Goal: Task Accomplishment & Management: Manage account settings

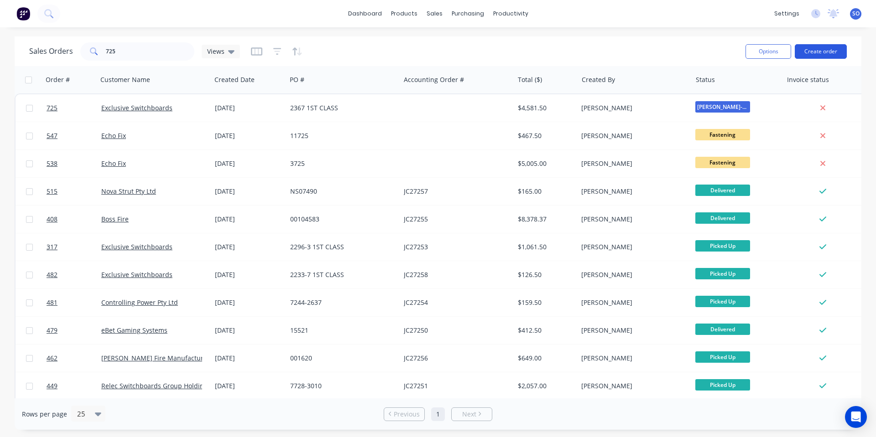
click at [827, 50] on button "Create order" at bounding box center [821, 51] width 52 height 15
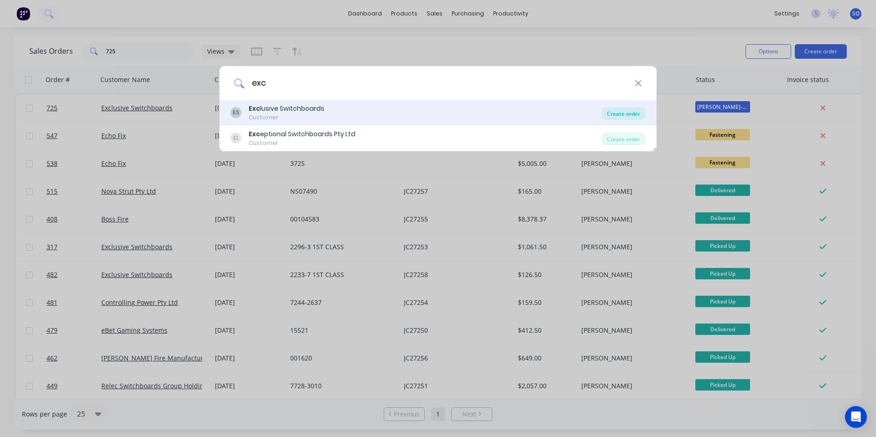
type input "exc"
click at [611, 115] on div "Create order" at bounding box center [623, 113] width 44 height 13
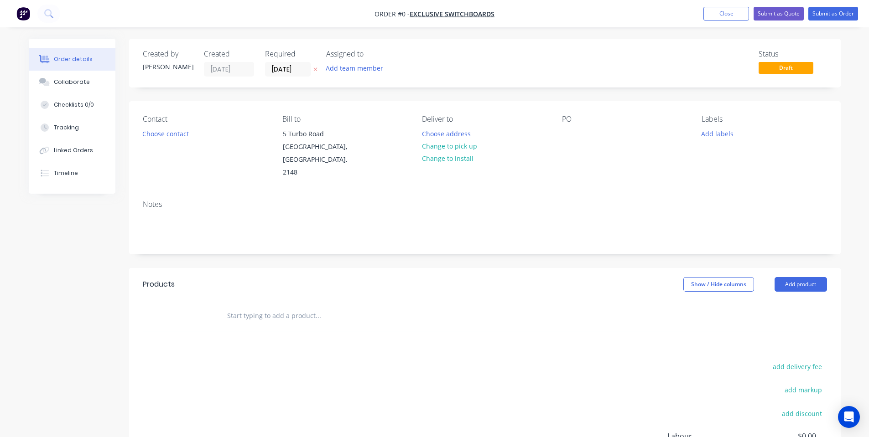
click at [201, 127] on div "Contact Choose contact" at bounding box center [205, 147] width 125 height 64
click at [114, 142] on button "Linked Orders" at bounding box center [72, 150] width 87 height 23
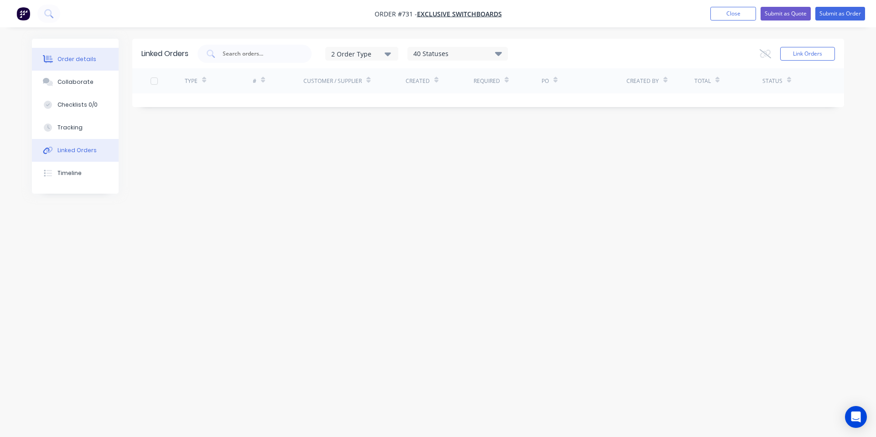
drag, startPoint x: 63, startPoint y: 46, endPoint x: 70, endPoint y: 59, distance: 14.7
click at [65, 49] on div "Order details Collaborate Checklists 0/0 Tracking Linked Orders Timeline" at bounding box center [75, 116] width 87 height 155
click at [70, 59] on div "Order details" at bounding box center [76, 59] width 39 height 8
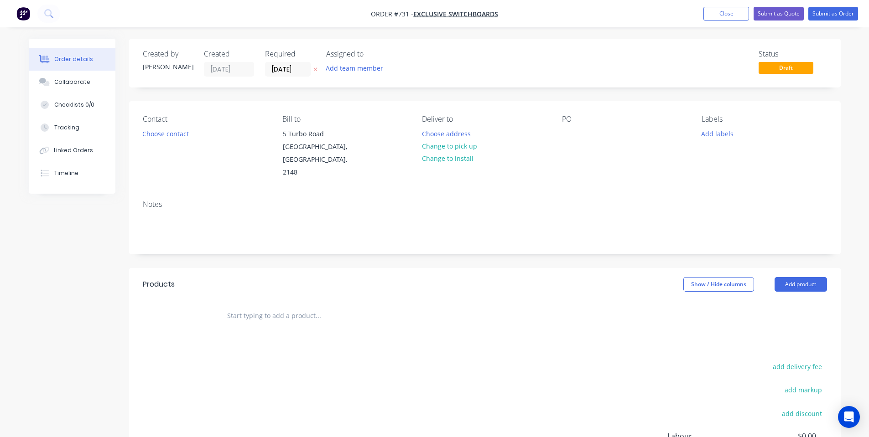
click at [197, 133] on div "Contact Choose contact" at bounding box center [205, 147] width 125 height 64
click at [176, 133] on button "Choose contact" at bounding box center [165, 133] width 56 height 12
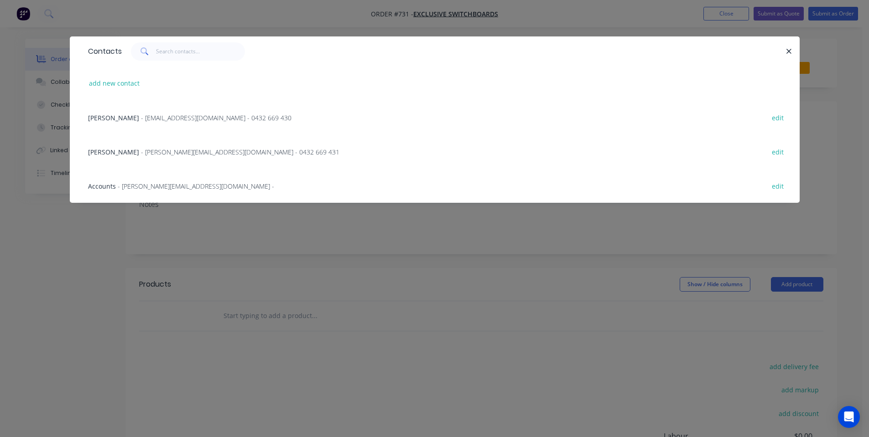
click at [162, 116] on span "- [EMAIL_ADDRESS][DOMAIN_NAME] - 0432 669 430" at bounding box center [216, 118] width 151 height 9
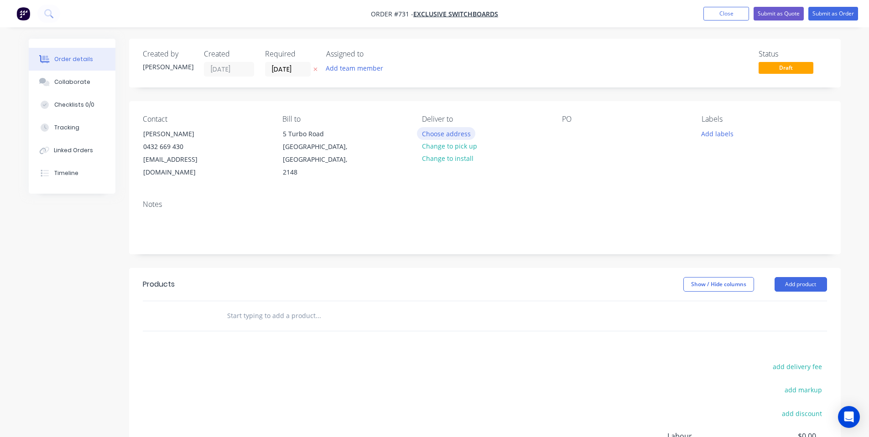
click at [443, 132] on button "Choose address" at bounding box center [446, 133] width 58 height 12
click at [457, 144] on button "Change to pick up" at bounding box center [449, 146] width 65 height 12
click at [570, 135] on div at bounding box center [569, 133] width 15 height 13
drag, startPoint x: 577, startPoint y: 134, endPoint x: 584, endPoint y: 133, distance: 6.9
click at [584, 133] on div "2348 1ST CLASS" at bounding box center [593, 133] width 62 height 13
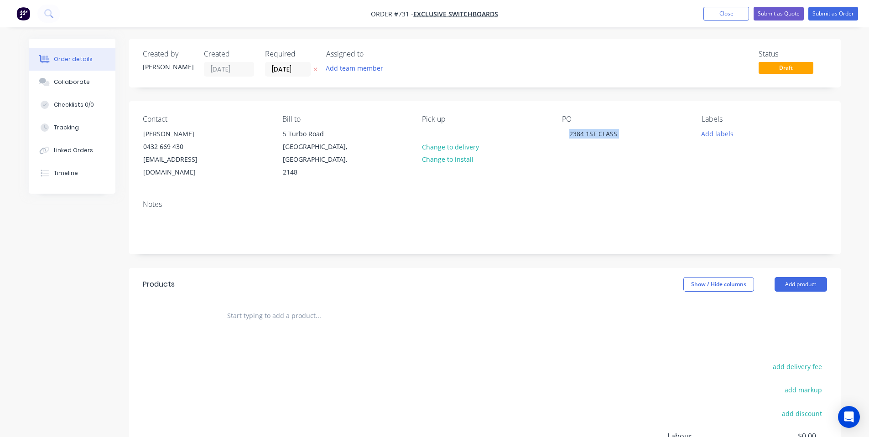
click at [599, 174] on div "Contact [PERSON_NAME] [PHONE_NUMBER] [EMAIL_ADDRESS][DOMAIN_NAME] Bill to [STRE…" at bounding box center [485, 147] width 712 height 92
drag, startPoint x: 697, startPoint y: 153, endPoint x: 706, endPoint y: 143, distance: 12.6
click at [699, 153] on div "Contact [PERSON_NAME] [PHONE_NUMBER] [EMAIL_ADDRESS][DOMAIN_NAME] Bill to [STRE…" at bounding box center [485, 147] width 712 height 92
click at [711, 132] on button "Add labels" at bounding box center [717, 133] width 42 height 12
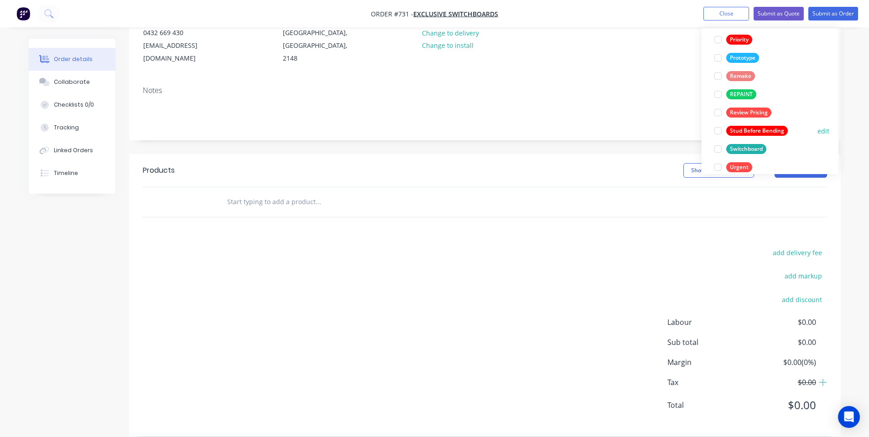
scroll to position [237, 0]
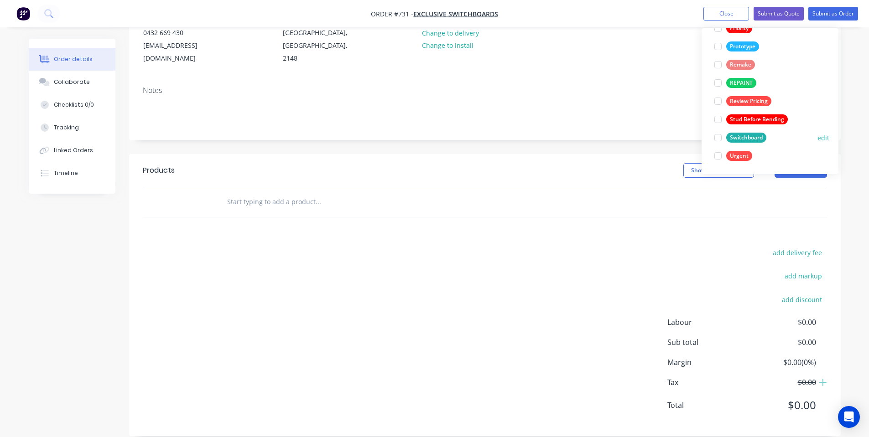
click at [753, 136] on div "Switchboard" at bounding box center [746, 138] width 40 height 10
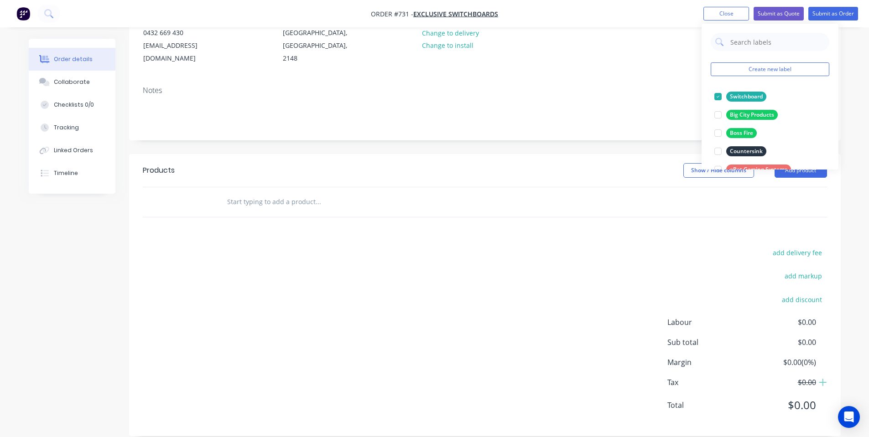
click at [632, 119] on div "Notes" at bounding box center [485, 109] width 712 height 61
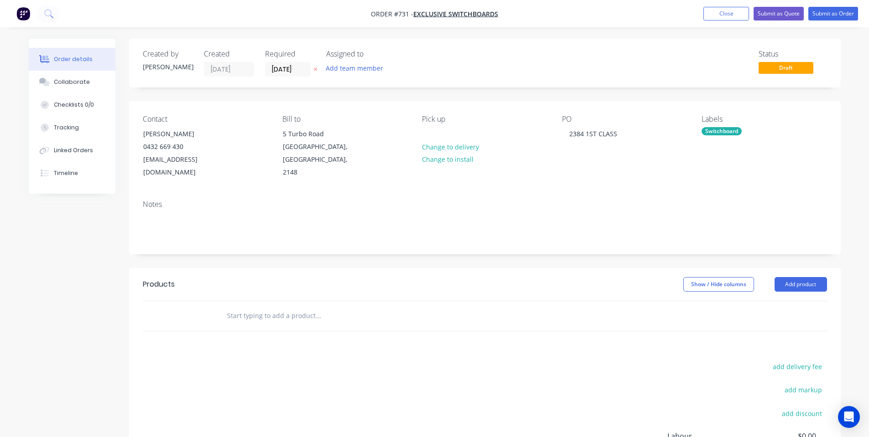
drag, startPoint x: 247, startPoint y: 303, endPoint x: 291, endPoint y: 268, distance: 56.5
click at [248, 307] on input "text" at bounding box center [318, 316] width 182 height 18
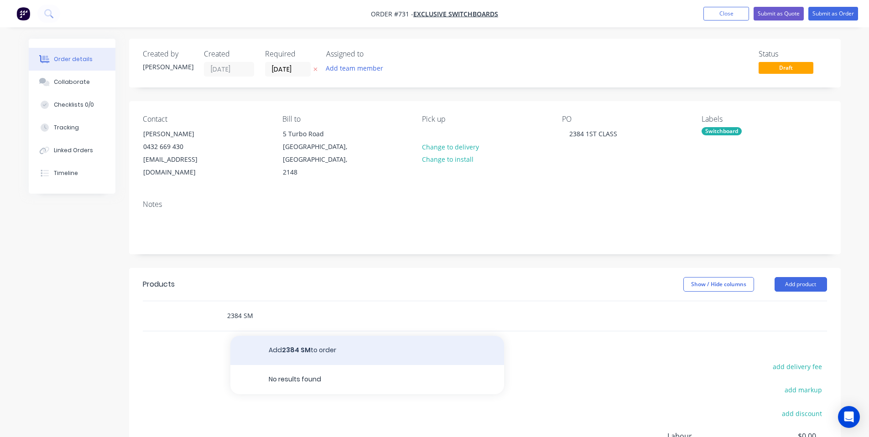
type input "2384 SM"
click at [357, 341] on button "Add 2384 SM to order" at bounding box center [367, 350] width 274 height 29
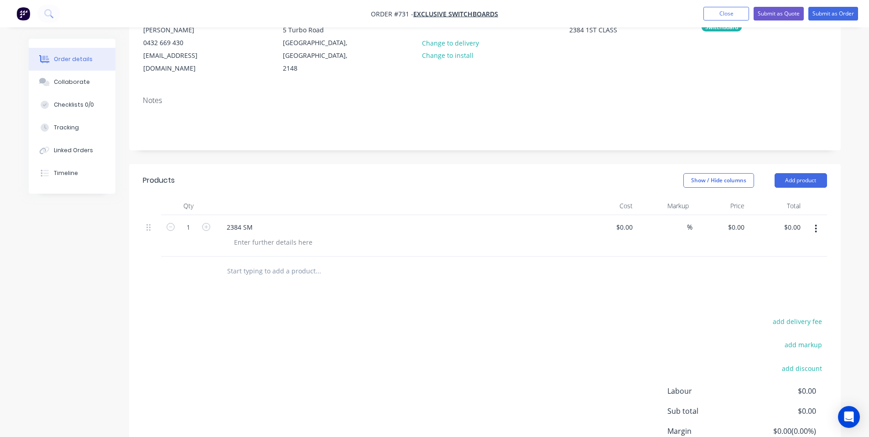
scroll to position [122, 0]
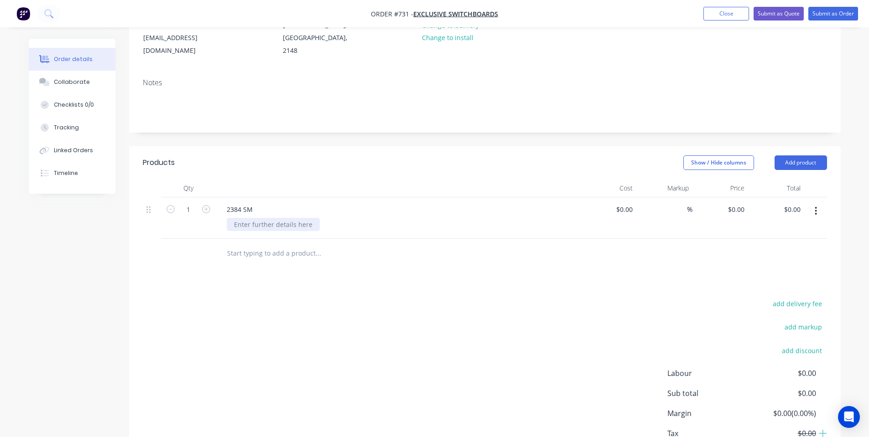
click at [258, 218] on div at bounding box center [273, 224] width 93 height 13
click at [794, 156] on button "Add product" at bounding box center [800, 163] width 52 height 15
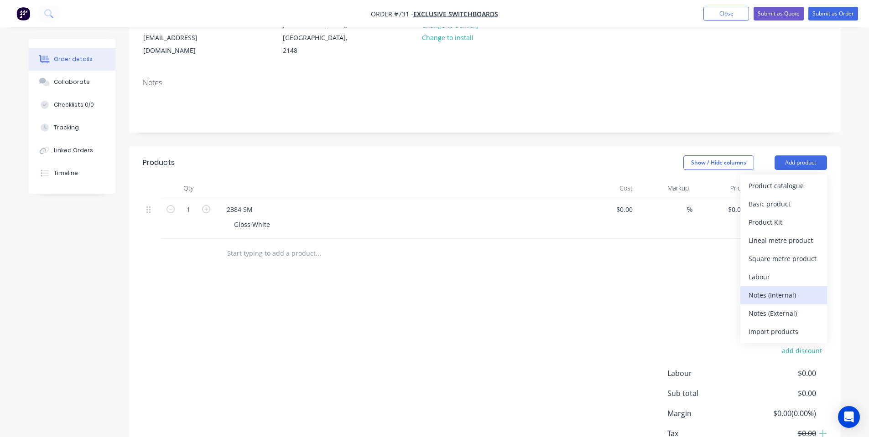
click at [795, 289] on div "Notes (Internal)" at bounding box center [783, 295] width 70 height 13
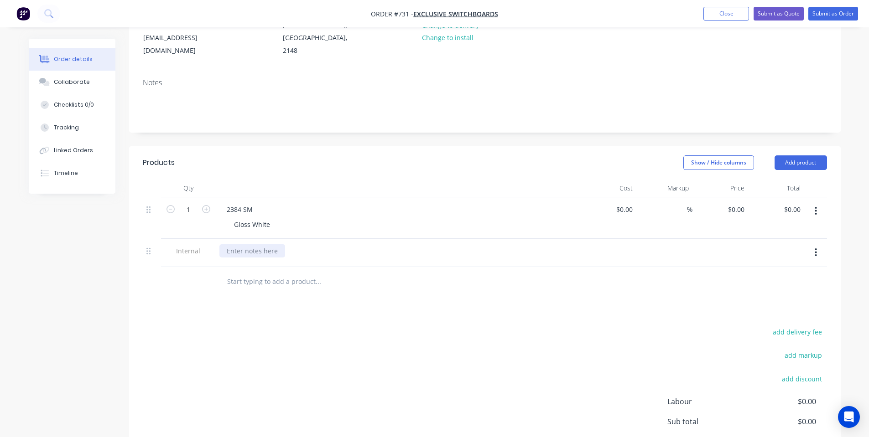
drag, startPoint x: 250, startPoint y: 236, endPoint x: 252, endPoint y: 231, distance: 4.8
click at [251, 244] on div at bounding box center [252, 250] width 66 height 13
click at [327, 371] on div "add delivery fee add markup add discount Labour $0.00 Sub total $0.00 Margin $0…" at bounding box center [485, 414] width 684 height 176
click at [92, 80] on button "Collaborate" at bounding box center [72, 82] width 87 height 23
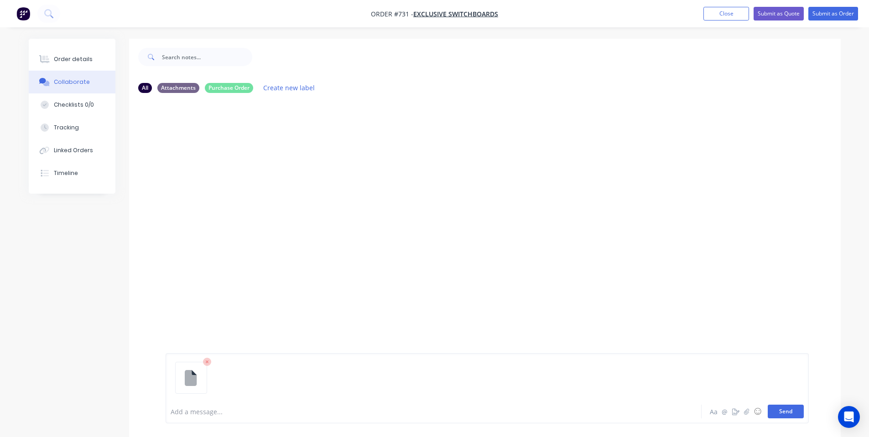
click at [788, 406] on button "Send" at bounding box center [786, 412] width 36 height 14
click at [197, 417] on div "Add a message..." at bounding box center [408, 412] width 475 height 14
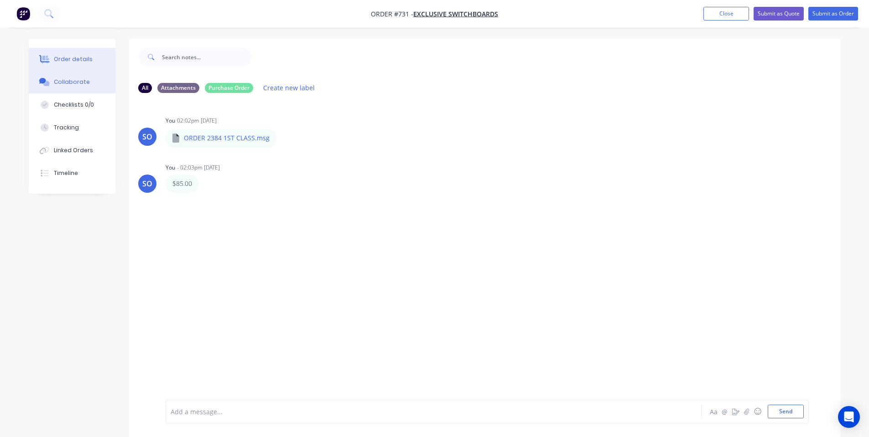
click at [81, 60] on div "Order details" at bounding box center [73, 59] width 39 height 8
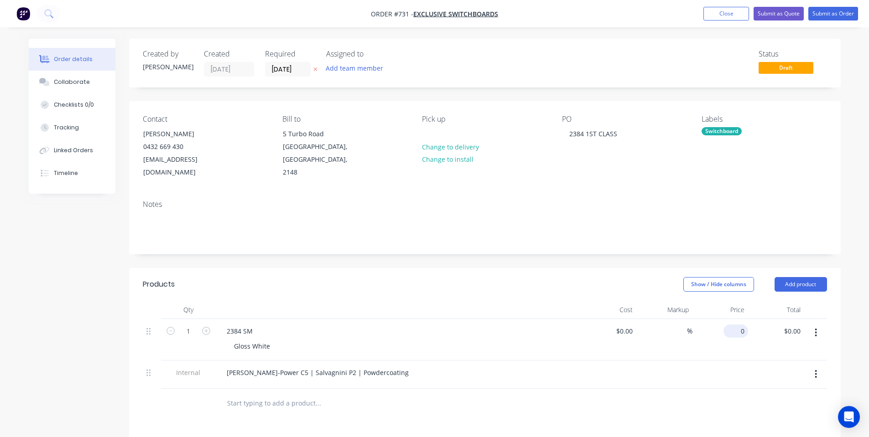
click at [747, 325] on input "0" at bounding box center [737, 331] width 21 height 13
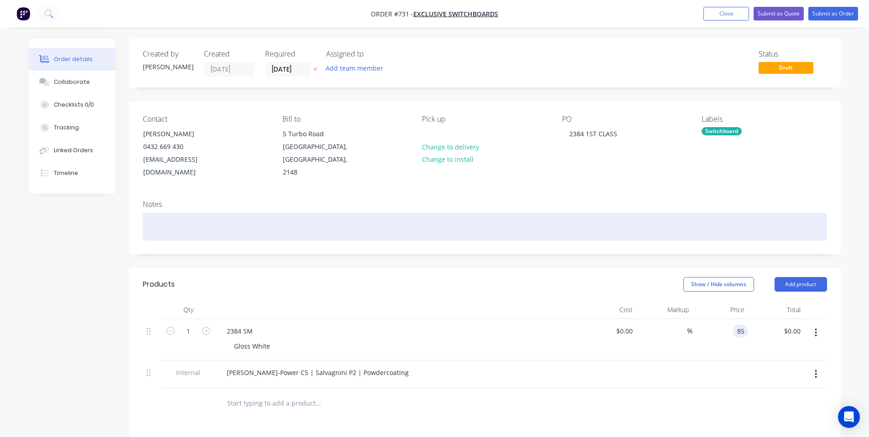
type input "$85.00"
drag, startPoint x: 493, startPoint y: 228, endPoint x: 605, endPoint y: 128, distance: 150.3
click at [493, 228] on div at bounding box center [485, 227] width 684 height 28
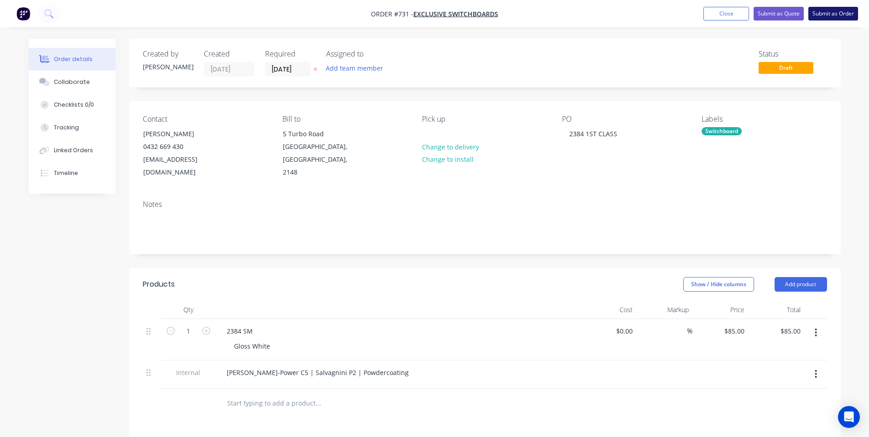
click at [821, 16] on button "Submit as Order" at bounding box center [833, 14] width 50 height 14
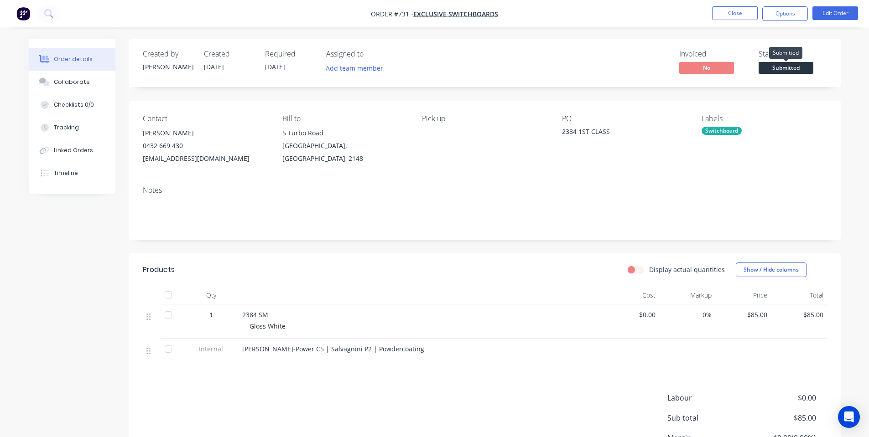
click at [791, 65] on span "Submitted" at bounding box center [786, 67] width 55 height 11
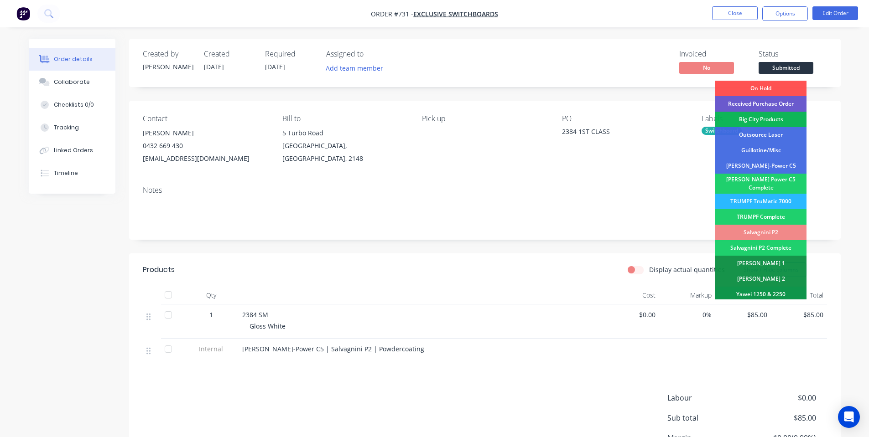
click at [763, 107] on div "Received Purchase Order" at bounding box center [760, 104] width 91 height 16
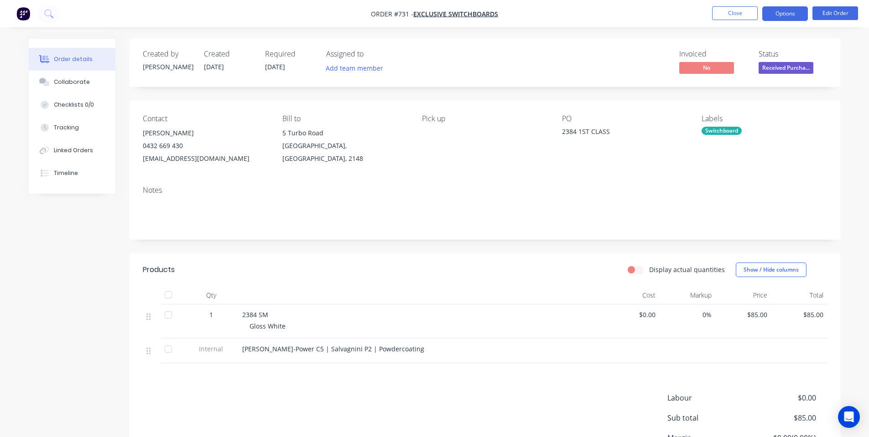
click at [768, 13] on button "Options" at bounding box center [785, 13] width 46 height 15
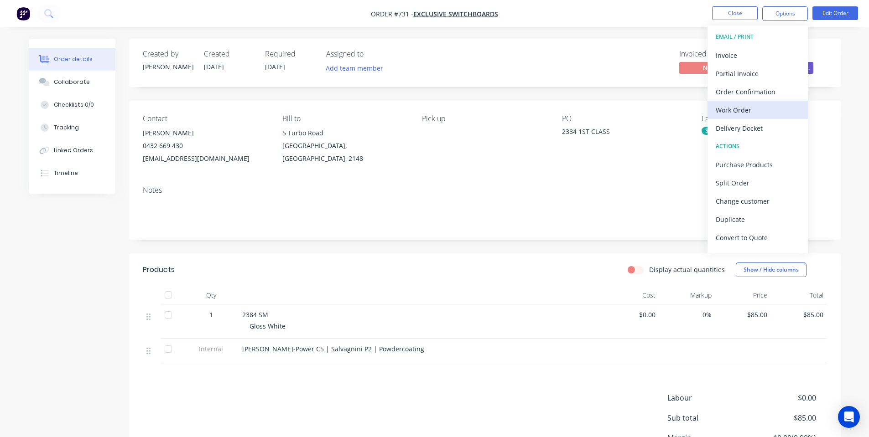
click at [760, 111] on div "Work Order" at bounding box center [758, 110] width 84 height 13
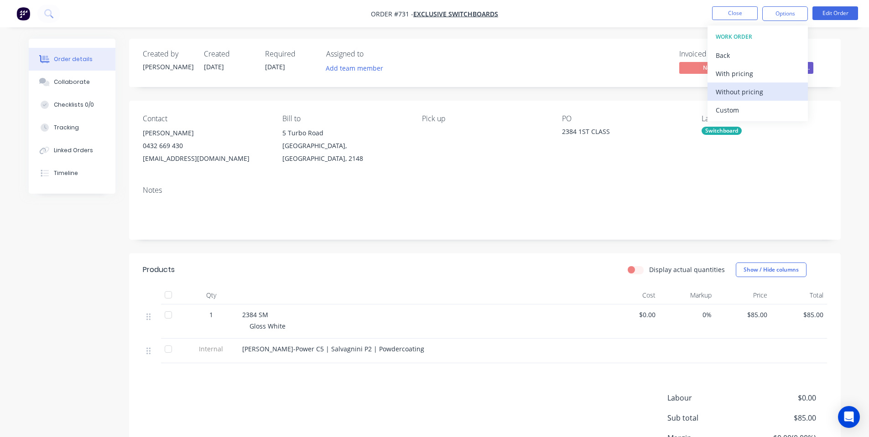
click at [745, 88] on div "Without pricing" at bounding box center [758, 91] width 84 height 13
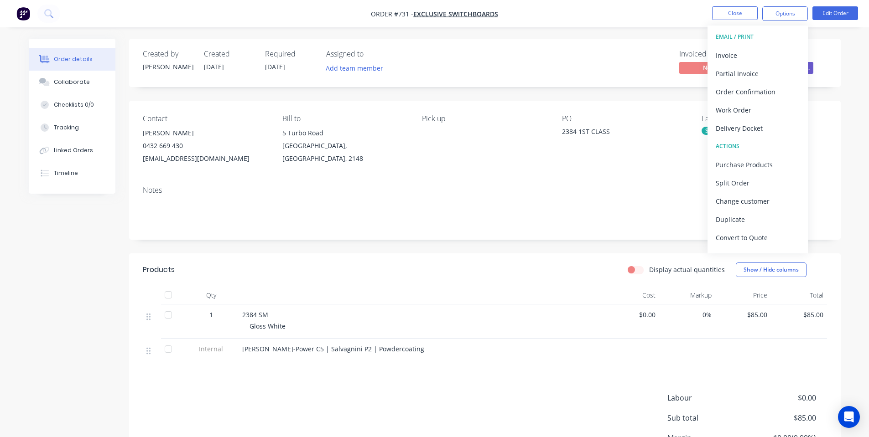
click at [483, 147] on div "Pick up" at bounding box center [484, 139] width 125 height 51
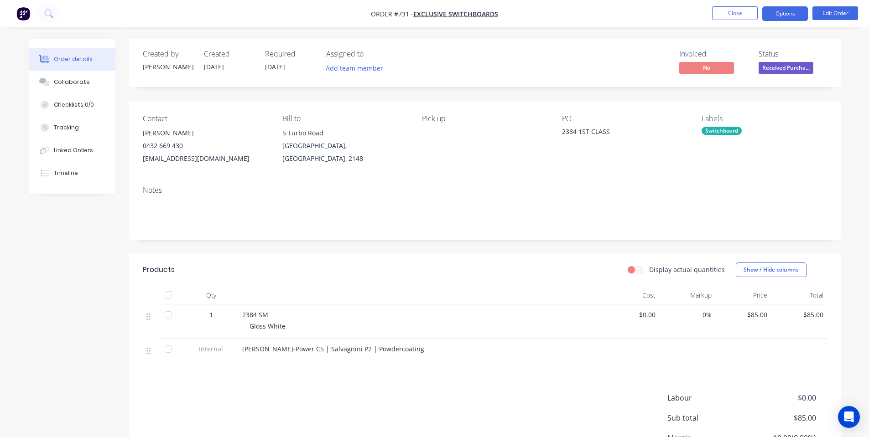
click at [776, 16] on button "Options" at bounding box center [785, 13] width 46 height 15
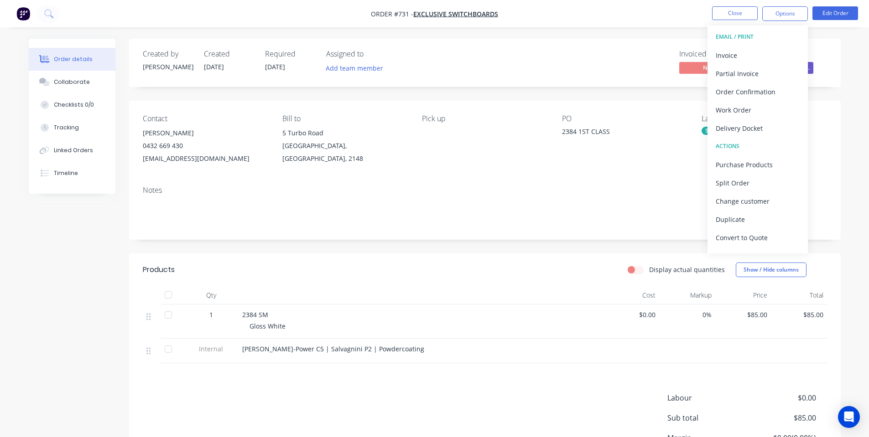
click at [624, 107] on div "Contact [PERSON_NAME] [PHONE_NUMBER] [EMAIL_ADDRESS][DOMAIN_NAME] Bill to [STRE…" at bounding box center [485, 140] width 712 height 78
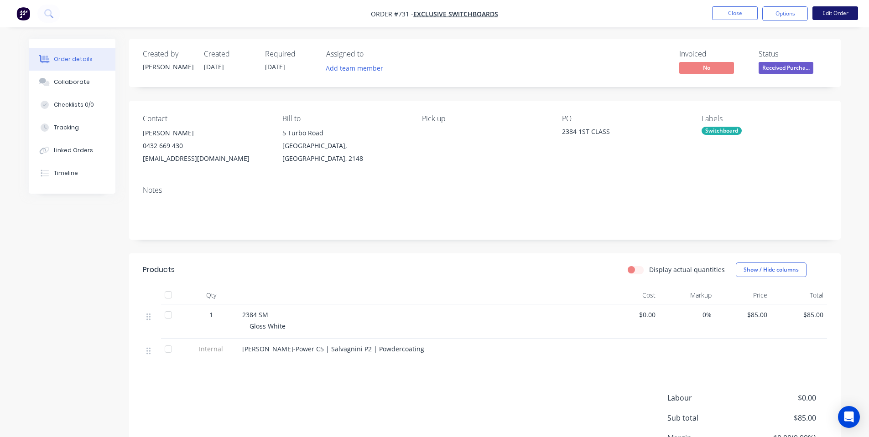
click at [821, 16] on button "Edit Order" at bounding box center [835, 13] width 46 height 14
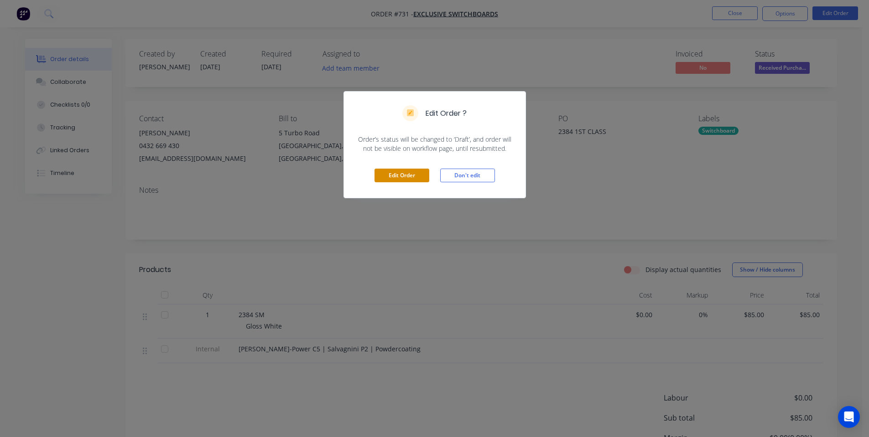
click at [416, 177] on button "Edit Order" at bounding box center [401, 176] width 55 height 14
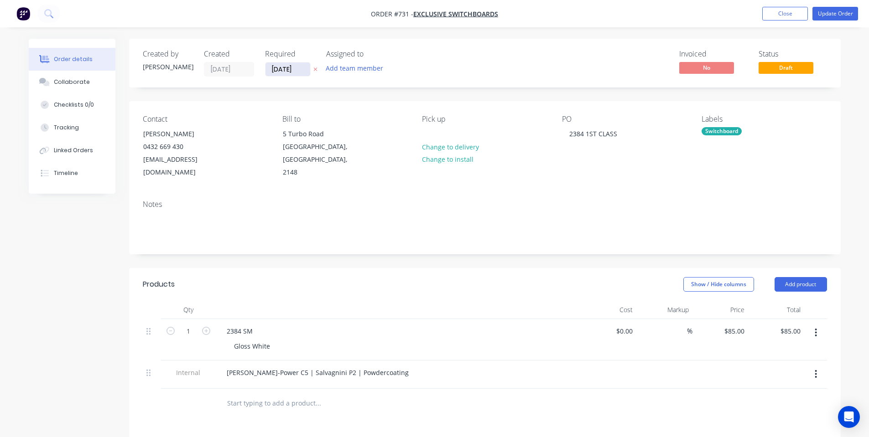
click at [280, 74] on input "[DATE]" at bounding box center [287, 69] width 45 height 14
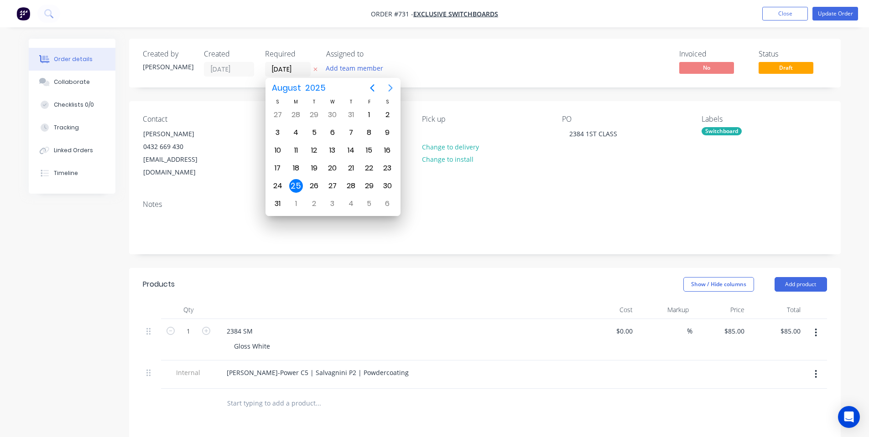
click at [387, 87] on icon "Next page" at bounding box center [390, 88] width 11 height 11
click at [368, 83] on icon "Previous page" at bounding box center [372, 88] width 11 height 11
click at [393, 90] on icon "Next page" at bounding box center [390, 88] width 11 height 11
click at [295, 156] on div "15" at bounding box center [296, 151] width 14 height 14
type input "[DATE]"
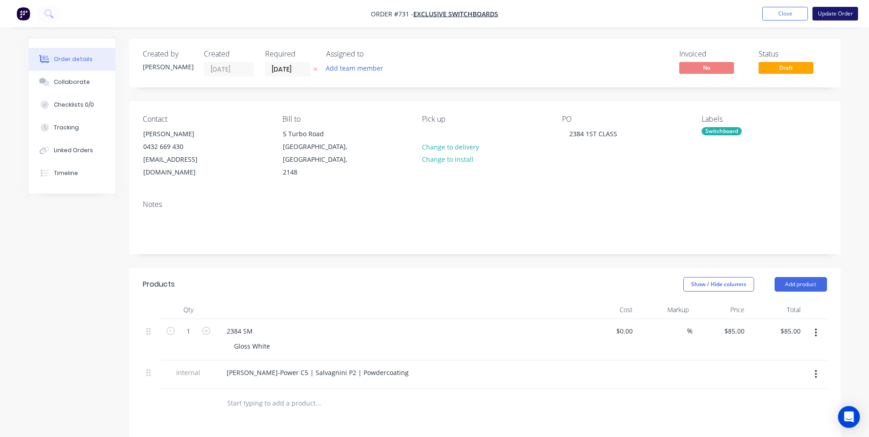
click at [839, 14] on button "Update Order" at bounding box center [835, 14] width 46 height 14
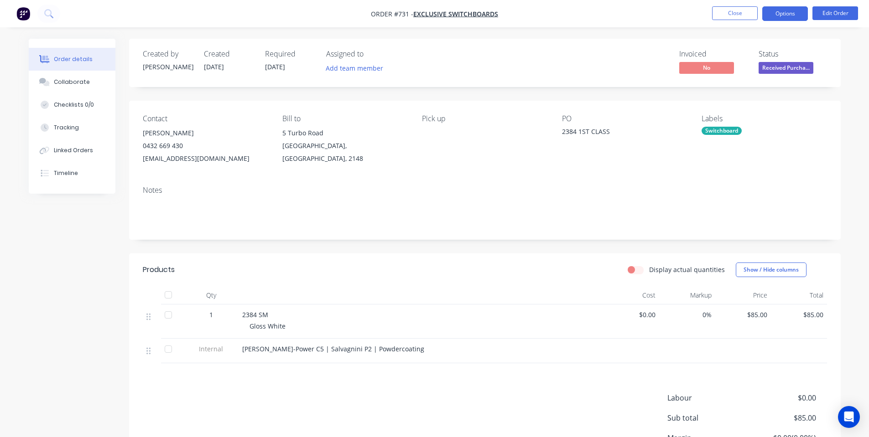
click at [780, 16] on button "Options" at bounding box center [785, 13] width 46 height 15
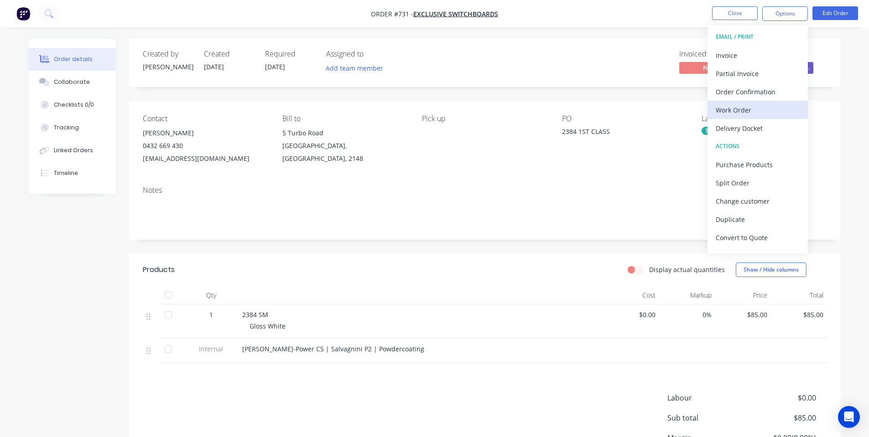
click at [769, 116] on div "Work Order" at bounding box center [758, 110] width 84 height 13
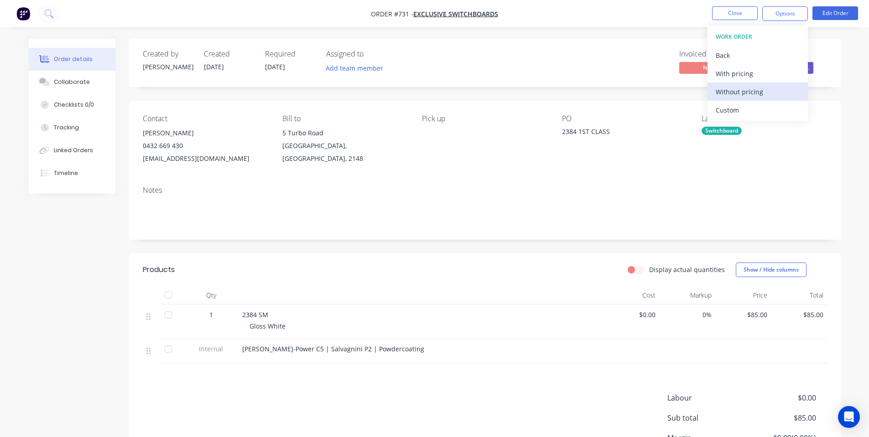
click at [753, 91] on div "Without pricing" at bounding box center [758, 91] width 84 height 13
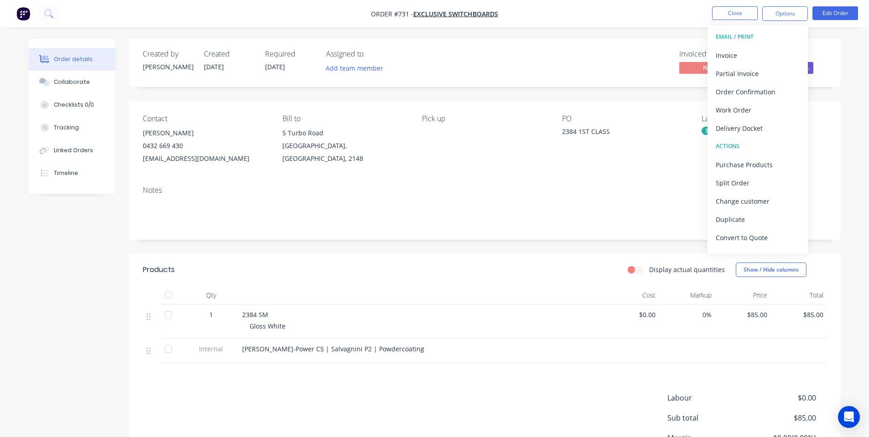
click at [410, 177] on div "Contact [PERSON_NAME] [PHONE_NUMBER] [EMAIL_ADDRESS][DOMAIN_NAME] Bill to [STRE…" at bounding box center [485, 140] width 712 height 78
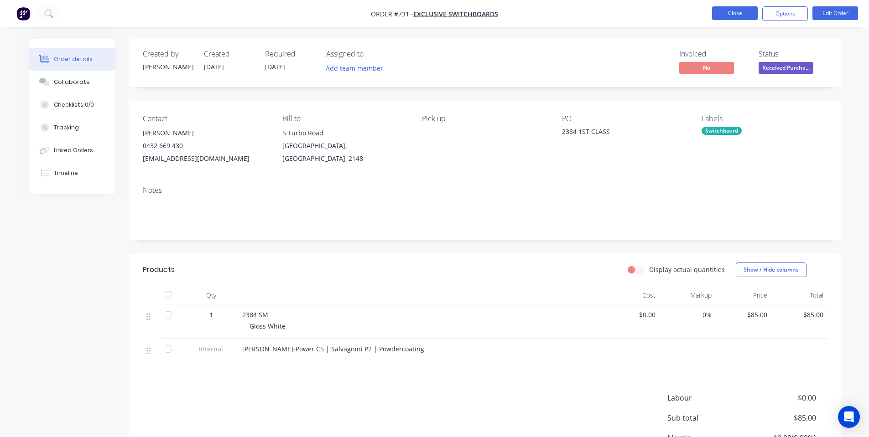
click at [753, 13] on button "Close" at bounding box center [735, 13] width 46 height 14
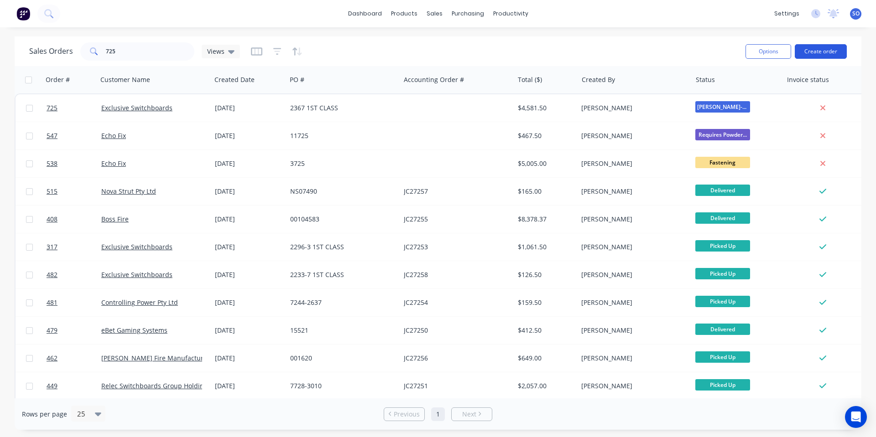
click at [822, 47] on button "Create order" at bounding box center [821, 51] width 52 height 15
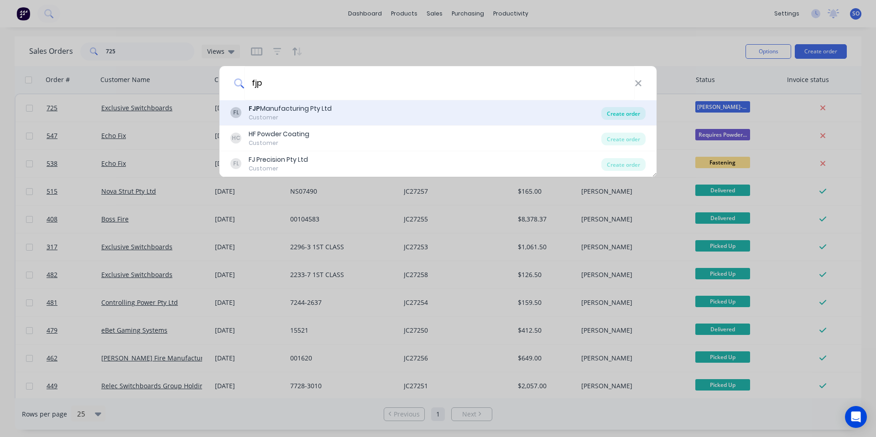
type input "fjp"
click at [636, 111] on div "Create order" at bounding box center [623, 113] width 44 height 13
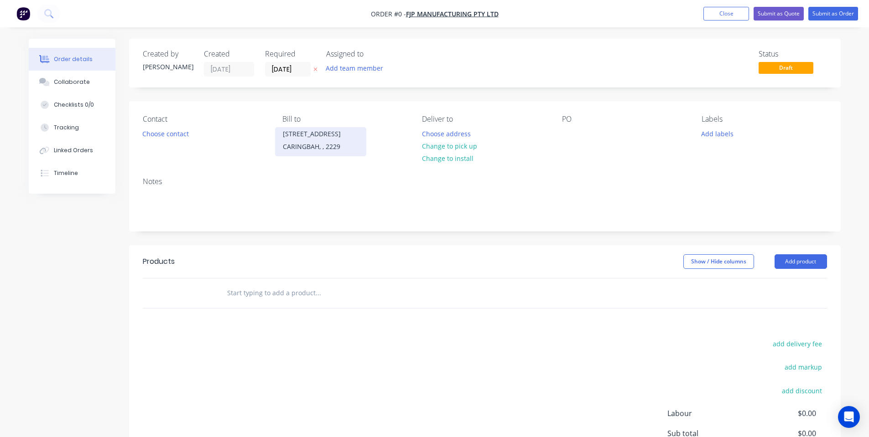
click at [309, 141] on div "CARINGBAH, , 2229" at bounding box center [321, 146] width 76 height 13
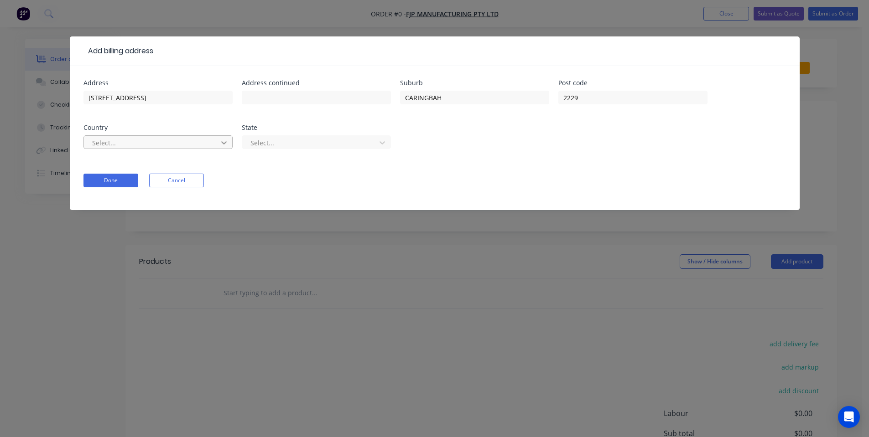
click at [222, 148] on div at bounding box center [224, 142] width 16 height 15
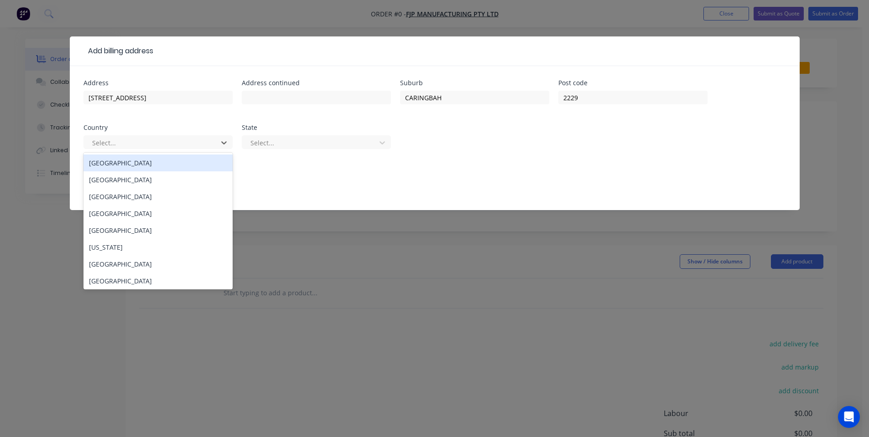
click at [210, 158] on div "[GEOGRAPHIC_DATA]" at bounding box center [157, 163] width 149 height 17
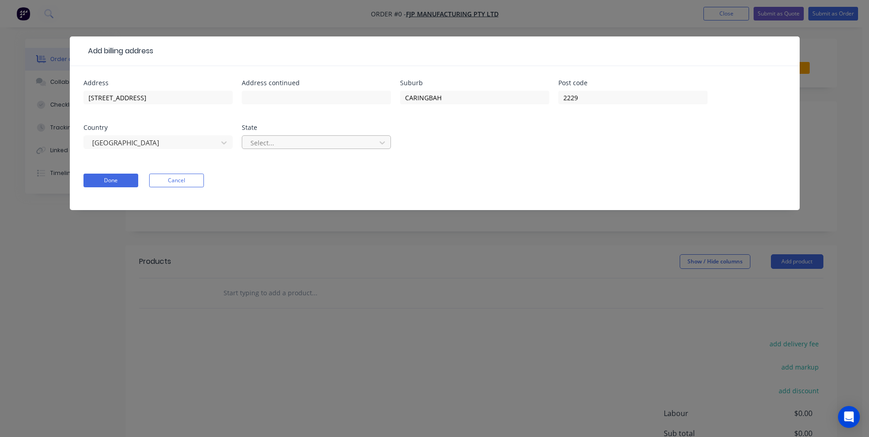
click at [314, 137] on div at bounding box center [310, 142] width 122 height 11
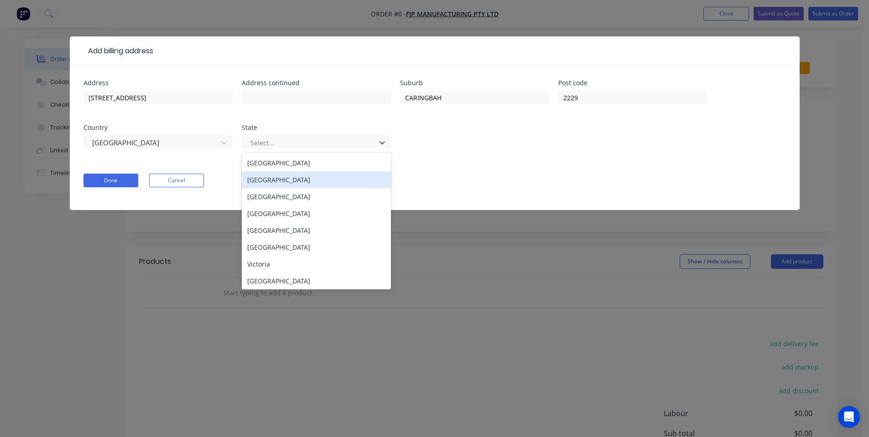
click at [277, 177] on div "[GEOGRAPHIC_DATA]" at bounding box center [316, 179] width 149 height 17
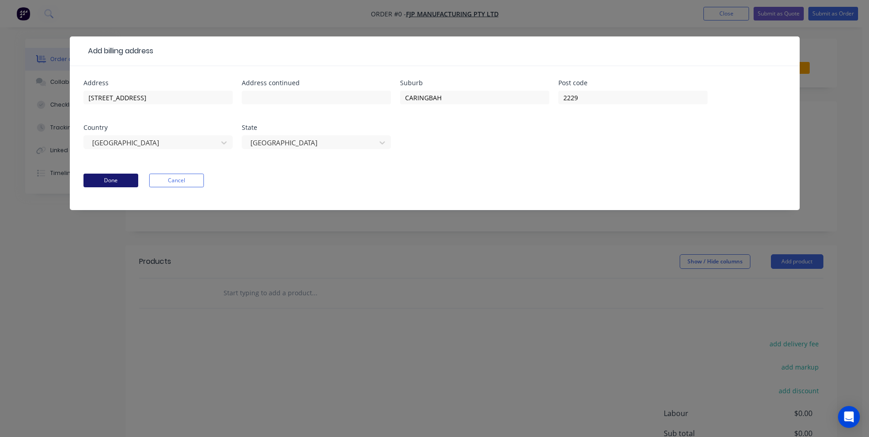
click at [106, 178] on button "Done" at bounding box center [110, 181] width 55 height 14
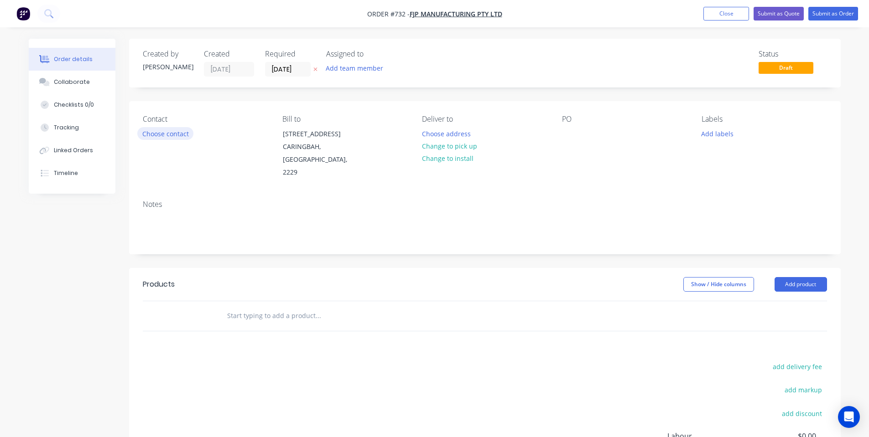
click at [181, 135] on button "Choose contact" at bounding box center [165, 133] width 56 height 12
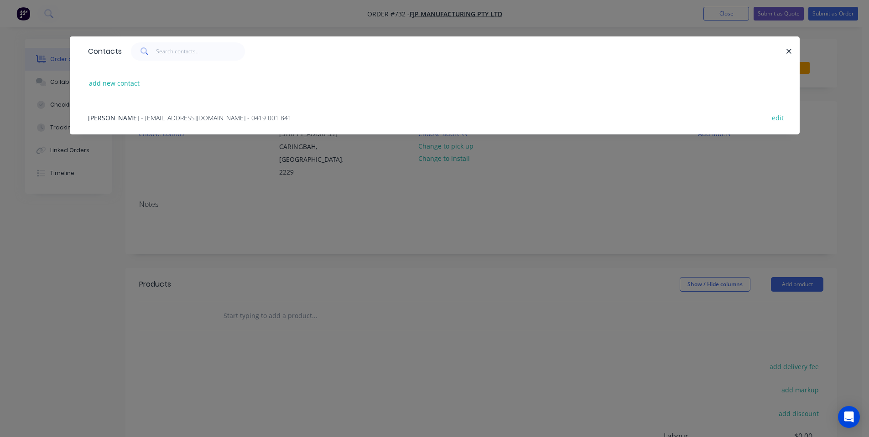
click at [168, 115] on span "- [EMAIL_ADDRESS][DOMAIN_NAME] - 0419 001 841" at bounding box center [216, 118] width 151 height 9
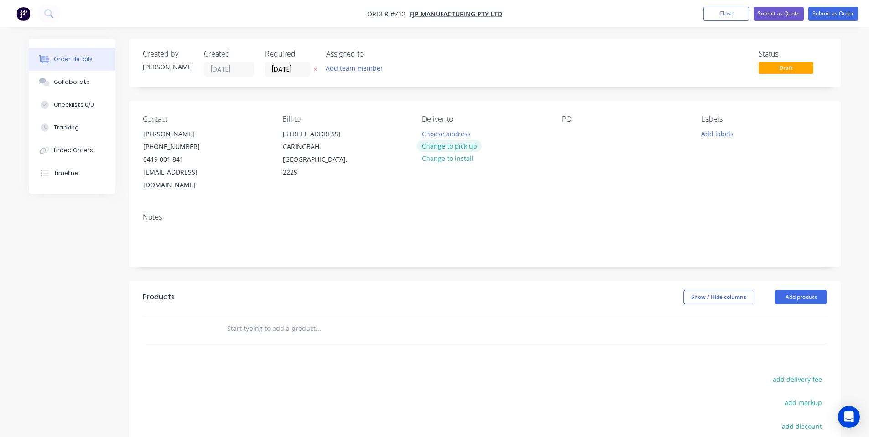
click at [454, 143] on button "Change to pick up" at bounding box center [449, 146] width 65 height 12
click at [496, 206] on div "Notes" at bounding box center [485, 236] width 712 height 61
click at [567, 130] on div at bounding box center [569, 133] width 15 height 13
drag, startPoint x: 587, startPoint y: 168, endPoint x: 593, endPoint y: 168, distance: 5.9
click at [589, 168] on div "PO 33657" at bounding box center [624, 153] width 125 height 77
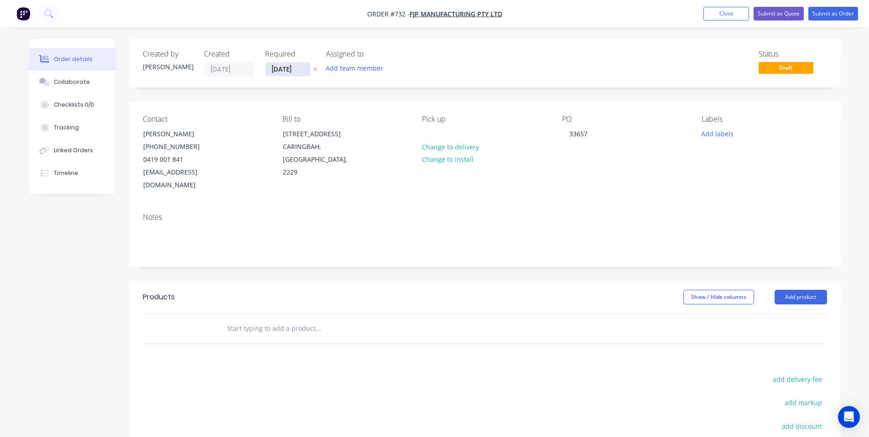
click at [276, 66] on input "[DATE]" at bounding box center [287, 69] width 45 height 14
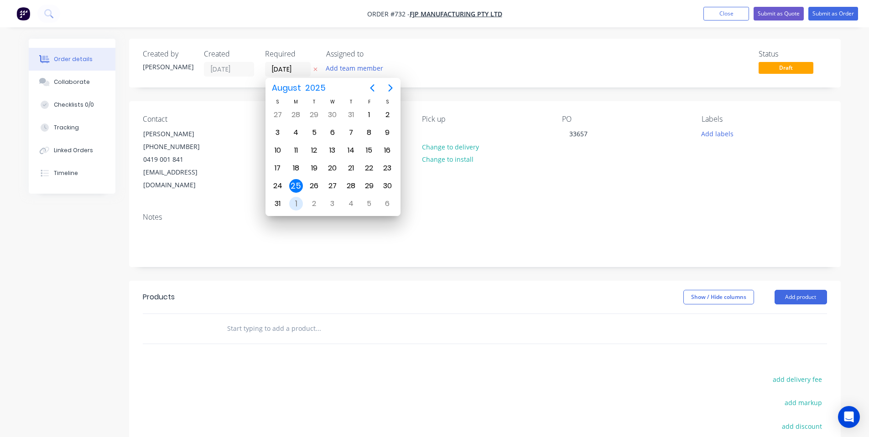
click at [294, 205] on div "1" at bounding box center [296, 204] width 14 height 14
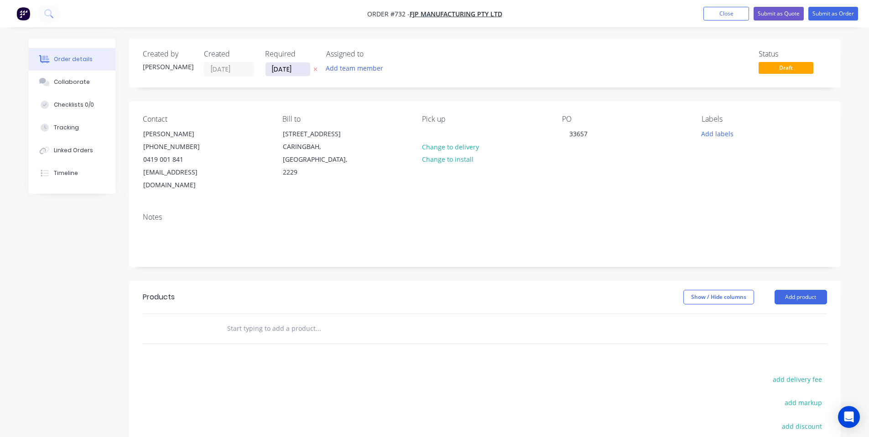
click at [286, 62] on label "[DATE]" at bounding box center [288, 69] width 46 height 15
click at [286, 62] on input "[DATE]" at bounding box center [287, 69] width 45 height 14
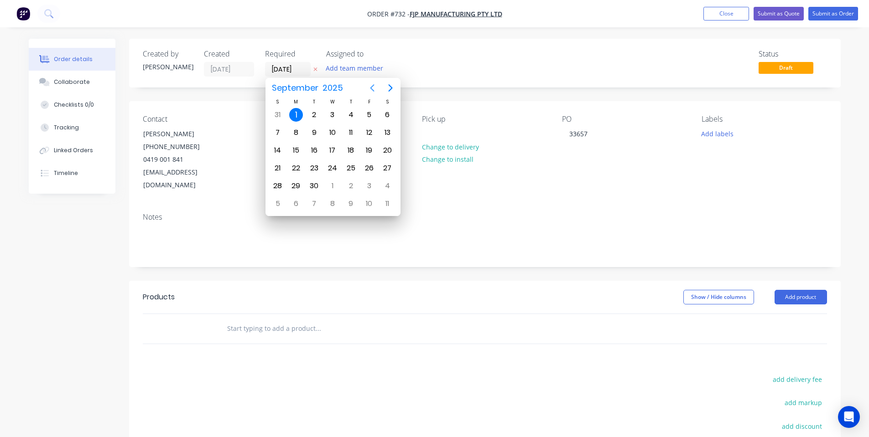
click at [377, 85] on icon "Previous page" at bounding box center [372, 88] width 11 height 11
click at [296, 187] on div "25" at bounding box center [296, 186] width 14 height 14
type input "[DATE]"
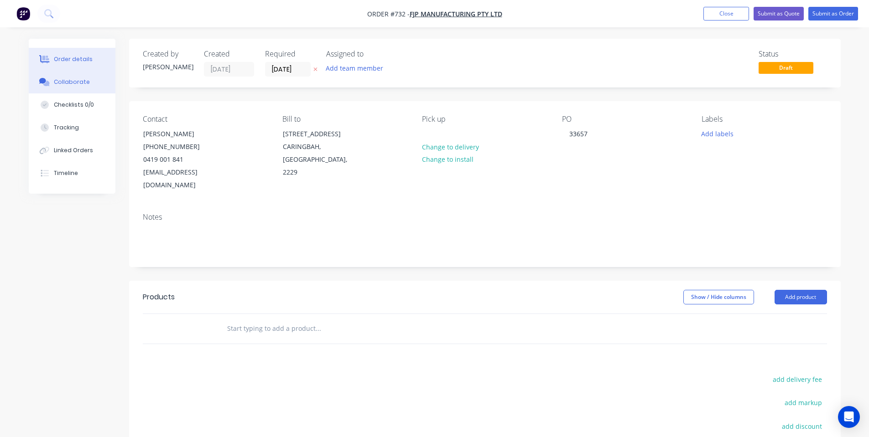
click at [90, 87] on button "Collaborate" at bounding box center [72, 82] width 87 height 23
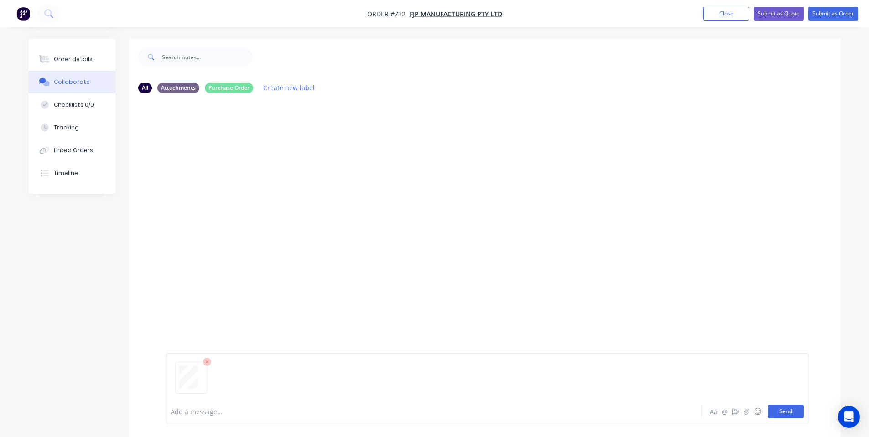
click at [785, 406] on button "Send" at bounding box center [786, 412] width 36 height 14
click at [87, 62] on div "Order details" at bounding box center [73, 59] width 39 height 8
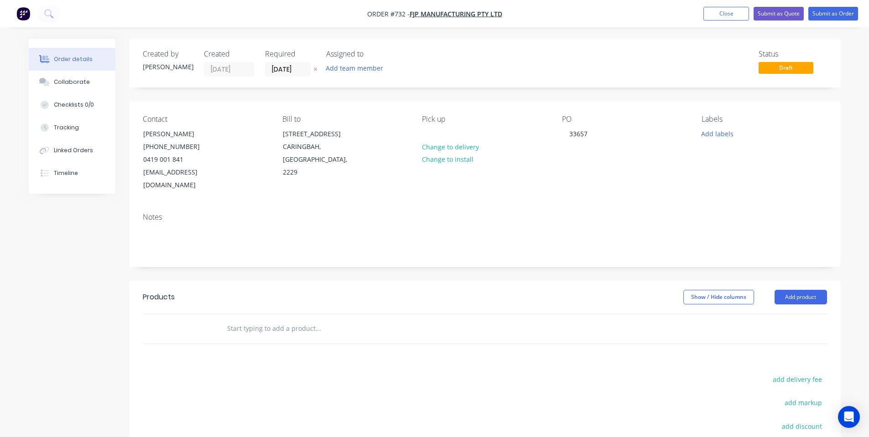
click at [299, 322] on input "text" at bounding box center [318, 329] width 182 height 18
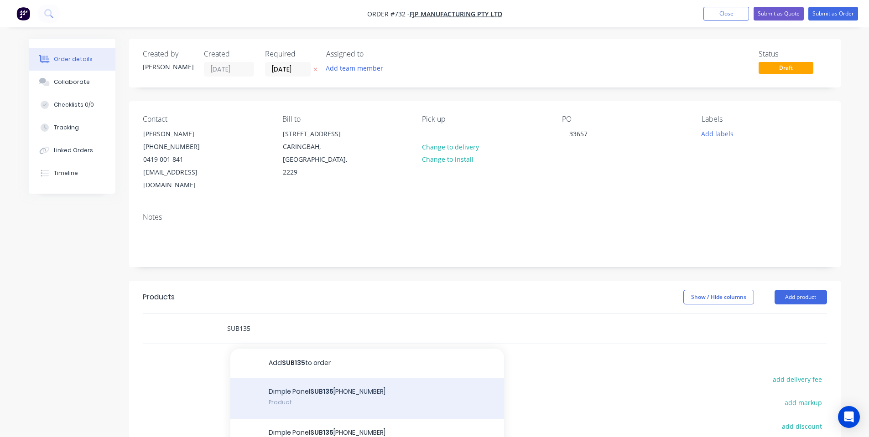
type input "SUB135"
click at [347, 383] on div "Dimple Panel SUB135 [PHONE_NUMBER] Product" at bounding box center [367, 398] width 274 height 41
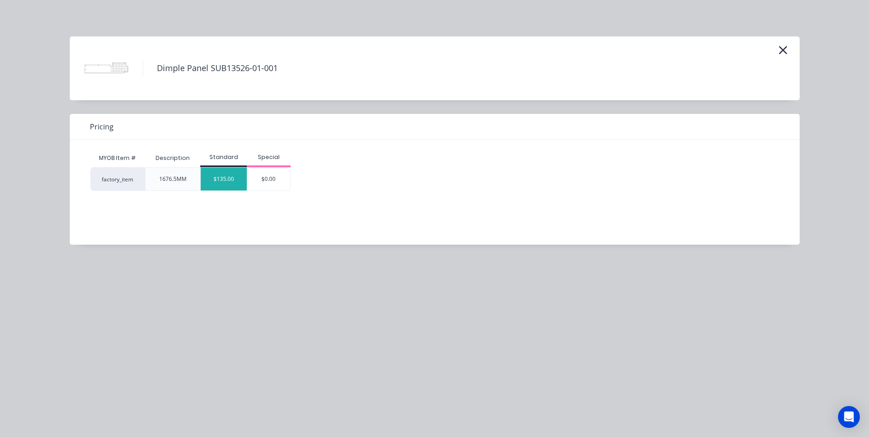
click at [237, 171] on div "$135.00" at bounding box center [224, 179] width 46 height 23
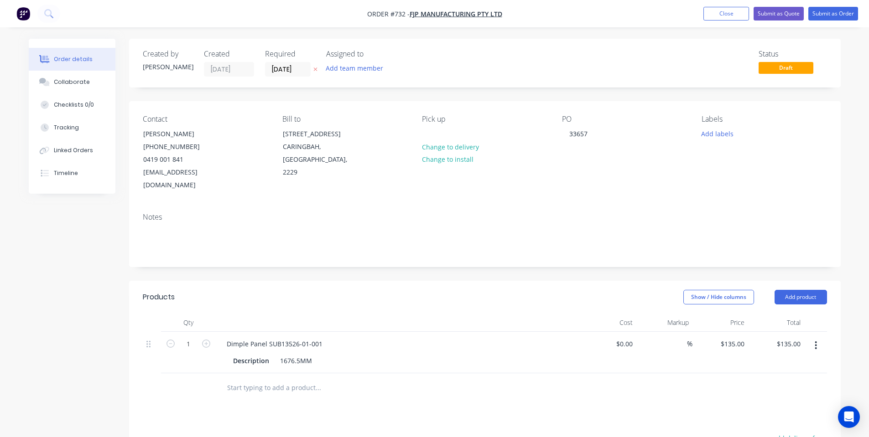
click at [285, 379] on input "text" at bounding box center [318, 388] width 182 height 18
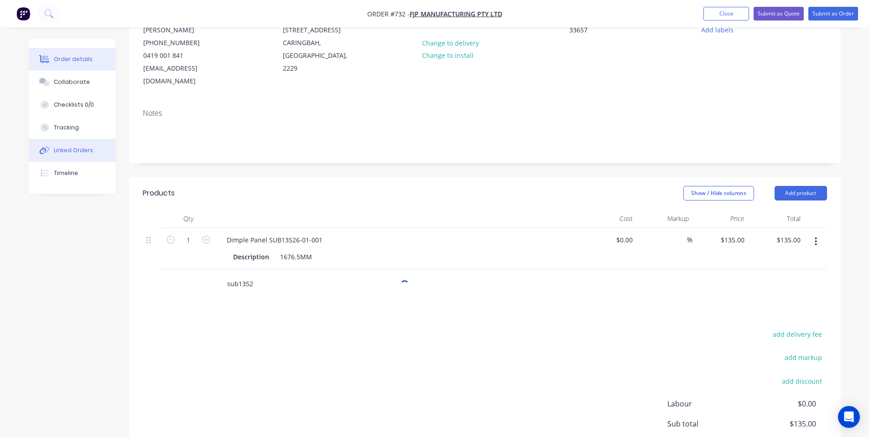
scroll to position [122, 0]
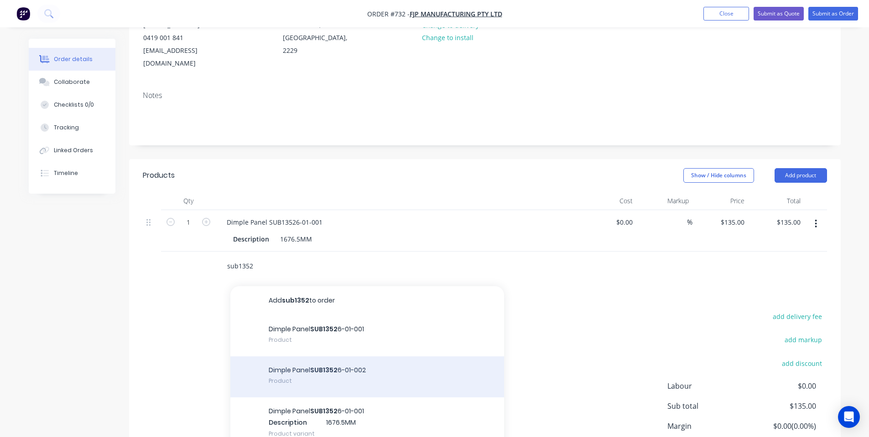
type input "sub1352"
click at [376, 371] on div "Dimple Panel SUB1352 6-01-002 Product" at bounding box center [367, 377] width 274 height 41
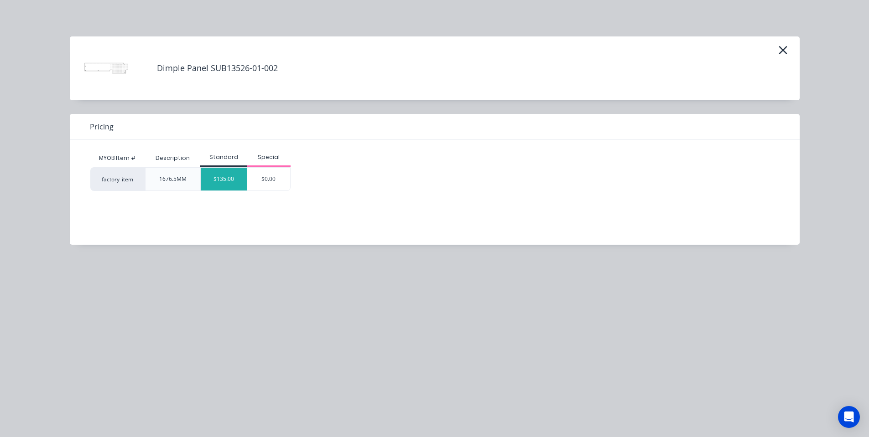
click at [211, 180] on div "$135.00" at bounding box center [224, 179] width 46 height 23
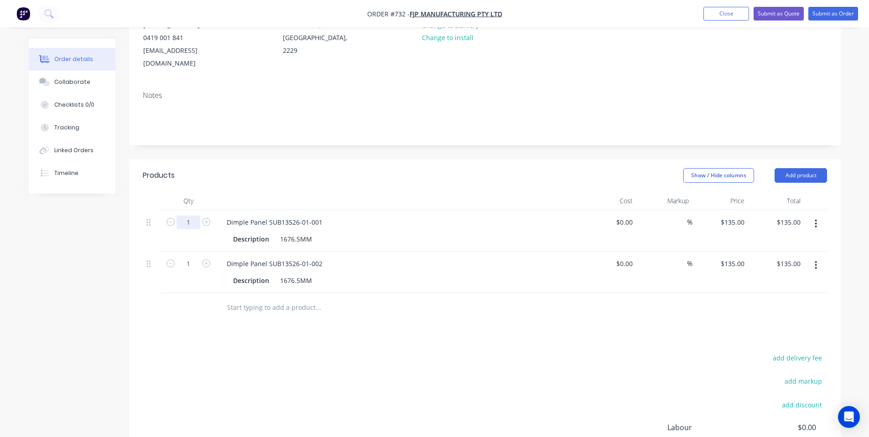
click at [190, 216] on input "1" at bounding box center [189, 223] width 24 height 14
type input "7"
type input "$945.00"
click at [187, 229] on input "1" at bounding box center [189, 223] width 24 height 14
type input "7"
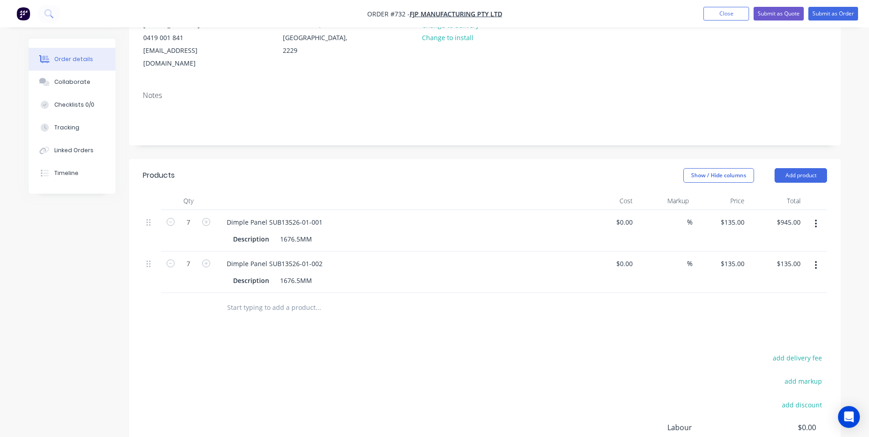
type input "$945.00"
click at [231, 335] on div "Products Show / Hide columns Add product Qty Cost Markup Price Total 7 Dimple P…" at bounding box center [485, 350] width 712 height 383
click at [785, 168] on button "Add product" at bounding box center [800, 175] width 52 height 15
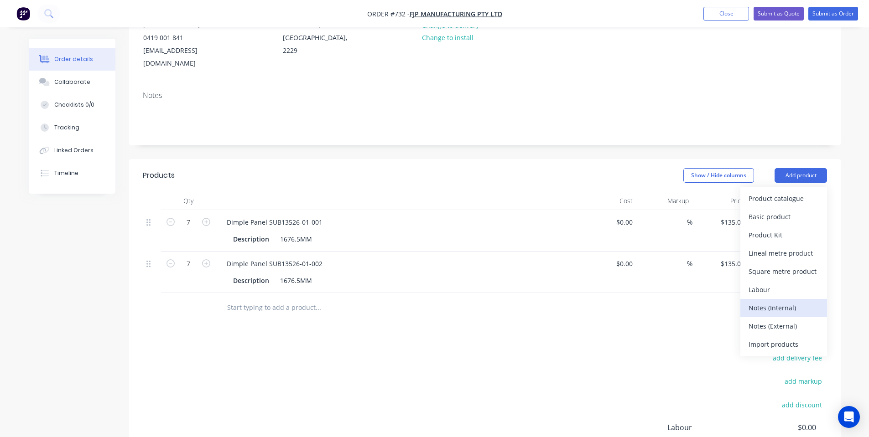
drag, startPoint x: 773, startPoint y: 294, endPoint x: 348, endPoint y: 312, distance: 425.0
click at [767, 301] on div "Notes (Internal)" at bounding box center [783, 307] width 70 height 13
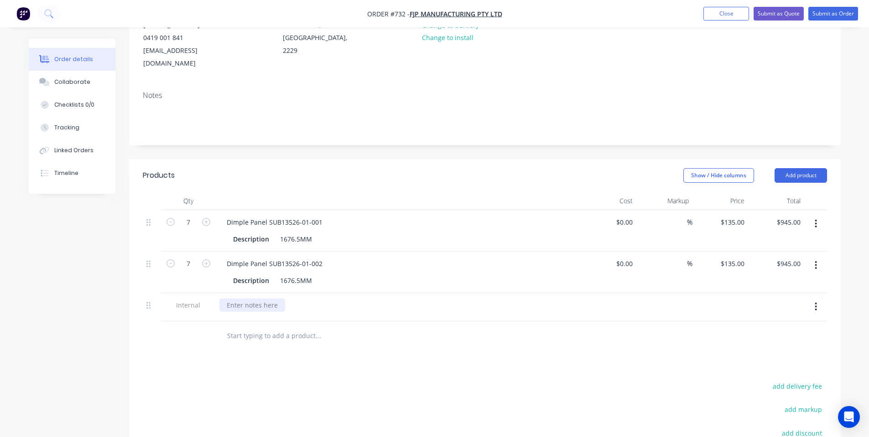
click at [259, 299] on div at bounding box center [252, 305] width 66 height 13
click at [296, 364] on div "Products Show / Hide columns Add product Qty Cost Markup Price Total 7 Dimple P…" at bounding box center [485, 364] width 712 height 411
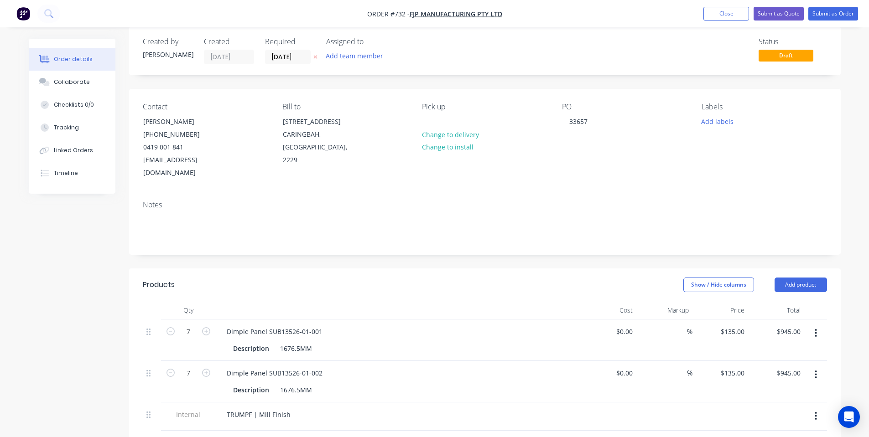
scroll to position [0, 0]
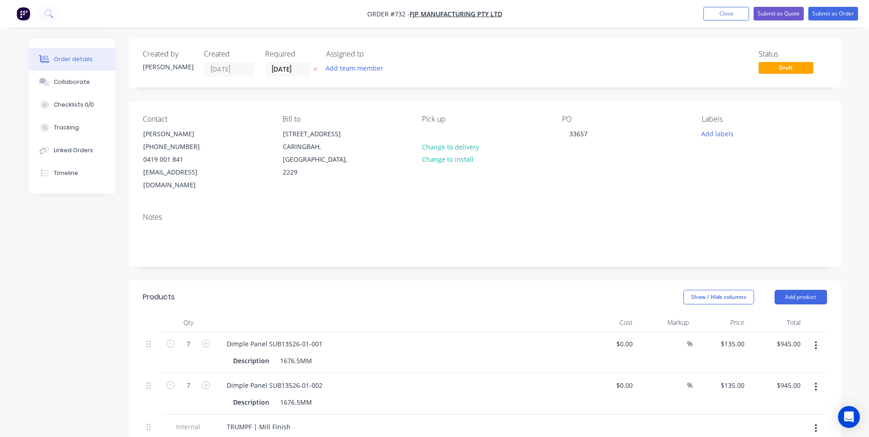
click at [828, 6] on nav "Order #732 - FJP Manufacturing Pty Ltd Add product Close Submit as Quote Submit…" at bounding box center [434, 13] width 869 height 27
click at [823, 15] on button "Submit as Order" at bounding box center [833, 14] width 50 height 14
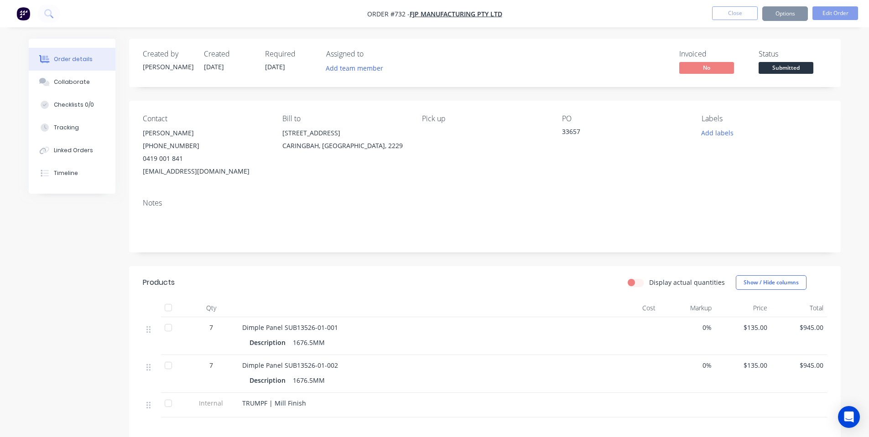
click at [777, 13] on button "Options" at bounding box center [785, 13] width 46 height 15
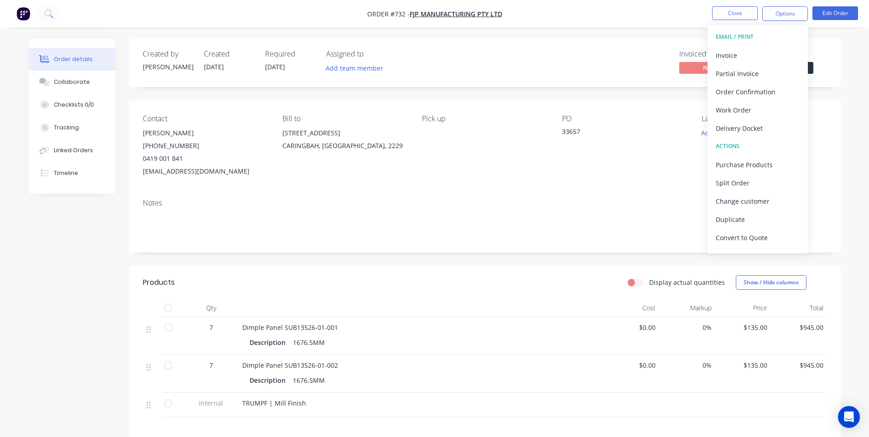
drag, startPoint x: 847, startPoint y: 64, endPoint x: 795, endPoint y: 70, distance: 51.4
click at [843, 64] on div "Order details Collaborate Checklists 0/0 Tracking Linked Orders Timeline Order …" at bounding box center [435, 309] width 830 height 541
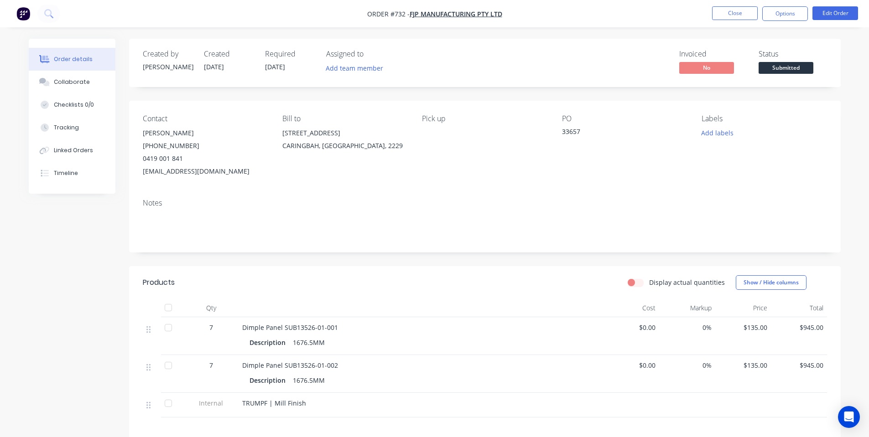
click at [790, 69] on span "Submitted" at bounding box center [786, 67] width 55 height 11
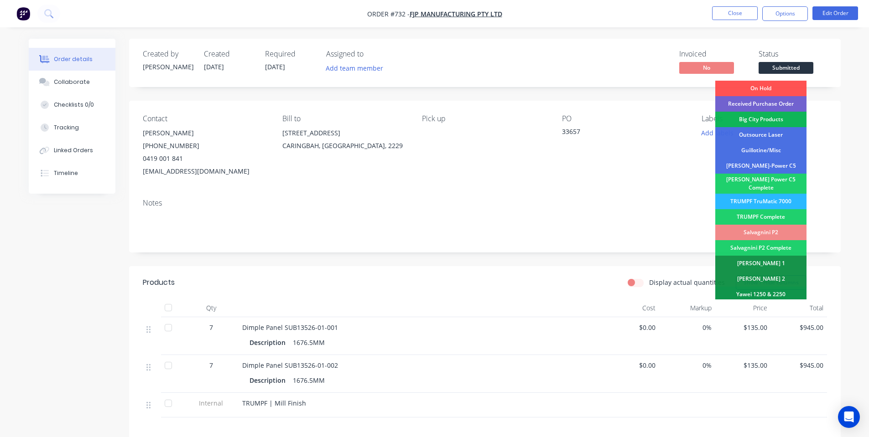
drag, startPoint x: 764, startPoint y: 202, endPoint x: 764, endPoint y: 184, distance: 17.3
click at [764, 200] on div "TRUMPF TruMatic 7000" at bounding box center [760, 202] width 91 height 16
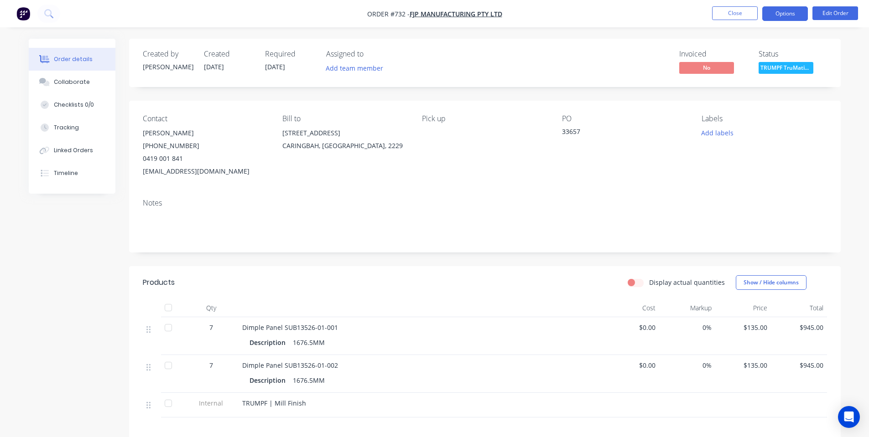
click at [787, 11] on button "Options" at bounding box center [785, 13] width 46 height 15
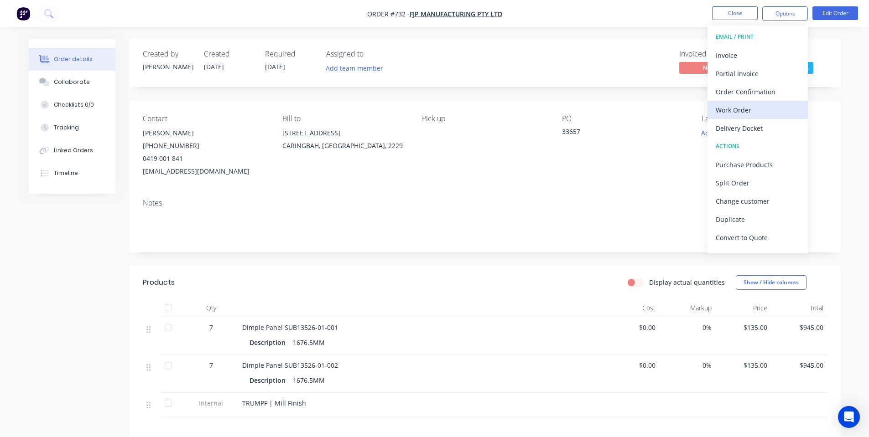
click at [760, 112] on div "Work Order" at bounding box center [758, 110] width 84 height 13
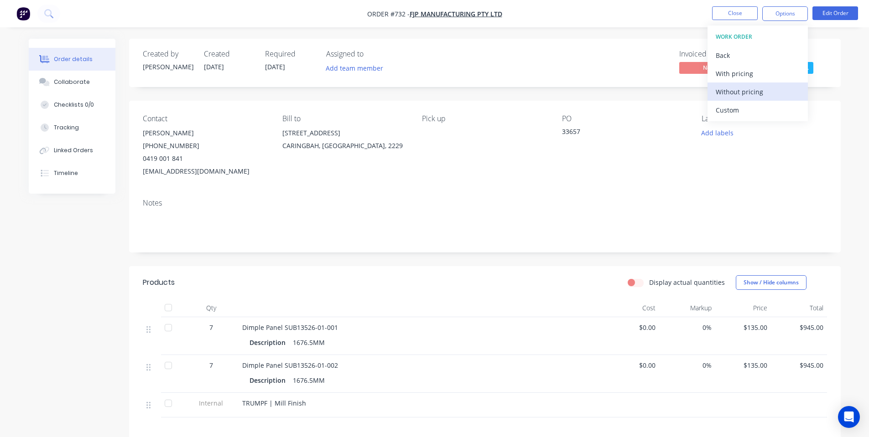
click at [738, 95] on div "Without pricing" at bounding box center [758, 91] width 84 height 13
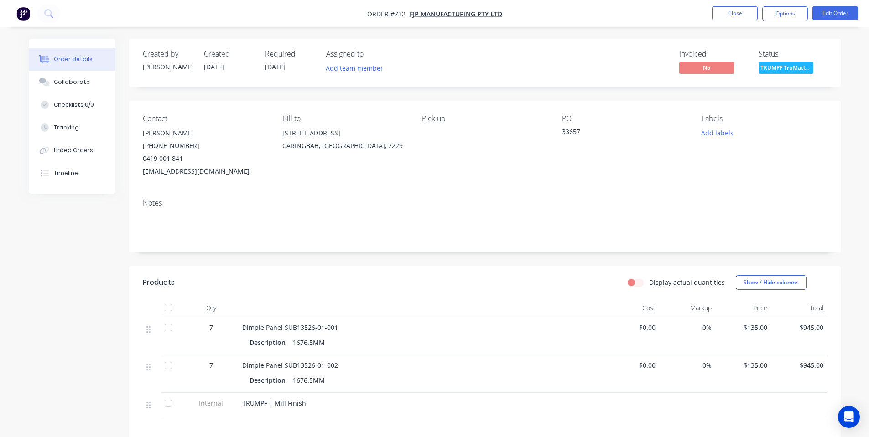
click at [464, 172] on div "Pick up" at bounding box center [484, 145] width 125 height 63
click at [733, 16] on button "Close" at bounding box center [735, 13] width 46 height 14
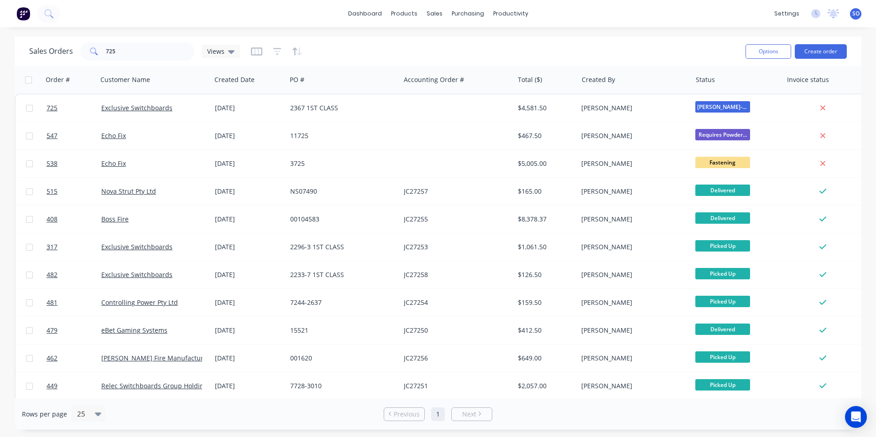
click at [504, 54] on div "Sales Orders 725 Views" at bounding box center [383, 51] width 709 height 22
click at [811, 49] on button "Create order" at bounding box center [821, 51] width 52 height 15
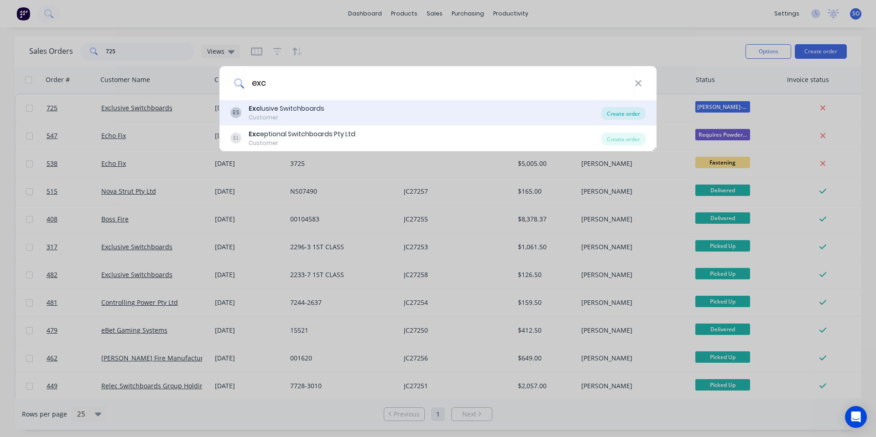
type input "exc"
click at [626, 115] on div "Create order" at bounding box center [623, 113] width 44 height 13
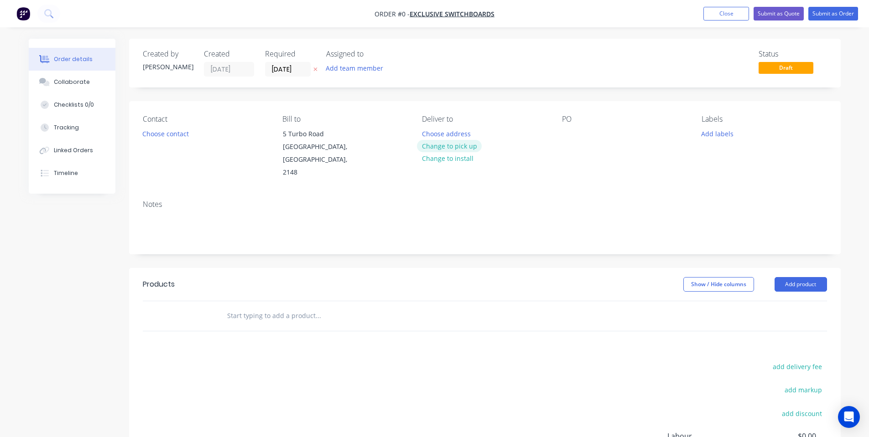
click at [438, 151] on button "Change to pick up" at bounding box center [449, 146] width 65 height 12
click at [153, 136] on button "Choose contact" at bounding box center [165, 133] width 56 height 12
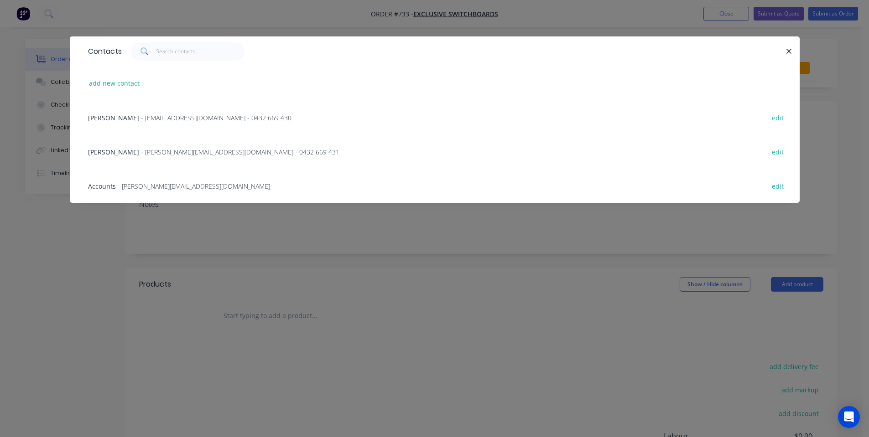
click at [161, 115] on span "- [EMAIL_ADDRESS][DOMAIN_NAME] - 0432 669 430" at bounding box center [216, 118] width 151 height 9
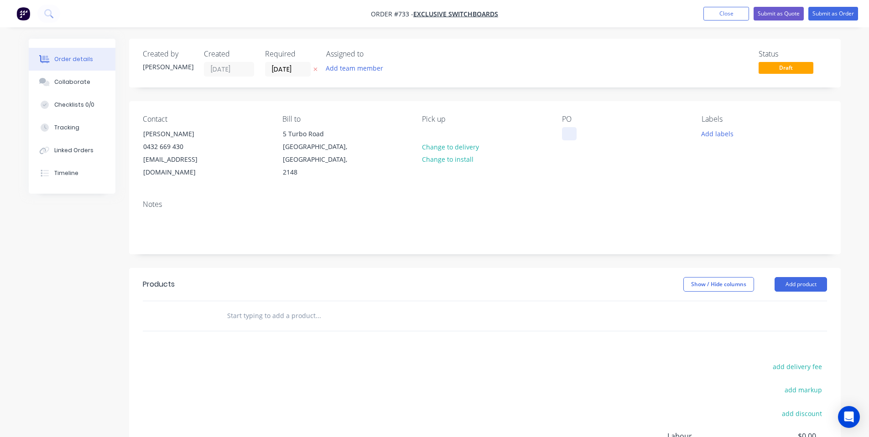
click at [563, 135] on div "Contact [PERSON_NAME] [PHONE_NUMBER] [EMAIL_ADDRESS][DOMAIN_NAME] Bill to [STRE…" at bounding box center [485, 147] width 712 height 92
click at [569, 128] on div at bounding box center [569, 133] width 15 height 13
click at [594, 175] on div "Contact [PERSON_NAME] [PHONE_NUMBER] [EMAIL_ADDRESS][DOMAIN_NAME] Bill to [STRE…" at bounding box center [485, 147] width 712 height 92
click at [705, 132] on button "Add labels" at bounding box center [717, 133] width 42 height 12
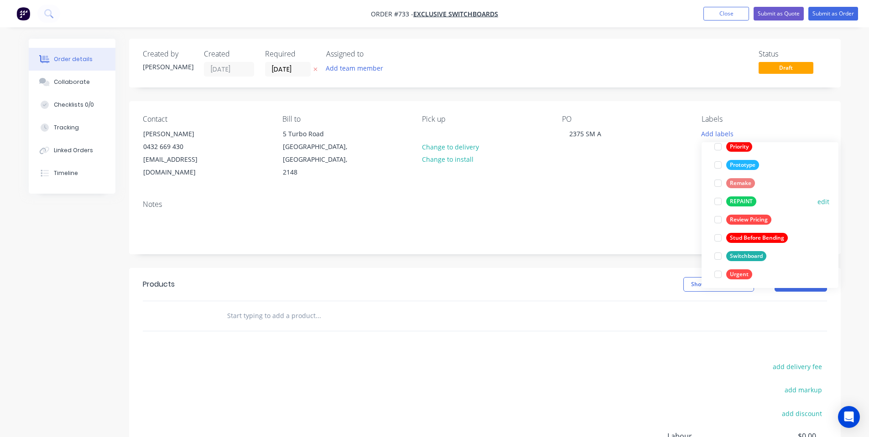
scroll to position [237, 0]
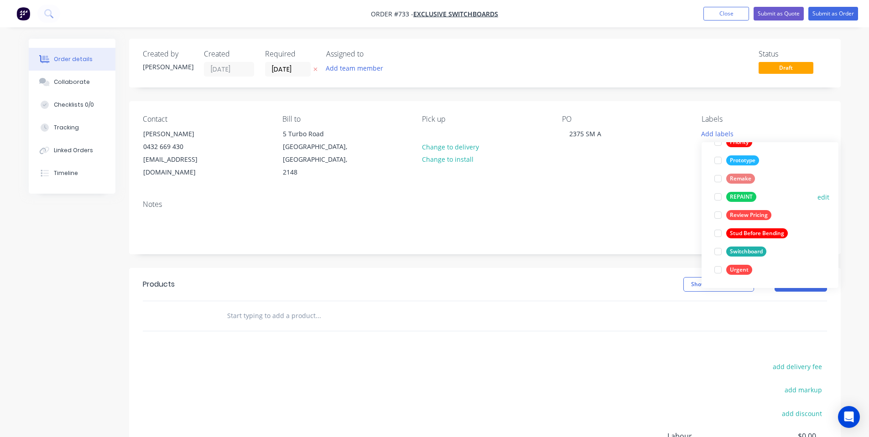
click at [811, 197] on div "REPAINT edit" at bounding box center [770, 197] width 119 height 18
click at [822, 197] on button "edit" at bounding box center [823, 197] width 12 height 10
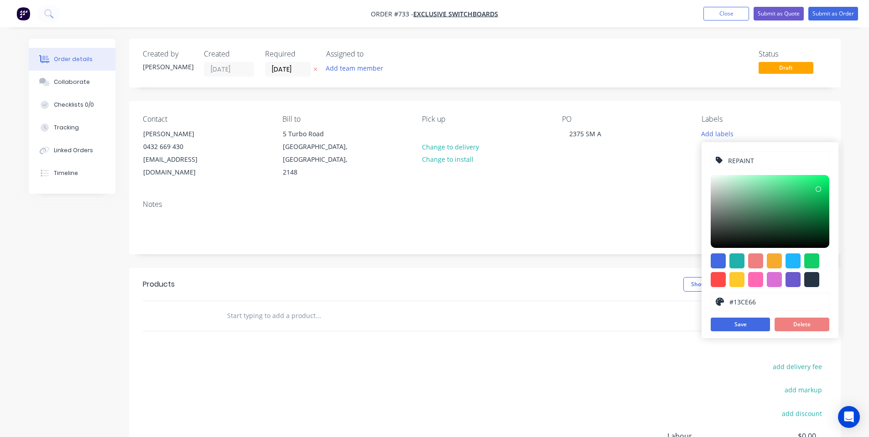
drag, startPoint x: 759, startPoint y: 163, endPoint x: 732, endPoint y: 165, distance: 27.0
click at [732, 165] on input "REPAINT" at bounding box center [775, 160] width 97 height 17
type input "Repaint"
click at [727, 325] on button "Save" at bounding box center [740, 325] width 59 height 14
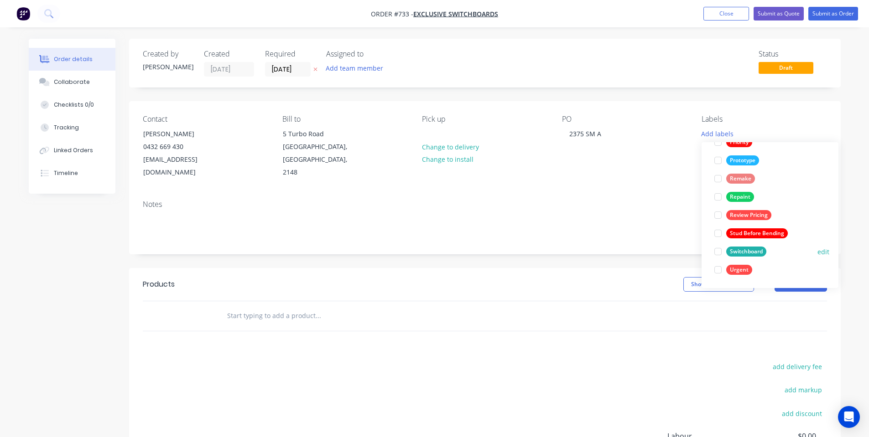
scroll to position [0, 0]
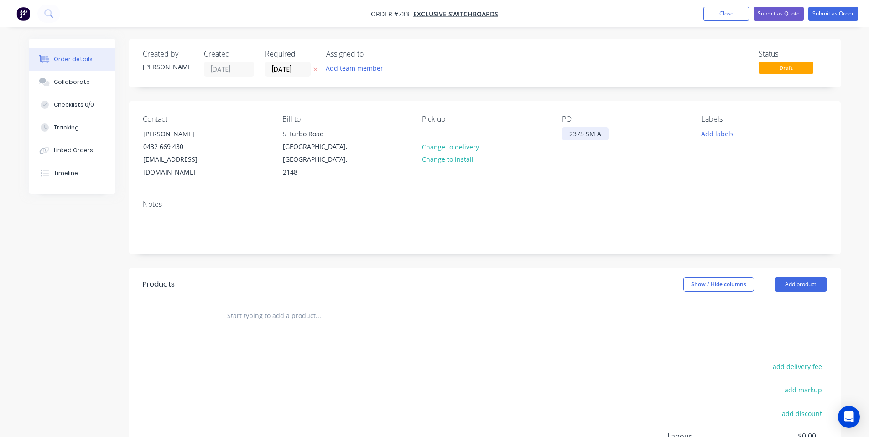
click at [607, 131] on div "2375 SM A" at bounding box center [585, 133] width 47 height 13
click at [582, 127] on div "2375 SM A" at bounding box center [585, 133] width 47 height 13
copy div "2375 SM A"
click at [261, 307] on input "text" at bounding box center [318, 316] width 182 height 18
paste input "2375 SM A"
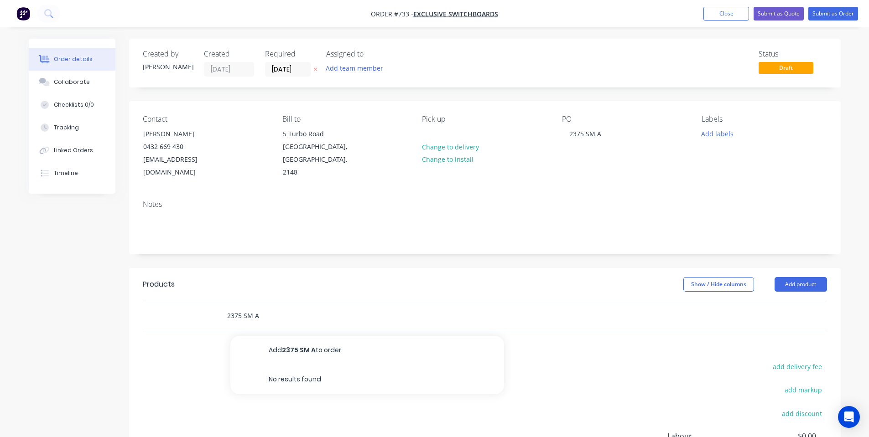
type input "2375 SM A"
click at [275, 341] on button "Add 2375 SM A to order" at bounding box center [367, 350] width 274 height 29
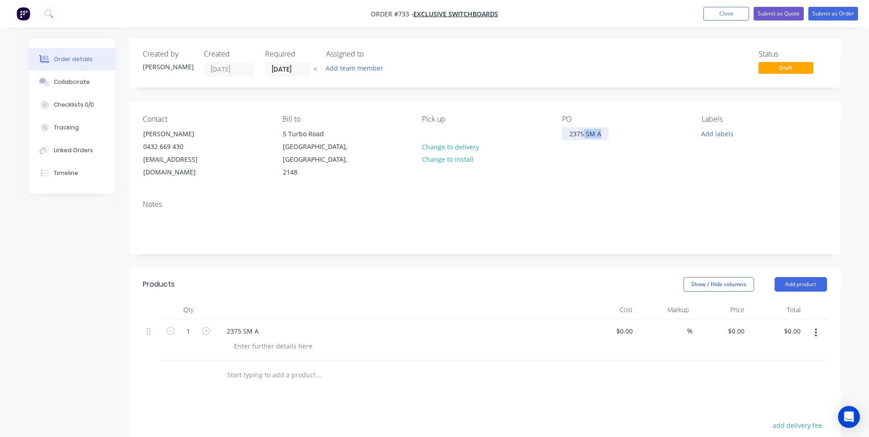
drag, startPoint x: 603, startPoint y: 132, endPoint x: 584, endPoint y: 135, distance: 18.8
click at [584, 135] on div "2375 SM A" at bounding box center [585, 133] width 47 height 13
drag, startPoint x: 293, startPoint y: 333, endPoint x: 320, endPoint y: 326, distance: 28.0
click at [293, 340] on div at bounding box center [273, 346] width 93 height 13
click at [299, 340] on div at bounding box center [273, 346] width 93 height 13
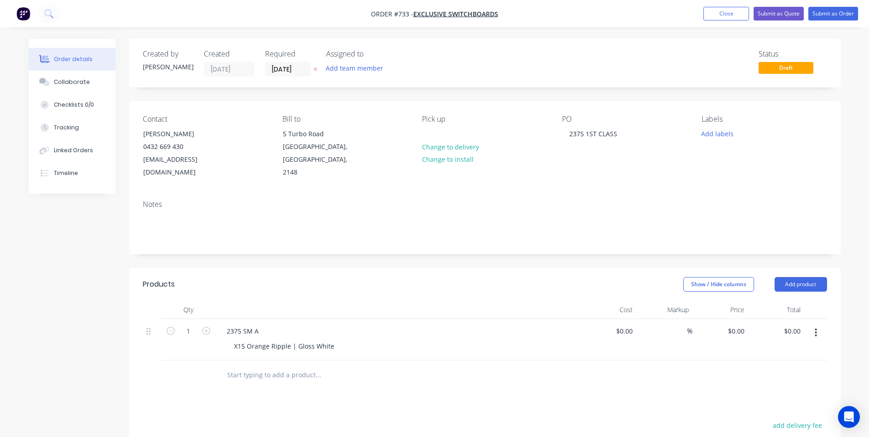
click at [504, 301] on div at bounding box center [398, 310] width 365 height 18
click at [736, 325] on div "0 $0.00" at bounding box center [735, 331] width 25 height 13
type input "$0.00"
click at [768, 236] on div "Notes" at bounding box center [485, 223] width 712 height 61
click at [795, 277] on button "Add product" at bounding box center [800, 284] width 52 height 15
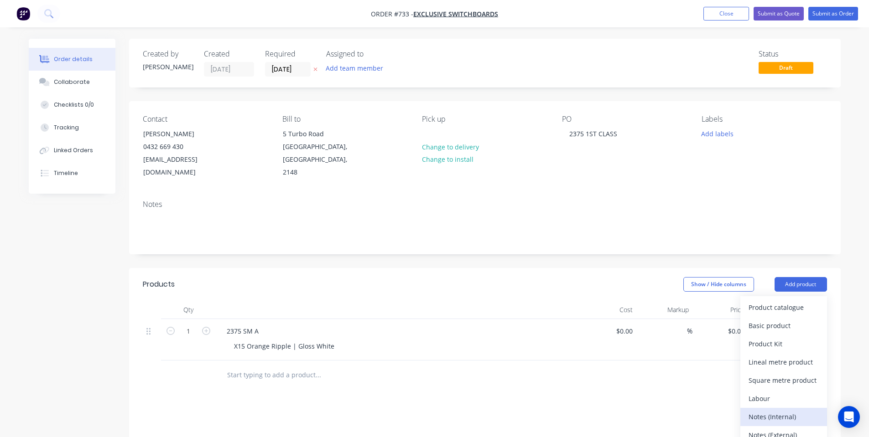
click at [775, 411] on div "Notes (Internal)" at bounding box center [783, 417] width 70 height 13
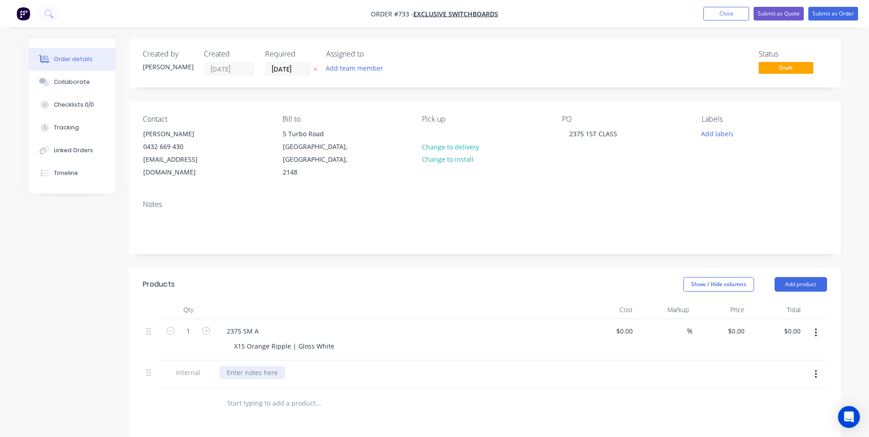
click at [245, 366] on div at bounding box center [252, 372] width 66 height 13
click at [372, 277] on div "Show / Hide columns Add product" at bounding box center [557, 284] width 539 height 15
click at [76, 69] on button "Order details" at bounding box center [72, 59] width 87 height 23
click at [78, 76] on button "Collaborate" at bounding box center [72, 82] width 87 height 23
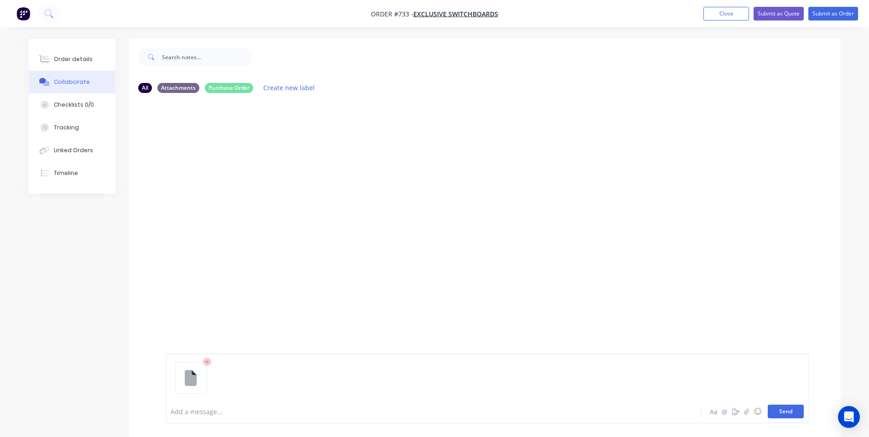
click at [794, 413] on button "Send" at bounding box center [786, 412] width 36 height 14
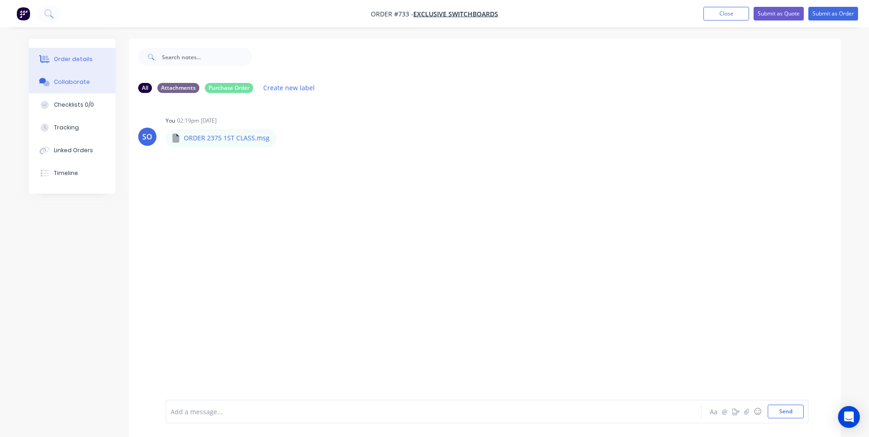
click at [39, 59] on icon at bounding box center [44, 59] width 10 height 8
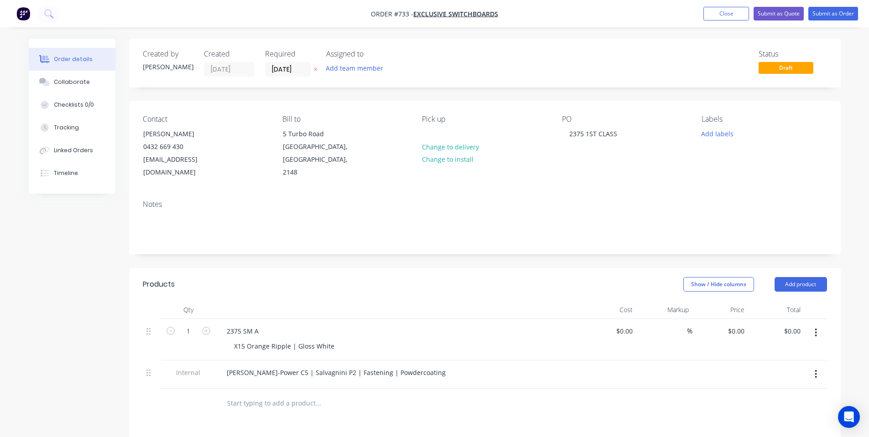
click at [548, 237] on div "Notes" at bounding box center [485, 223] width 712 height 61
click at [293, 70] on input "[DATE]" at bounding box center [287, 69] width 45 height 14
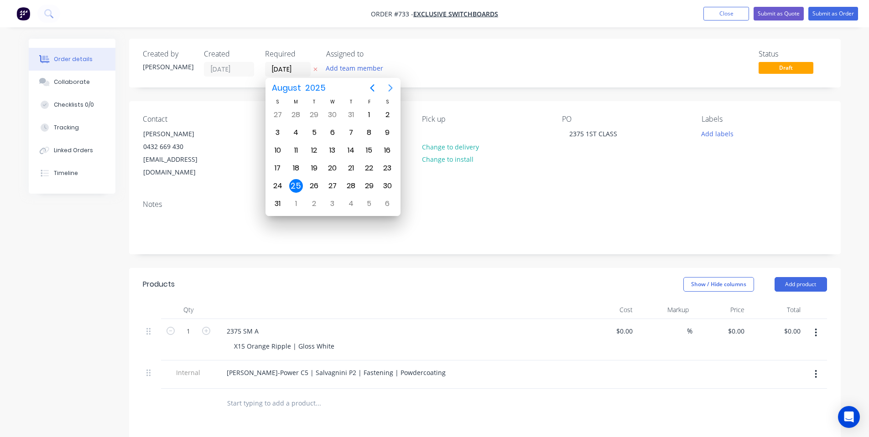
click at [393, 91] on icon "Next page" at bounding box center [390, 88] width 11 height 11
click at [298, 151] on div "15" at bounding box center [296, 151] width 14 height 14
type input "[DATE]"
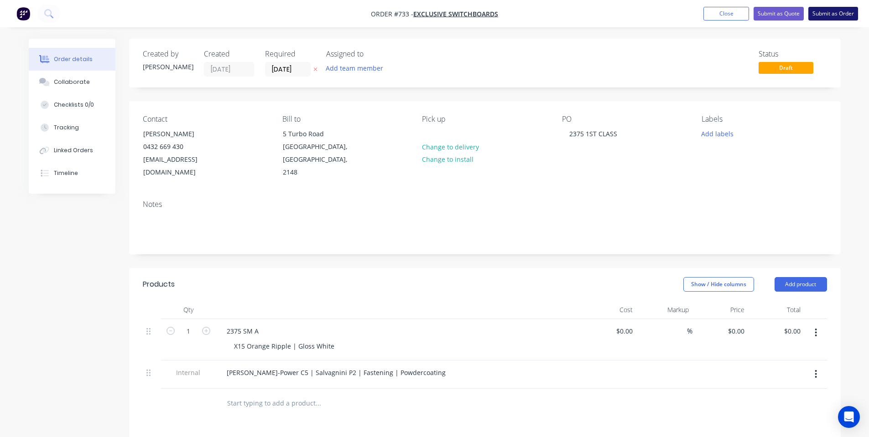
click at [853, 9] on button "Submit as Order" at bounding box center [833, 14] width 50 height 14
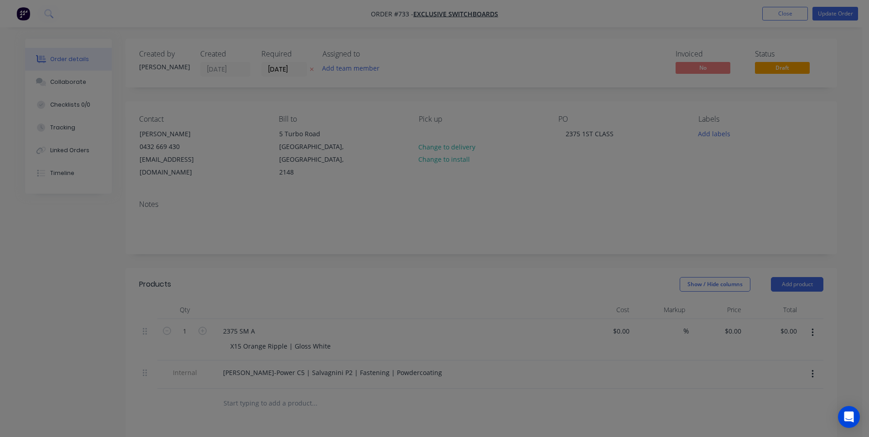
click at [842, 16] on div "Product has no price A product on this order contains no price. Submit anyway C…" at bounding box center [434, 218] width 869 height 437
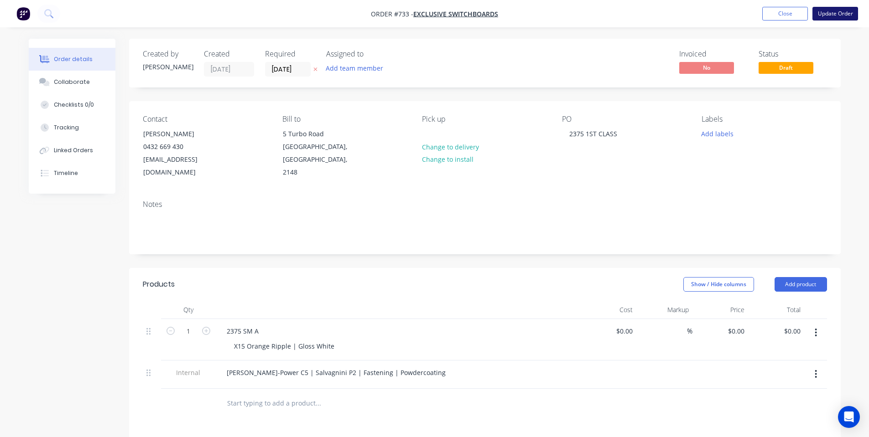
click at [833, 16] on button "Update Order" at bounding box center [835, 14] width 46 height 14
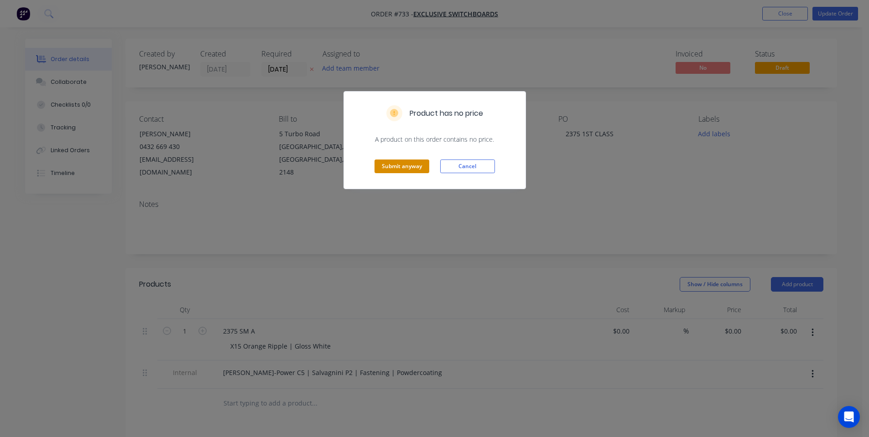
click at [409, 161] on button "Submit anyway" at bounding box center [401, 167] width 55 height 14
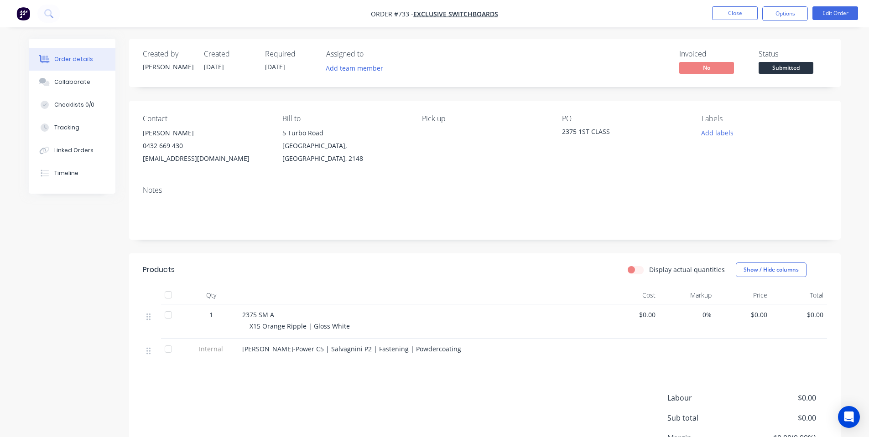
drag, startPoint x: 796, startPoint y: 9, endPoint x: 791, endPoint y: 23, distance: 14.4
click at [796, 9] on button "Options" at bounding box center [785, 13] width 46 height 15
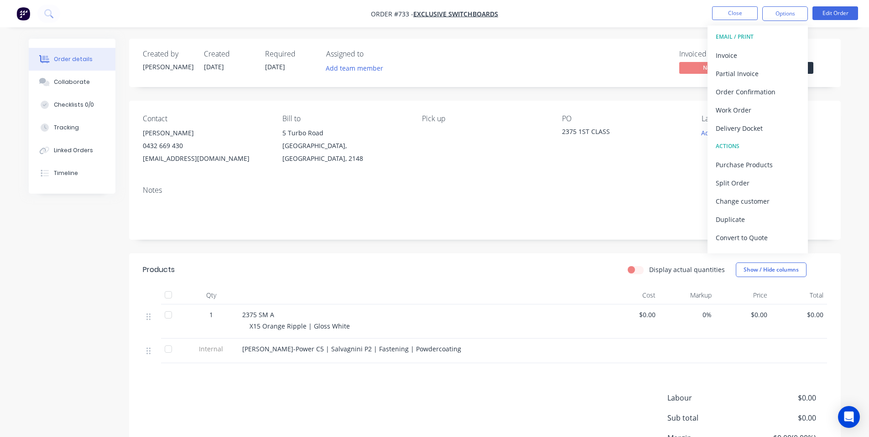
click at [828, 74] on div "Created by [PERSON_NAME] Created [DATE] Required [DATE] Assigned to Add team me…" at bounding box center [485, 63] width 712 height 48
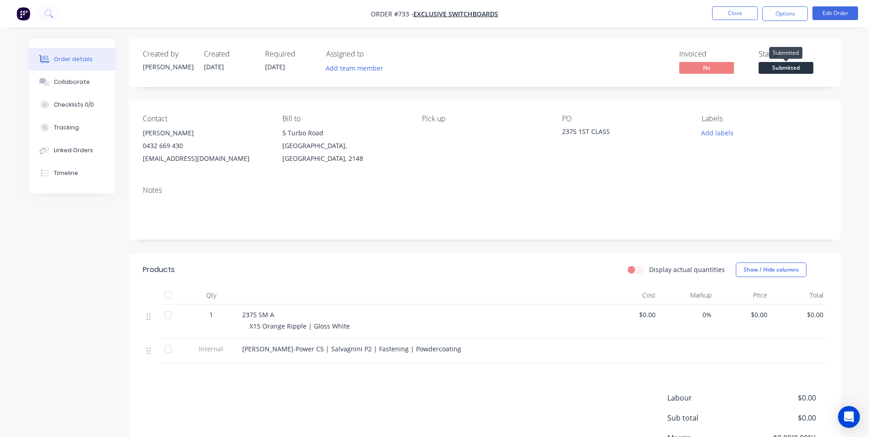
click at [795, 70] on span "Submitted" at bounding box center [786, 67] width 55 height 11
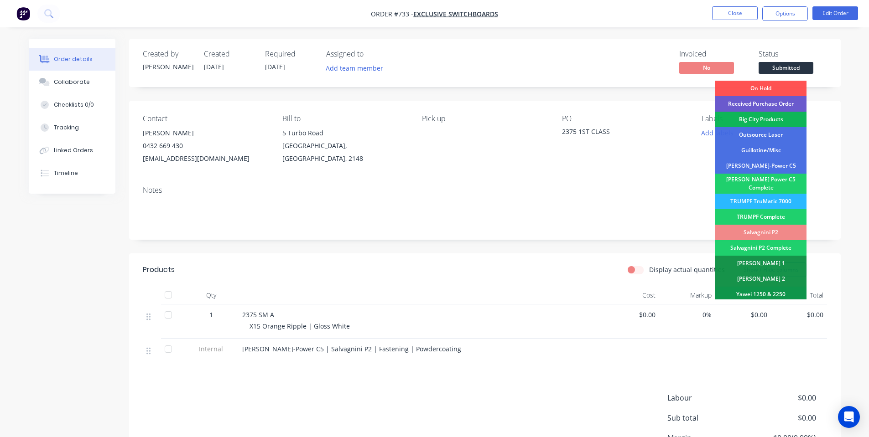
click at [785, 106] on div "Received Purchase Order" at bounding box center [760, 104] width 91 height 16
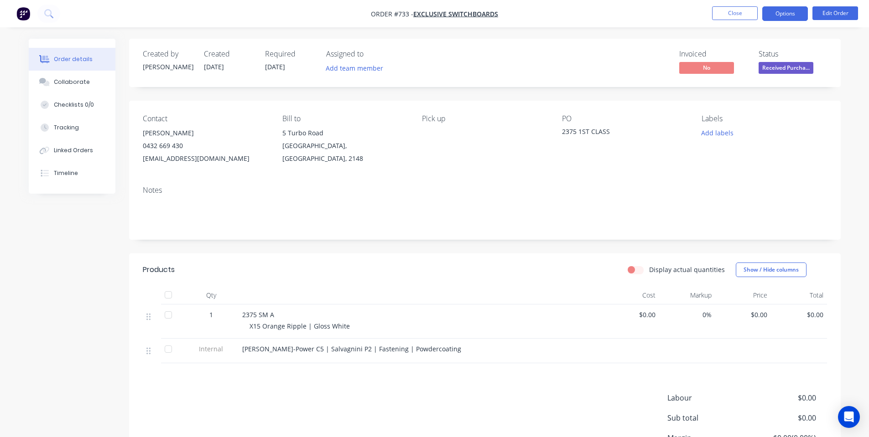
click at [784, 12] on button "Options" at bounding box center [785, 13] width 46 height 15
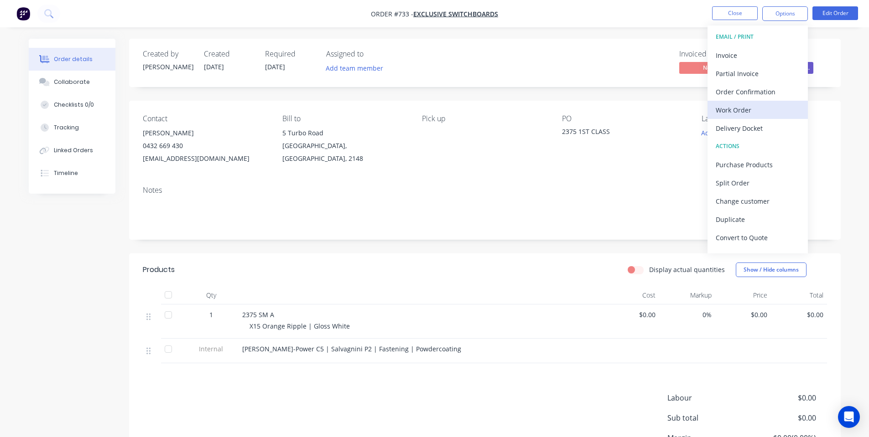
click at [729, 107] on div "Work Order" at bounding box center [758, 110] width 84 height 13
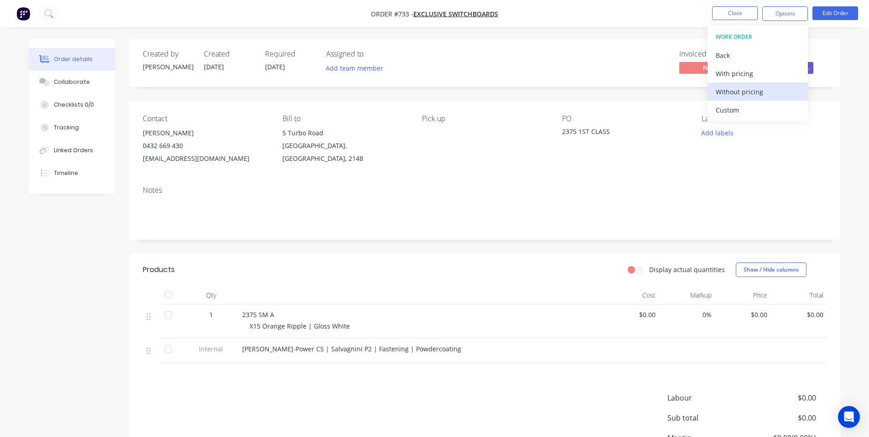
click at [730, 96] on div "Without pricing" at bounding box center [758, 91] width 84 height 13
click at [711, 132] on button "Add labels" at bounding box center [717, 133] width 42 height 12
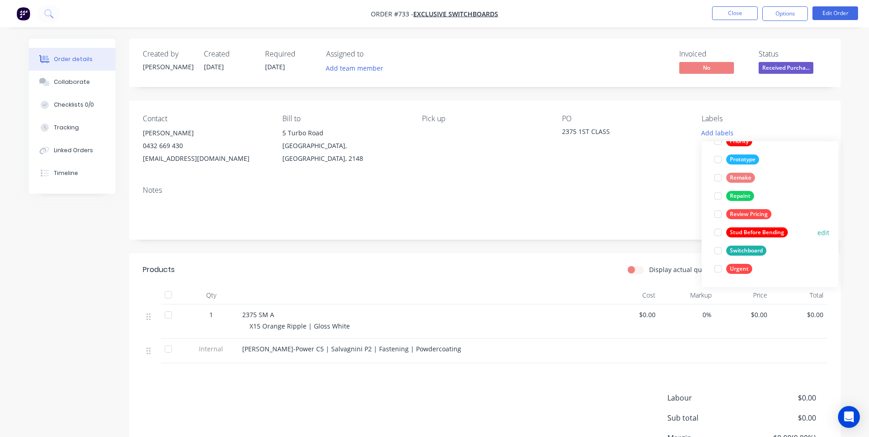
scroll to position [88, 0]
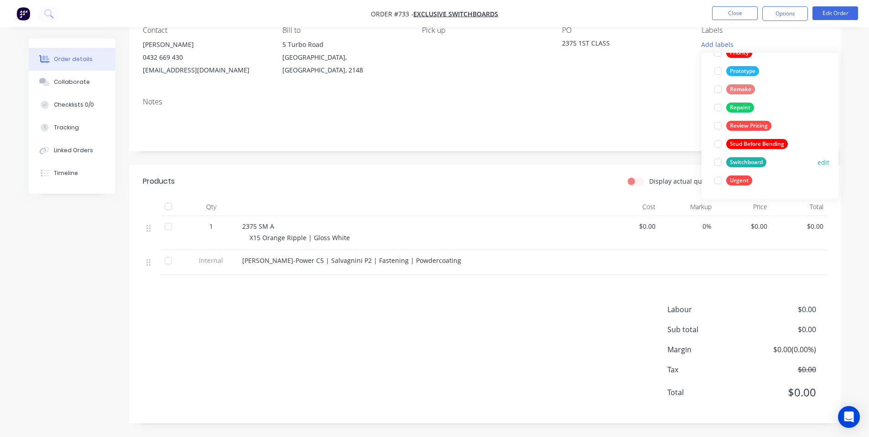
click at [754, 165] on div "Switchboard" at bounding box center [746, 162] width 40 height 10
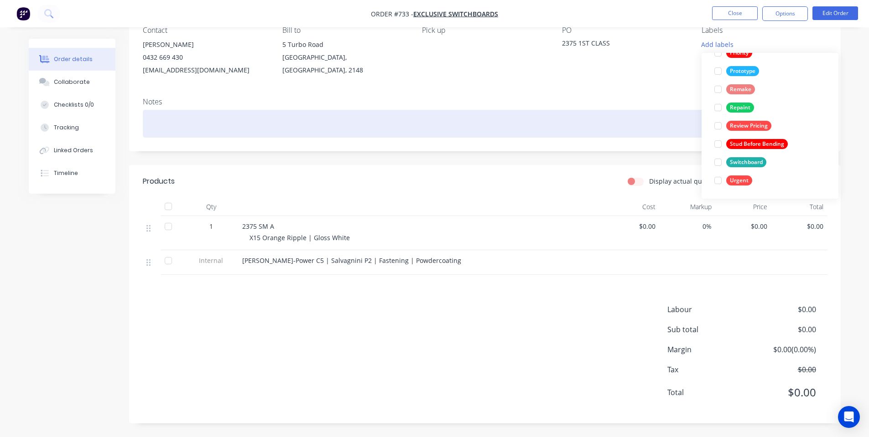
scroll to position [0, 0]
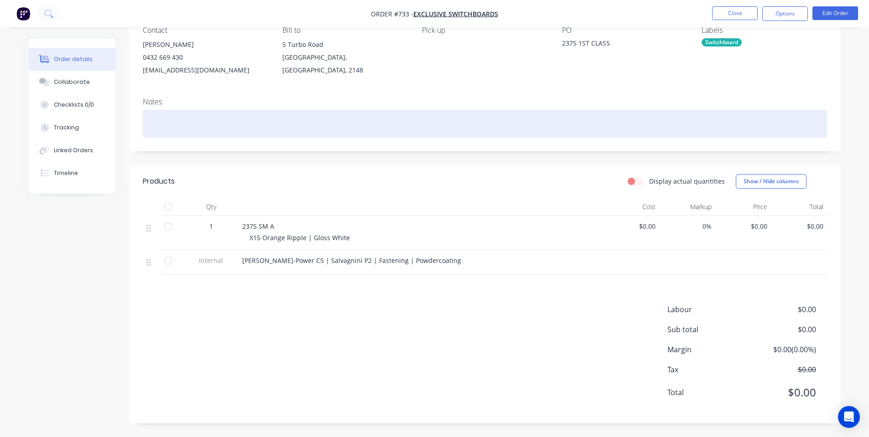
click at [626, 120] on div at bounding box center [485, 124] width 684 height 28
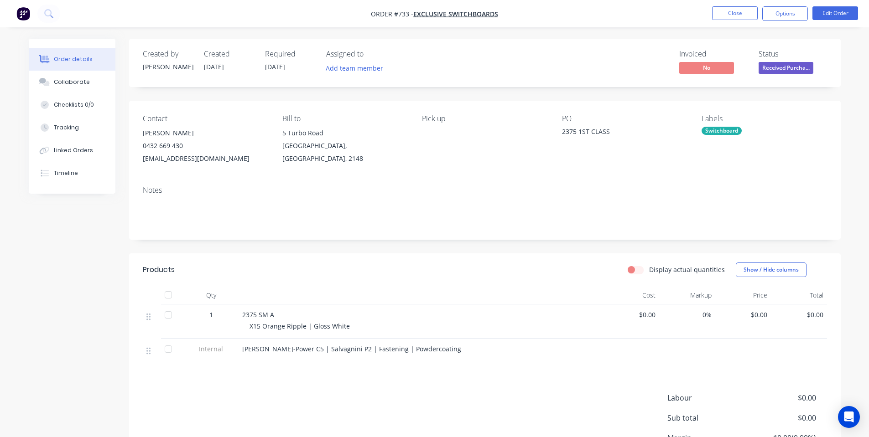
click at [633, 64] on div "Invoiced No Status Received Purcha..." at bounding box center [622, 63] width 410 height 26
click at [447, 274] on div "Display actual quantities Show / Hide columns" at bounding box center [557, 270] width 539 height 15
click at [309, 226] on div "Notes" at bounding box center [485, 209] width 712 height 61
click at [764, 309] on div "$0.00" at bounding box center [743, 322] width 56 height 34
click at [762, 323] on div "$0.00" at bounding box center [743, 322] width 56 height 34
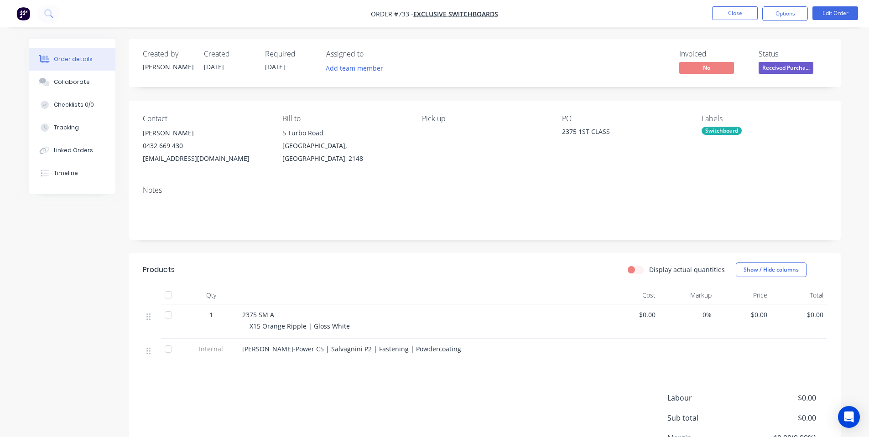
click at [772, 311] on div "$0.00" at bounding box center [799, 322] width 56 height 34
drag, startPoint x: 764, startPoint y: 314, endPoint x: 823, endPoint y: 49, distance: 271.1
click at [763, 314] on span "$0.00" at bounding box center [743, 315] width 49 height 10
click at [826, 13] on button "Edit Order" at bounding box center [835, 13] width 46 height 14
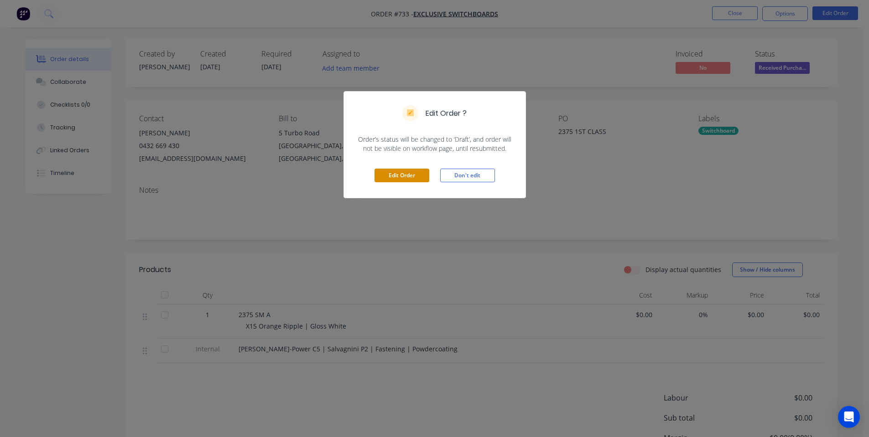
click at [421, 177] on button "Edit Order" at bounding box center [401, 176] width 55 height 14
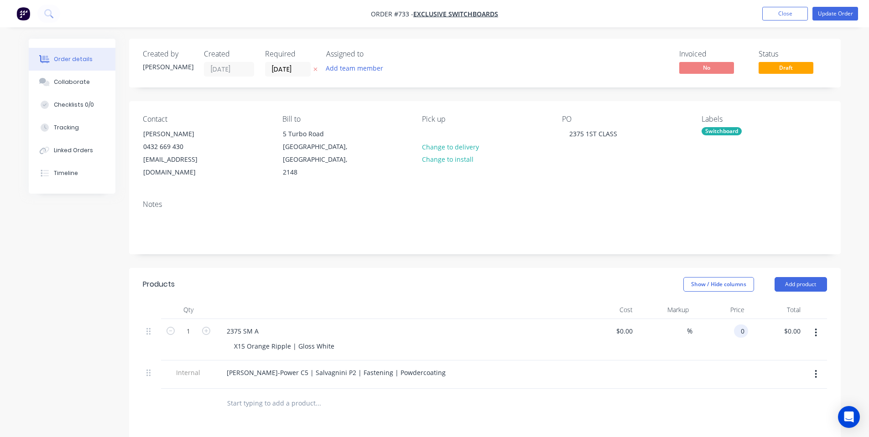
click at [738, 325] on input "0" at bounding box center [743, 331] width 10 height 13
type input "$2,385.00"
click at [707, 243] on div "Created by [PERSON_NAME] Created [DATE] Required [DATE] Assigned to Add team me…" at bounding box center [485, 338] width 712 height 599
click at [56, 90] on button "Collaborate" at bounding box center [72, 82] width 87 height 23
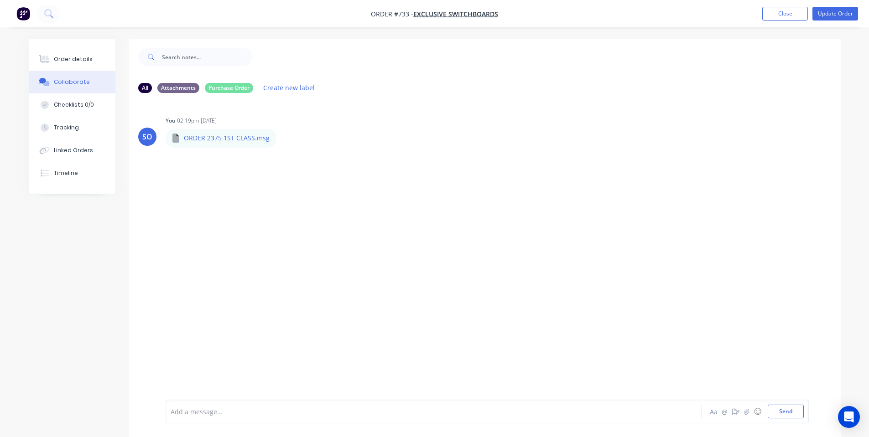
click at [288, 405] on div "Add a message..." at bounding box center [408, 412] width 475 height 14
click at [829, 16] on button "Update Order" at bounding box center [835, 14] width 46 height 14
click at [719, 11] on button "Close" at bounding box center [735, 13] width 46 height 14
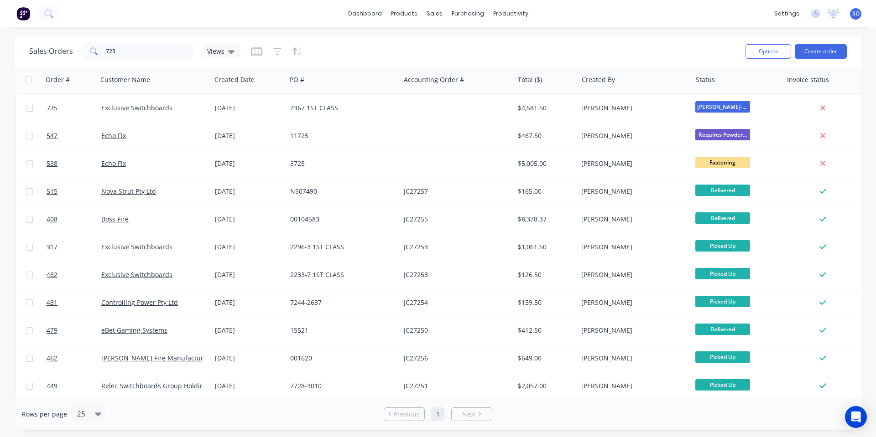
click at [668, 34] on div "dashboard products sales purchasing productivity dashboard products Product Cat…" at bounding box center [438, 218] width 876 height 437
drag, startPoint x: 175, startPoint y: 51, endPoint x: 94, endPoint y: 52, distance: 80.7
click at [102, 52] on div "725" at bounding box center [137, 51] width 114 height 18
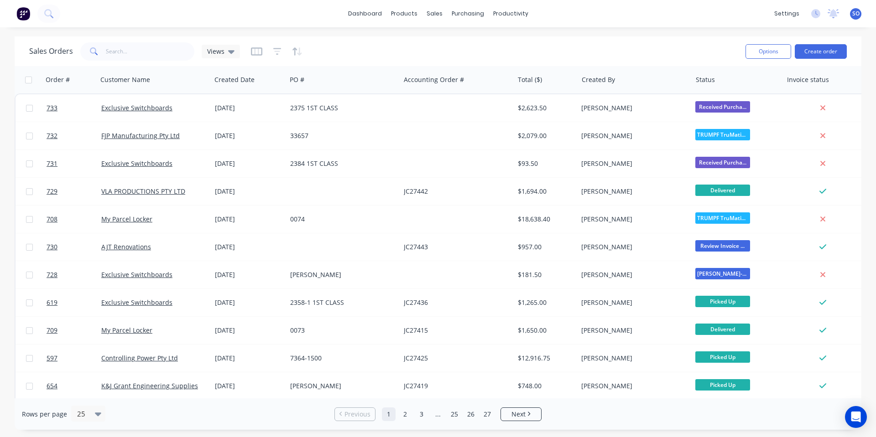
click at [675, 36] on div "Sales Orders Views Options Create order" at bounding box center [438, 51] width 847 height 30
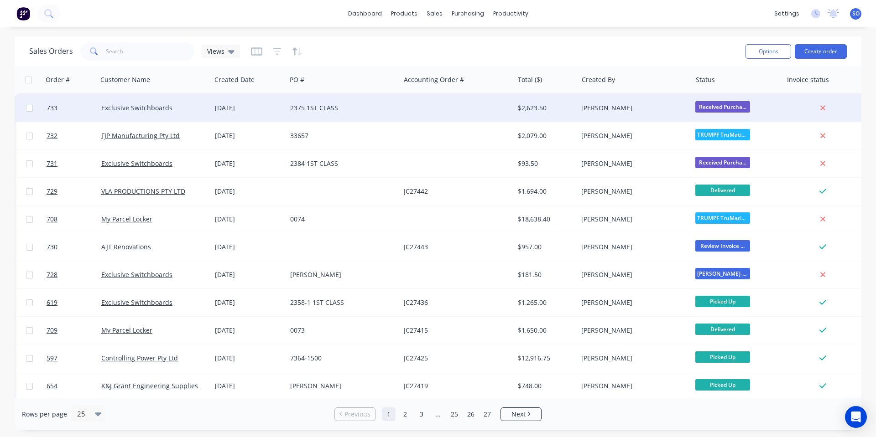
click at [614, 101] on div "[PERSON_NAME]" at bounding box center [634, 107] width 114 height 27
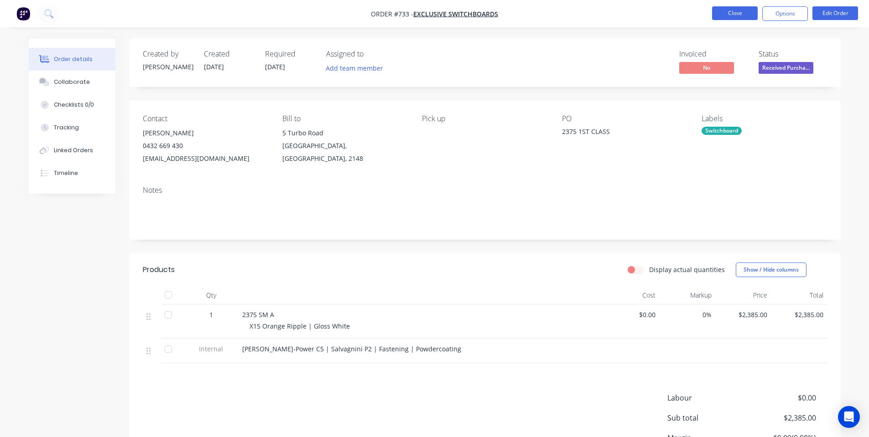
click at [736, 15] on button "Close" at bounding box center [735, 13] width 46 height 14
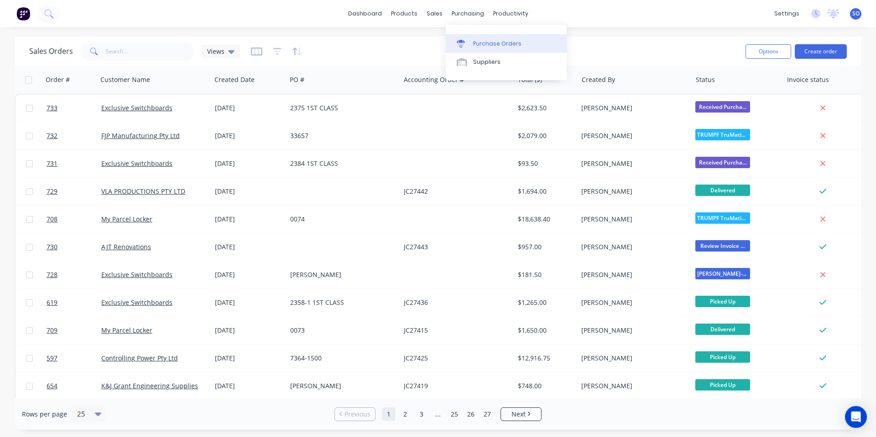
click at [482, 42] on div "Purchase Orders" at bounding box center [497, 44] width 48 height 8
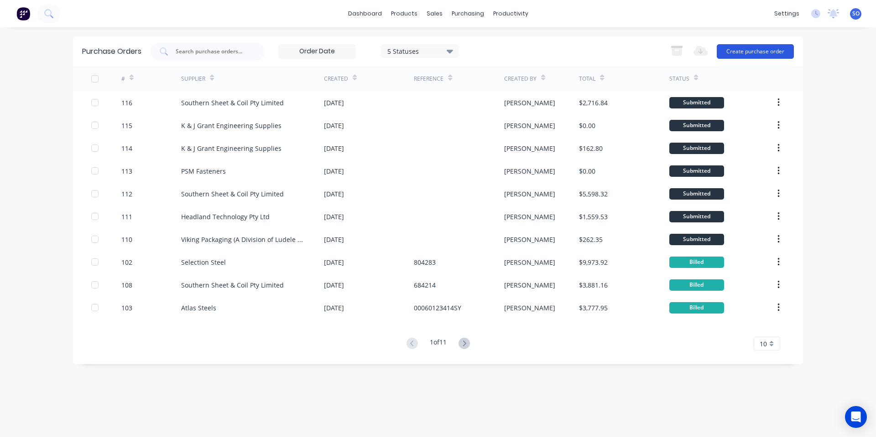
click at [745, 45] on button "Create purchase order" at bounding box center [755, 51] width 77 height 15
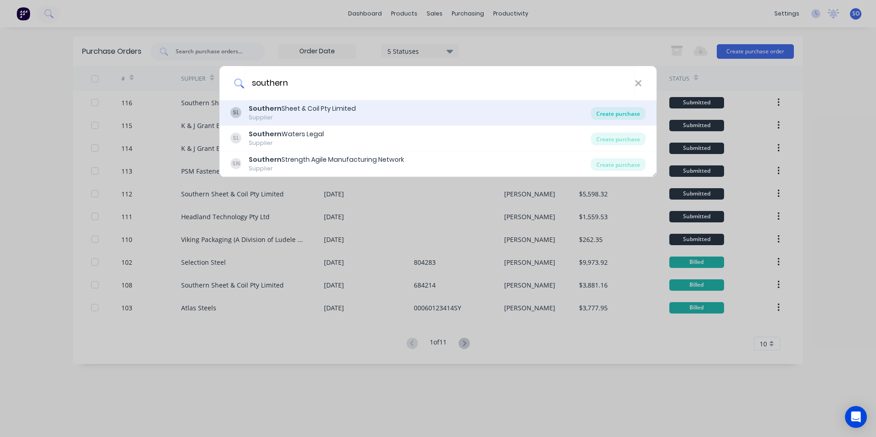
type input "southern"
click at [614, 113] on div "Create purchase" at bounding box center [618, 113] width 55 height 13
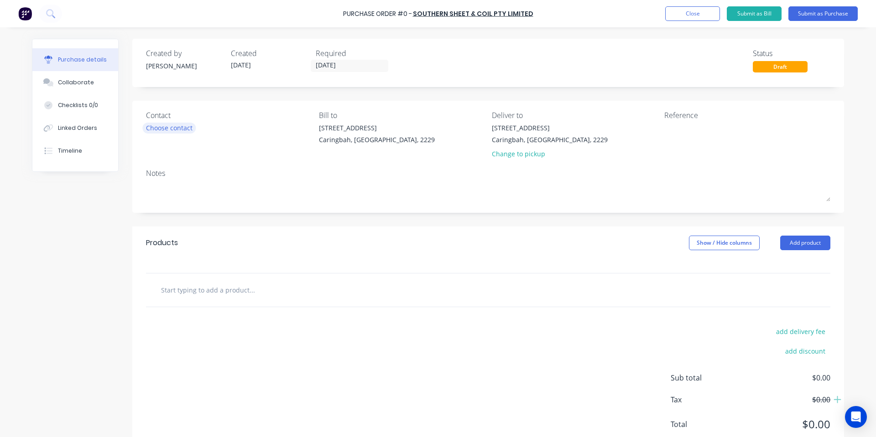
click at [161, 126] on div "Choose contact" at bounding box center [169, 128] width 47 height 10
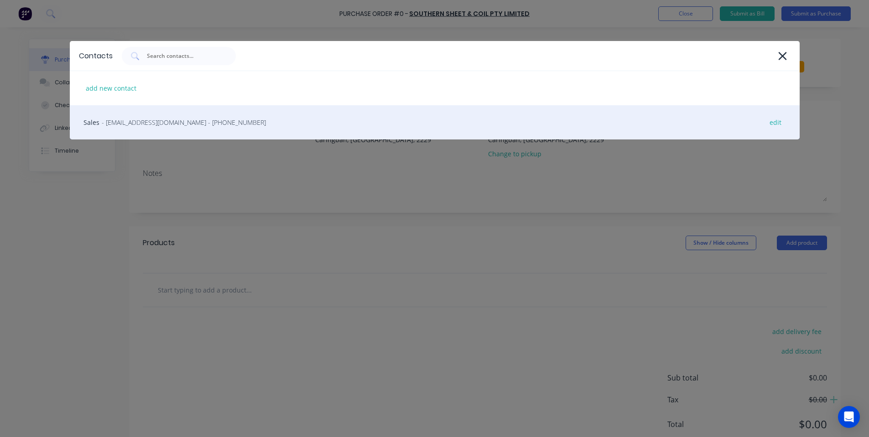
click at [182, 123] on span "- [EMAIL_ADDRESS][DOMAIN_NAME] - [PHONE_NUMBER]" at bounding box center [184, 123] width 164 height 10
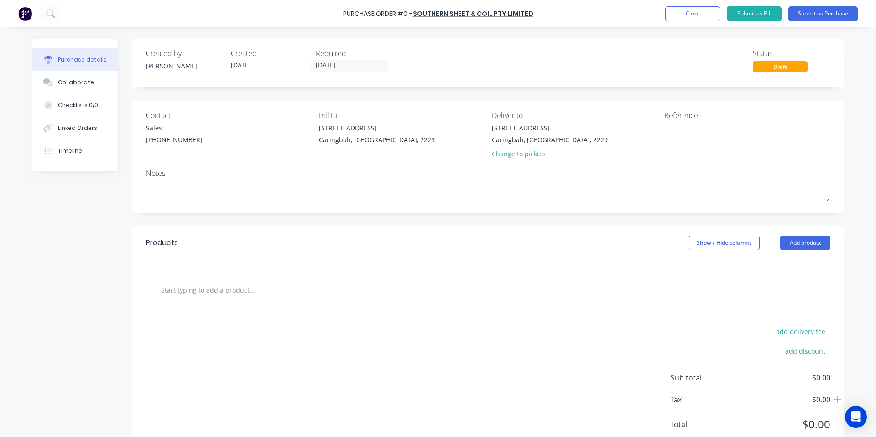
click at [306, 291] on input "text" at bounding box center [252, 290] width 182 height 18
click at [696, 15] on button "Close" at bounding box center [692, 13] width 55 height 15
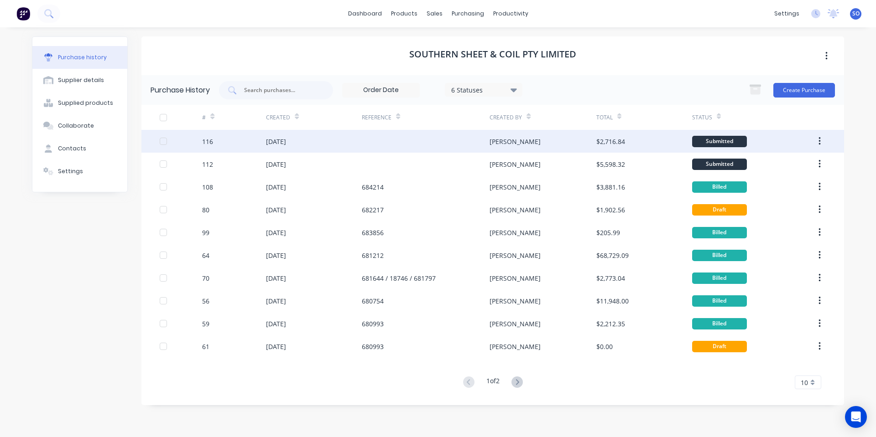
click at [421, 145] on div at bounding box center [426, 141] width 128 height 23
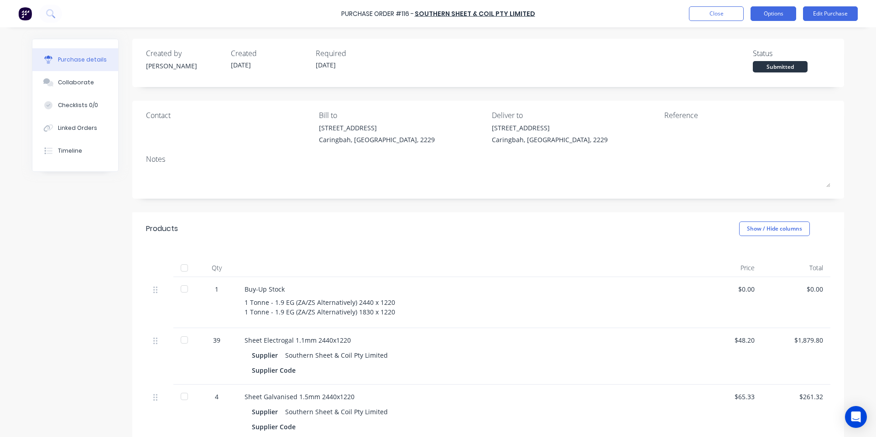
click at [767, 15] on button "Options" at bounding box center [773, 13] width 46 height 15
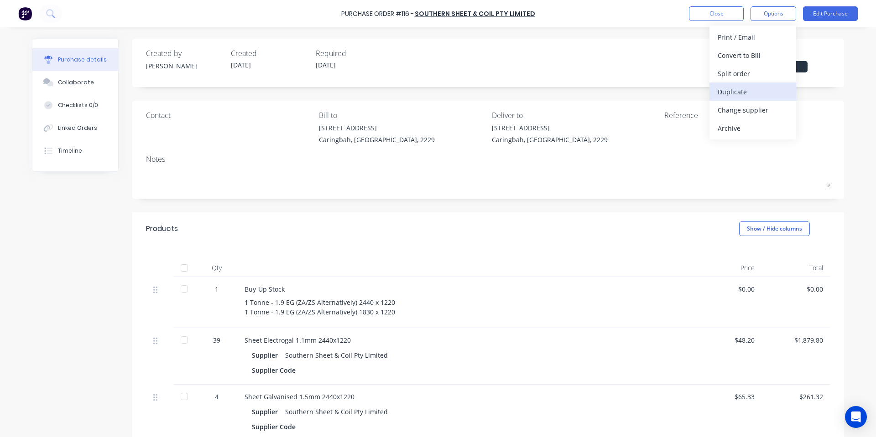
click at [742, 91] on div "Duplicate" at bounding box center [752, 91] width 70 height 13
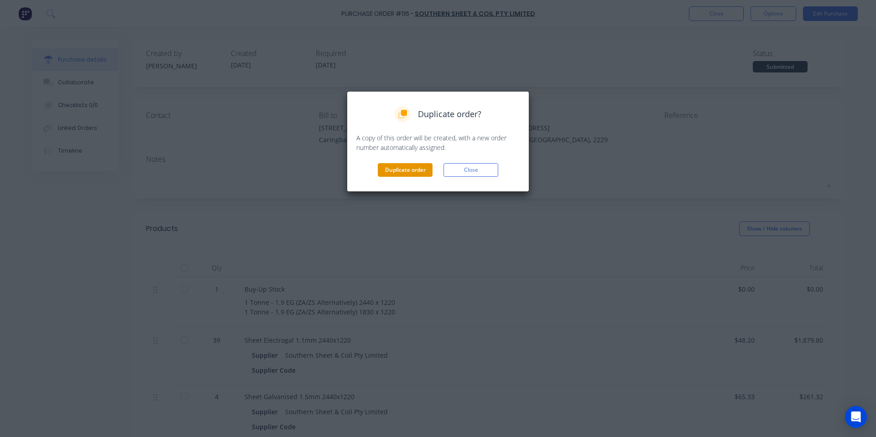
click at [408, 170] on button "Duplicate order" at bounding box center [405, 170] width 55 height 14
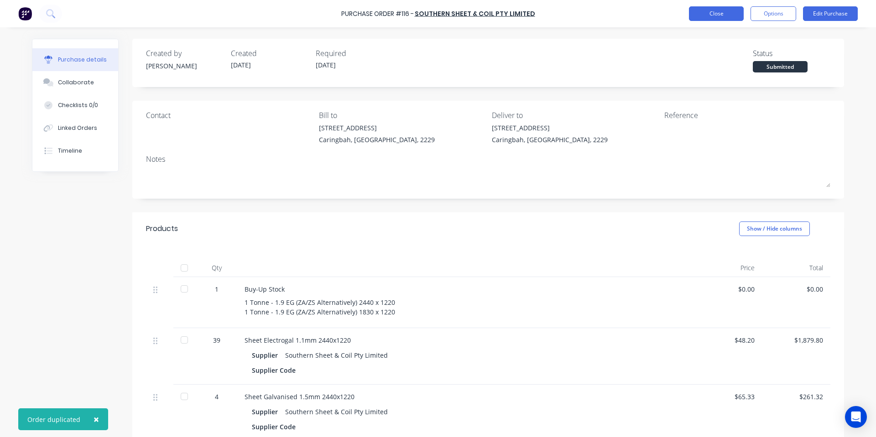
click at [729, 14] on button "Close" at bounding box center [716, 13] width 55 height 15
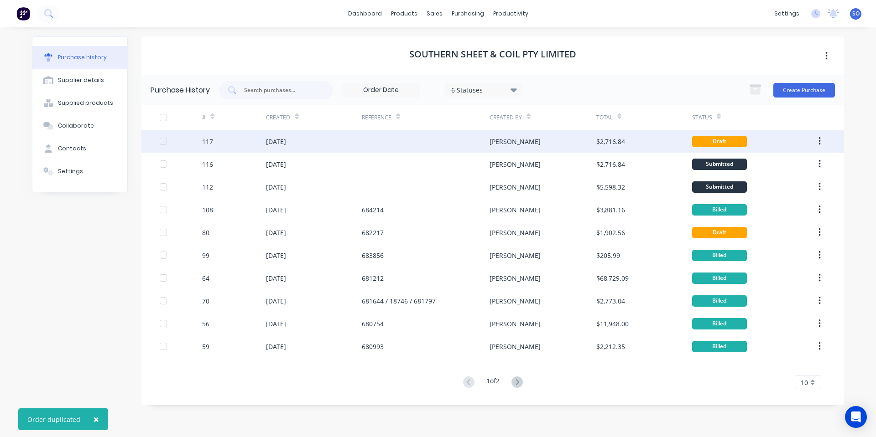
click at [560, 144] on div "[PERSON_NAME]" at bounding box center [542, 141] width 106 height 23
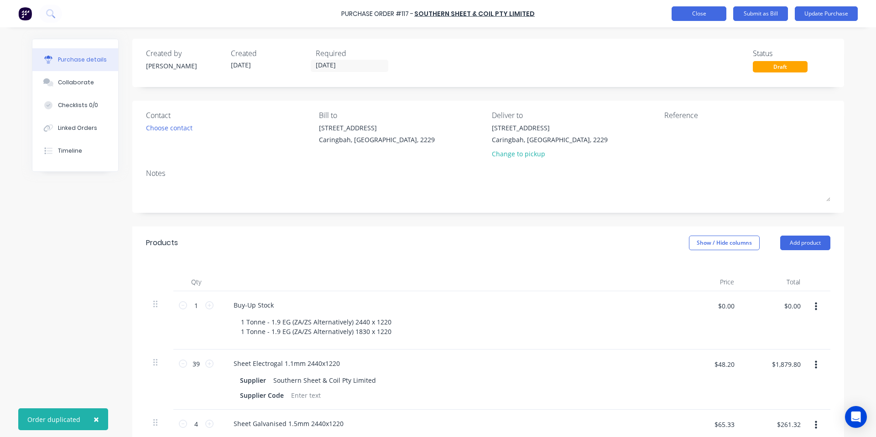
click at [702, 14] on button "Close" at bounding box center [698, 13] width 55 height 15
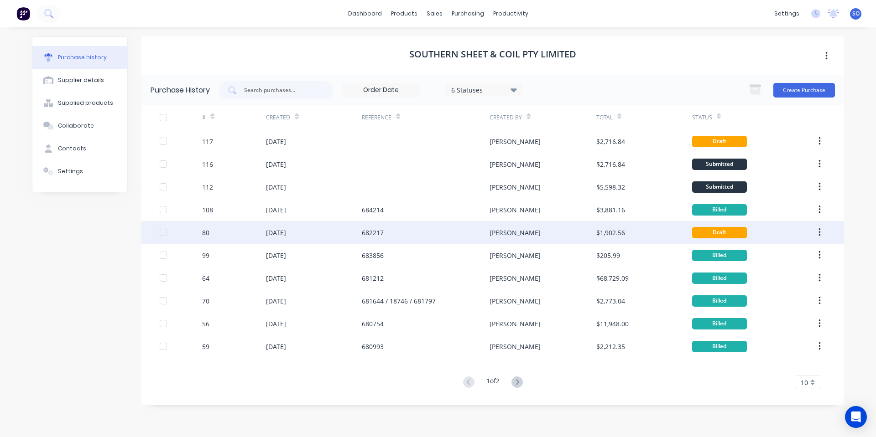
drag, startPoint x: 354, startPoint y: 228, endPoint x: 331, endPoint y: 231, distance: 23.9
click at [331, 231] on div "[DATE]" at bounding box center [314, 232] width 96 height 23
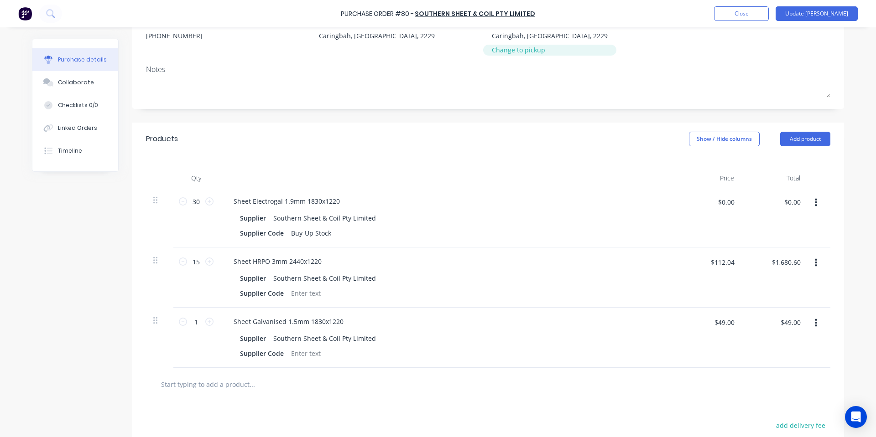
scroll to position [122, 0]
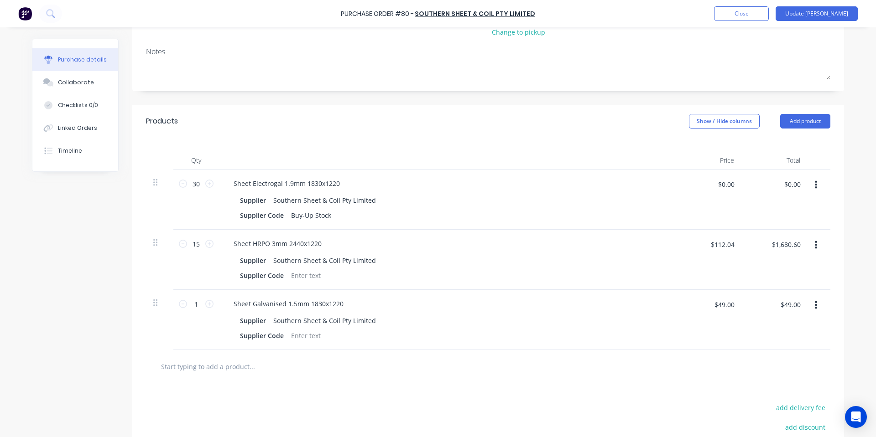
click at [759, 5] on div "Purchase Order #80 - Southern Sheet & Coil Pty Limited Add product Close Update…" at bounding box center [438, 13] width 876 height 27
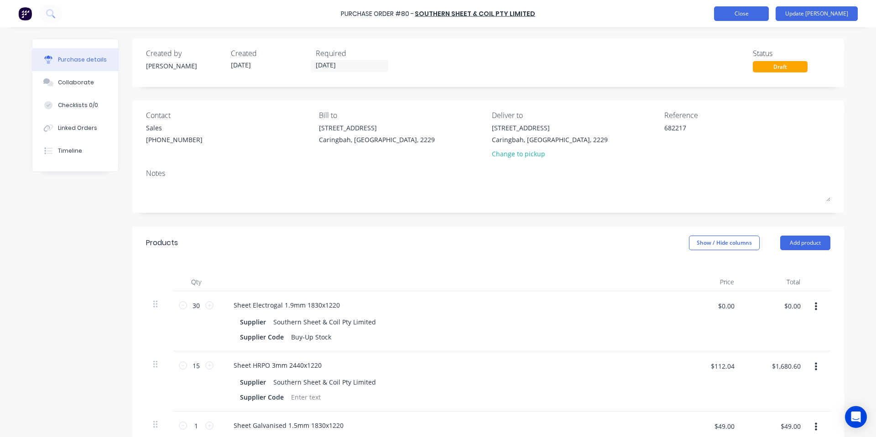
type textarea "x"
click at [756, 17] on button "Close" at bounding box center [741, 13] width 55 height 15
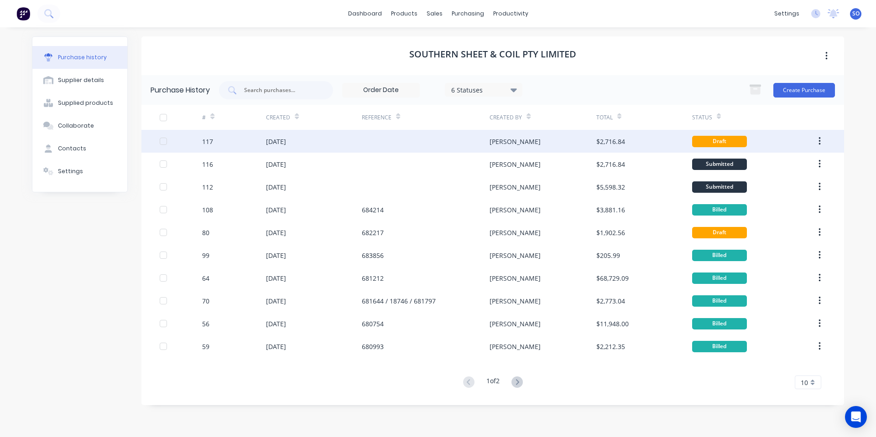
click at [535, 141] on div "[PERSON_NAME]" at bounding box center [542, 141] width 106 height 23
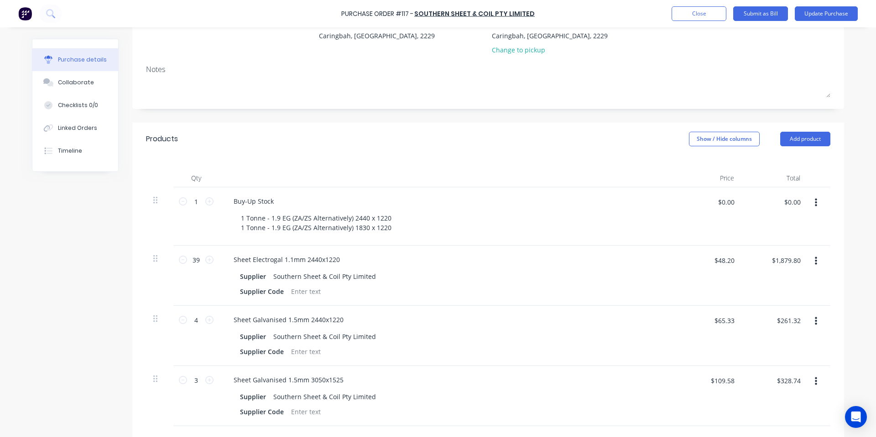
scroll to position [122, 0]
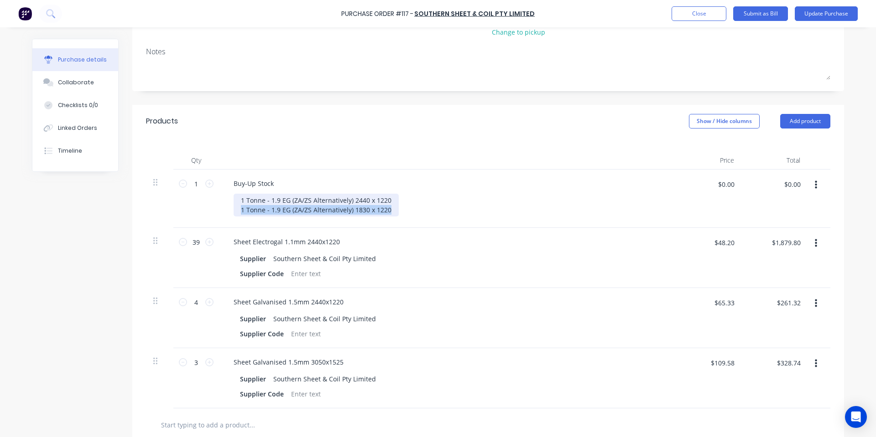
drag, startPoint x: 384, startPoint y: 212, endPoint x: 213, endPoint y: 211, distance: 171.0
click at [213, 211] on div "1 1 Buy-Up Stock 1 Tonne - 1.9 EG (ZA/ZS Alternatively) 2440 x 1220 1 Tonne - 1…" at bounding box center [488, 199] width 684 height 58
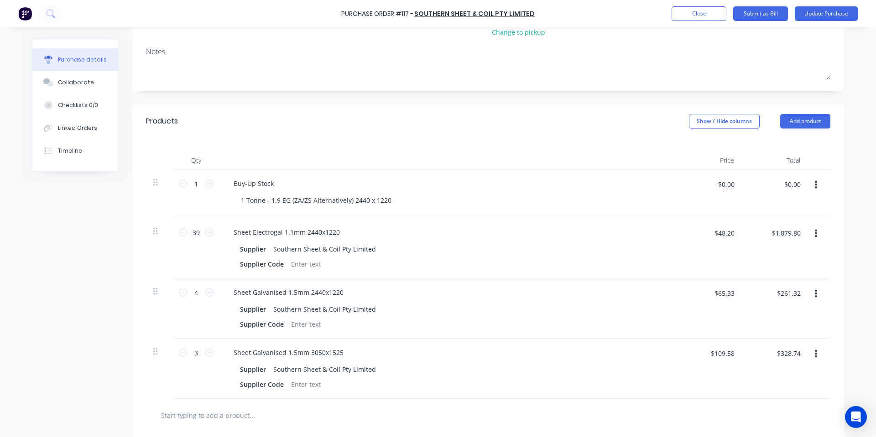
click at [441, 139] on div "Qty Price Total 1 1 Buy-Up Stock 1 Tonne - 1.9 EG (ZA/ZS Alternatively) 2440 x …" at bounding box center [488, 268] width 712 height 261
click at [809, 235] on button "button" at bounding box center [815, 234] width 21 height 16
drag, startPoint x: 776, startPoint y: 310, endPoint x: 822, endPoint y: 280, distance: 55.0
click at [776, 310] on button "Delete" at bounding box center [788, 313] width 78 height 18
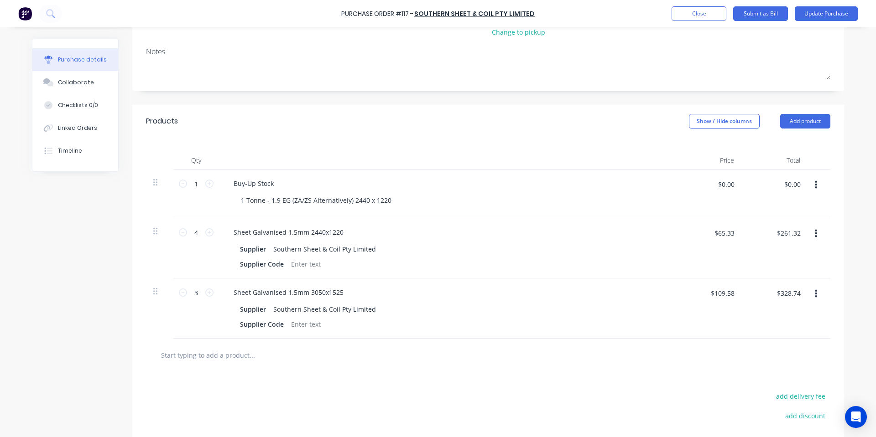
click at [815, 238] on icon "button" at bounding box center [816, 234] width 2 height 10
click at [803, 320] on button "Delete" at bounding box center [788, 313] width 78 height 18
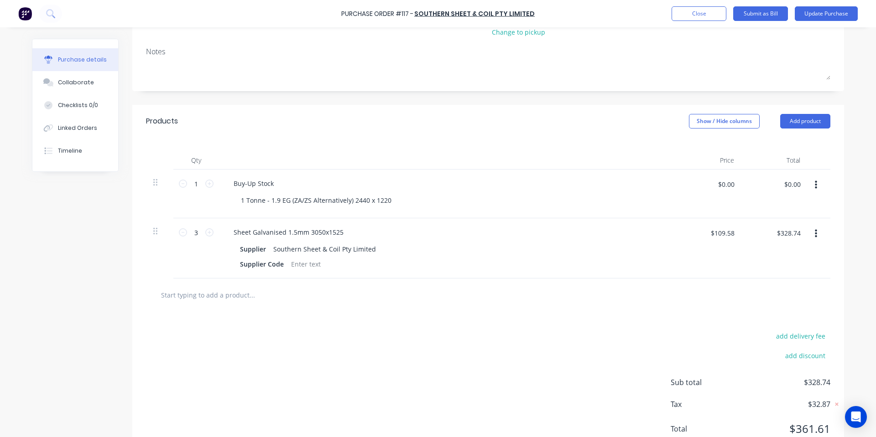
click at [815, 235] on icon "button" at bounding box center [816, 234] width 2 height 10
click at [754, 309] on button "Delete" at bounding box center [788, 313] width 78 height 18
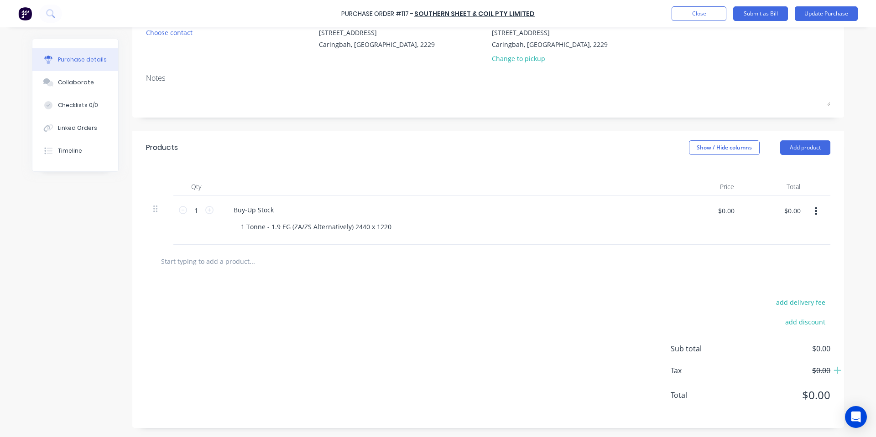
click at [228, 270] on input "text" at bounding box center [252, 261] width 182 height 18
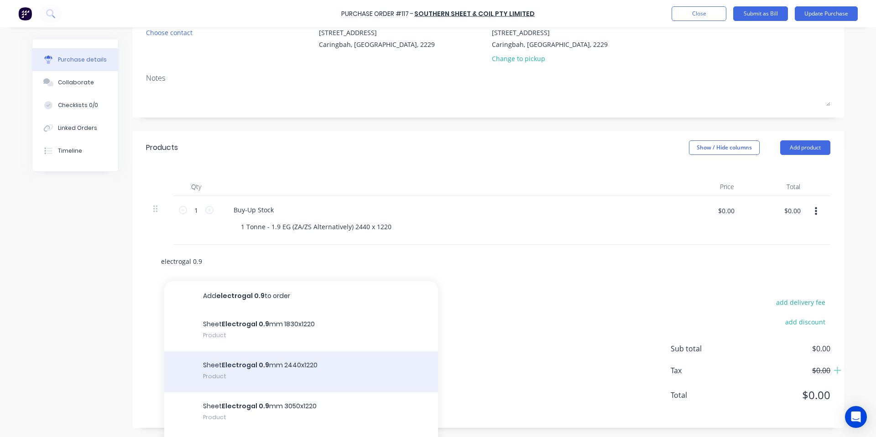
type input "electrogal 0.9"
click at [332, 364] on div "Sheet Electrogal 0.9 mm 2440x1220 Product" at bounding box center [301, 372] width 274 height 41
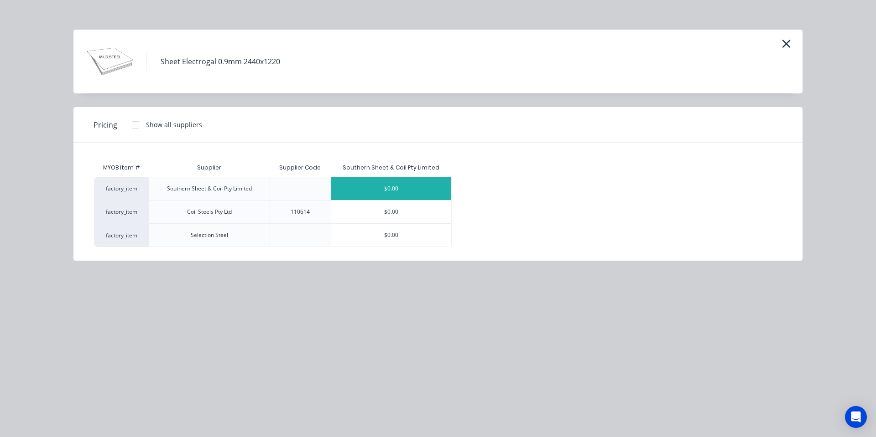
click at [367, 189] on div "$0.00" at bounding box center [391, 188] width 120 height 23
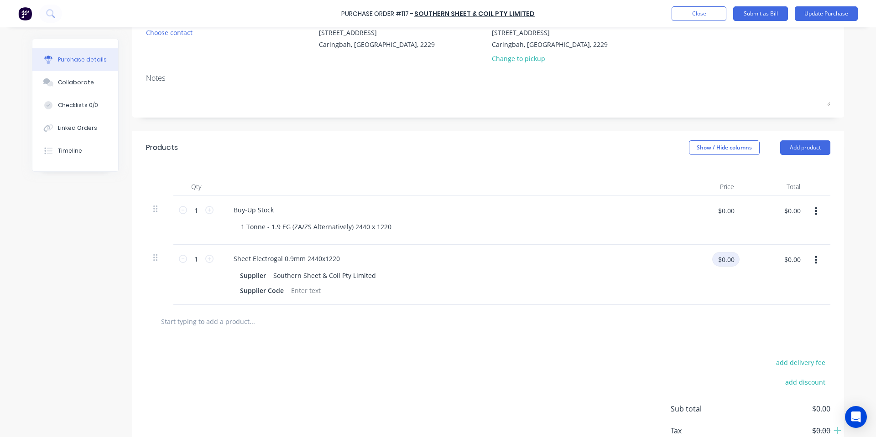
click at [722, 261] on input "$0.00" at bounding box center [725, 259] width 27 height 15
type input "$39.29"
click at [305, 305] on div at bounding box center [488, 321] width 684 height 33
click at [190, 256] on input "1" at bounding box center [196, 259] width 18 height 14
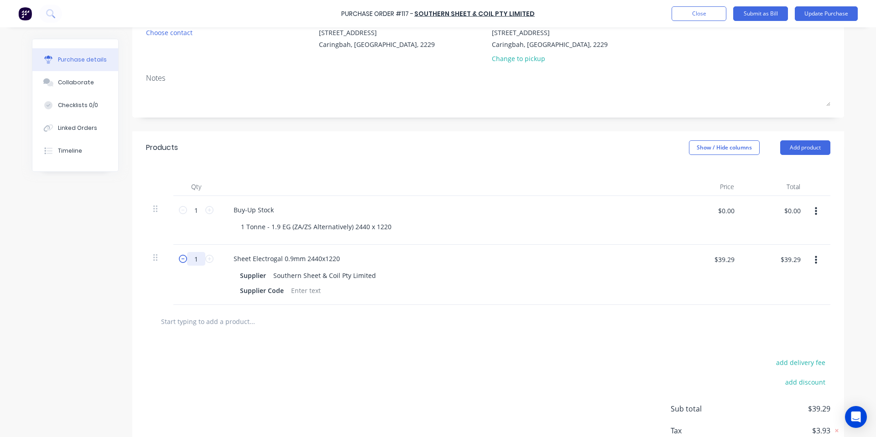
type input "14"
type input "$550.06"
type input "141"
type input "$5,539.89"
type input "141"
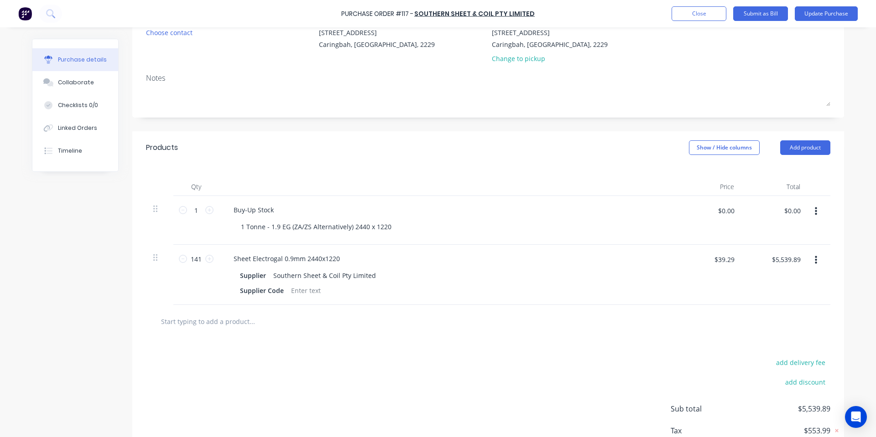
click at [375, 389] on div "add delivery fee add discount Sub total $5,539.89 Tax $553.99 Total $6,093.88" at bounding box center [488, 413] width 712 height 150
click at [819, 21] on div "Purchase Order #117 - Southern Sheet & Coil Pty Limited Add product Close Submi…" at bounding box center [438, 13] width 876 height 27
click at [813, 19] on button "Update Purchase" at bounding box center [826, 13] width 63 height 15
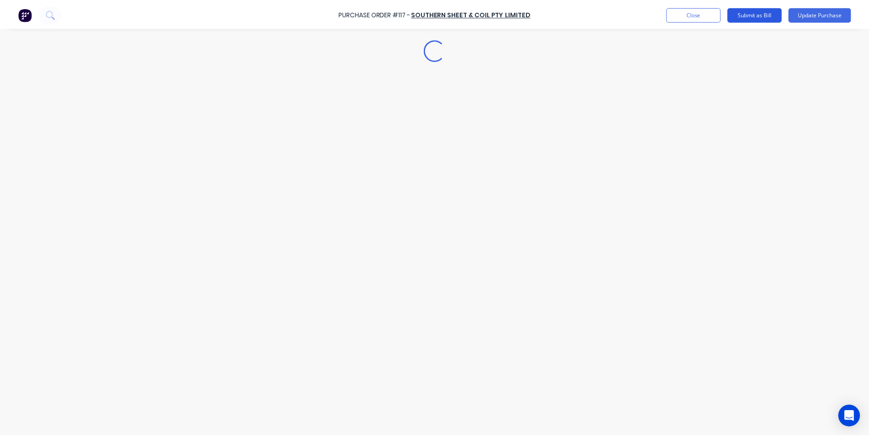
scroll to position [0, 0]
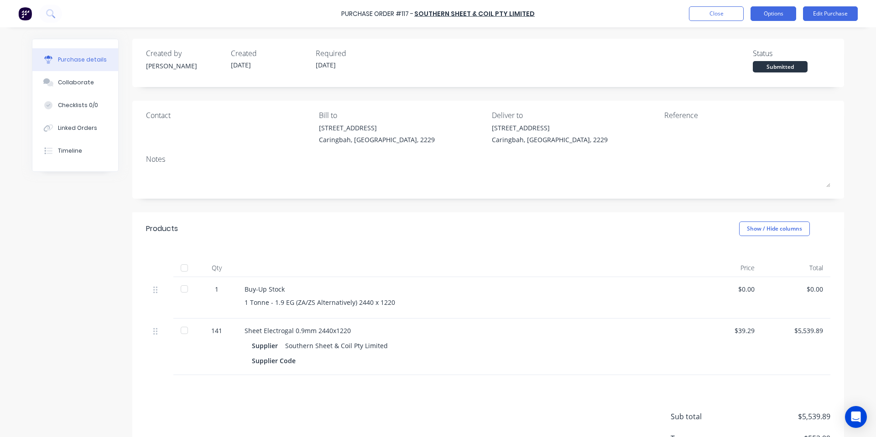
click at [779, 21] on button "Options" at bounding box center [773, 13] width 46 height 15
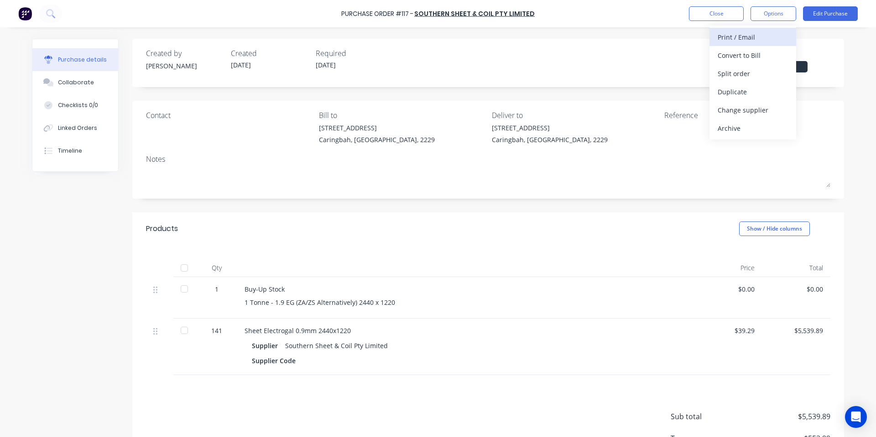
click at [753, 41] on div "Print / Email" at bounding box center [752, 37] width 70 height 13
click at [756, 57] on div "With pricing" at bounding box center [752, 55] width 70 height 13
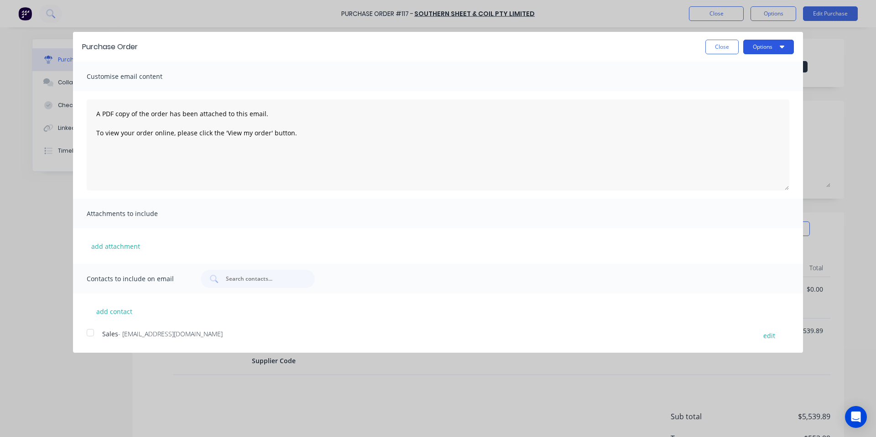
click at [756, 48] on button "Options" at bounding box center [768, 47] width 51 height 15
click at [764, 72] on div "Print" at bounding box center [750, 69] width 70 height 13
click at [716, 41] on button "Close" at bounding box center [721, 47] width 33 height 15
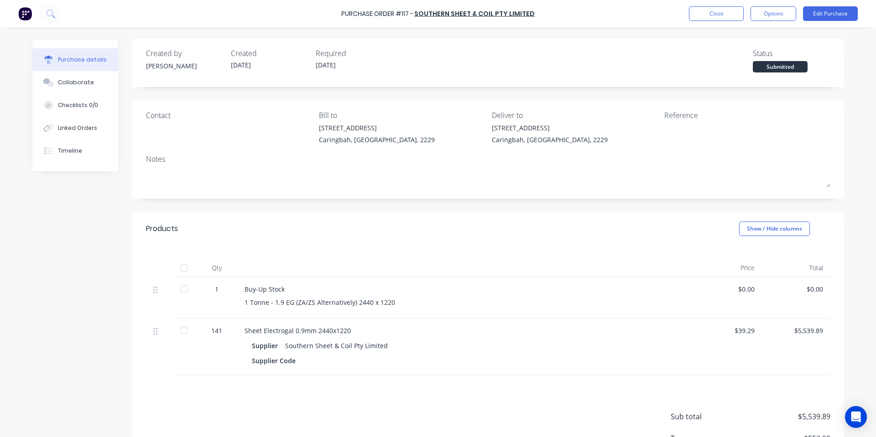
click at [708, 21] on div "Purchase Order #117 - Southern Sheet & Coil Pty Limited Close Options Edit Purc…" at bounding box center [438, 13] width 876 height 27
drag, startPoint x: 704, startPoint y: 1, endPoint x: 710, endPoint y: 10, distance: 10.9
click at [705, 3] on div "Purchase Order #117 - Southern Sheet & Coil Pty Limited Close Options Edit Purc…" at bounding box center [438, 13] width 876 height 27
click at [708, 10] on button "Close" at bounding box center [716, 13] width 55 height 15
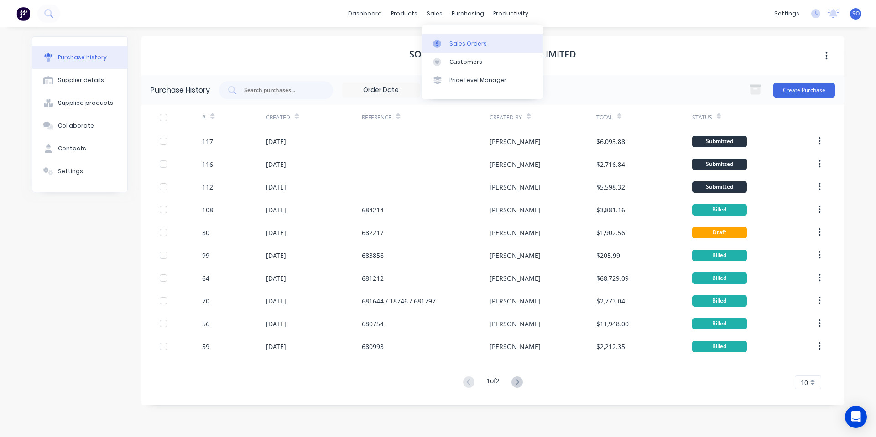
click at [431, 43] on link "Sales Orders" at bounding box center [482, 43] width 121 height 18
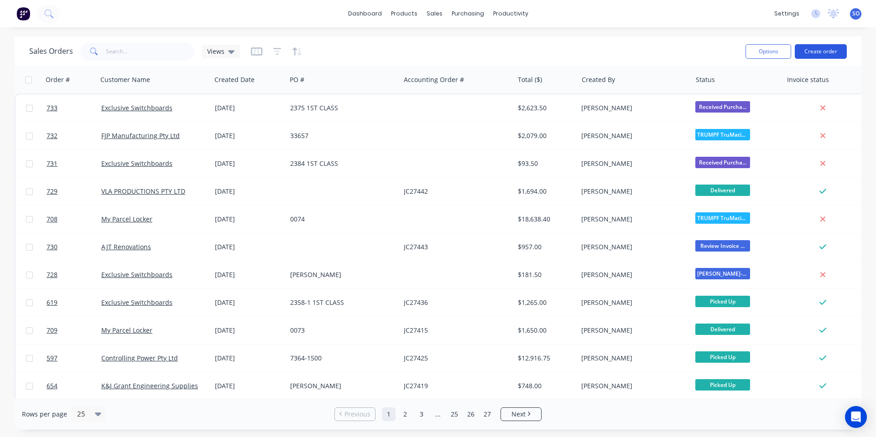
click at [811, 56] on button "Create order" at bounding box center [821, 51] width 52 height 15
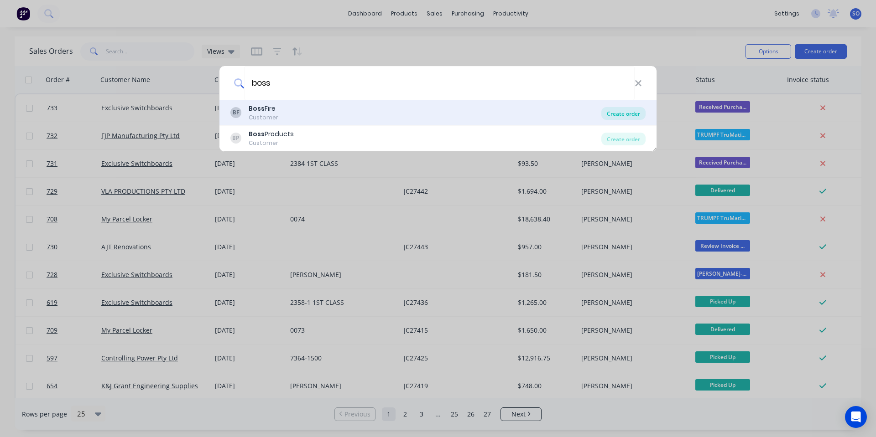
type input "boss"
click at [633, 114] on div "Create order" at bounding box center [623, 113] width 44 height 13
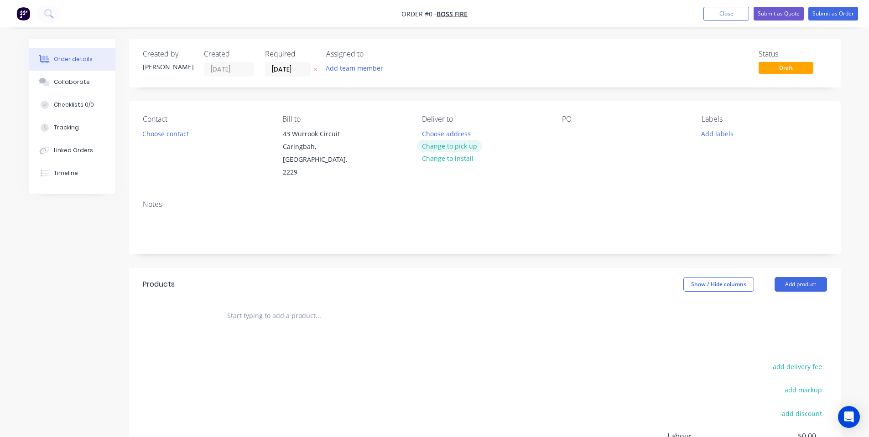
click at [429, 147] on button "Change to pick up" at bounding box center [449, 146] width 65 height 12
click at [447, 148] on button "Change to delivery" at bounding box center [450, 146] width 67 height 12
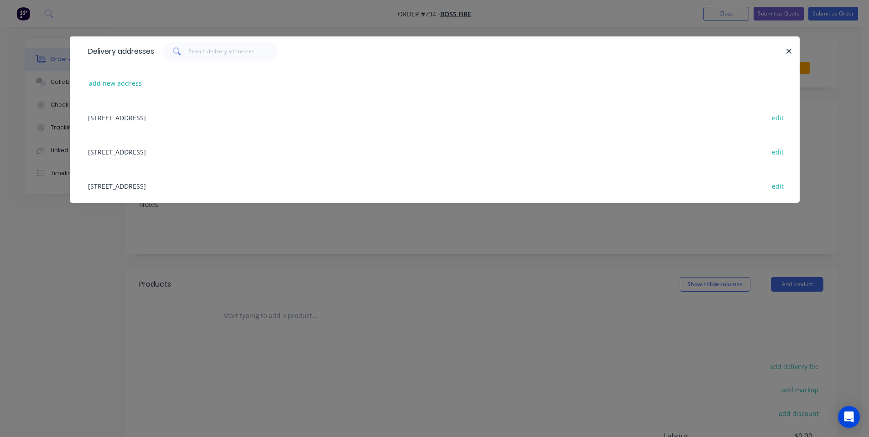
click at [240, 124] on div "[STREET_ADDRESS] edit" at bounding box center [434, 117] width 702 height 34
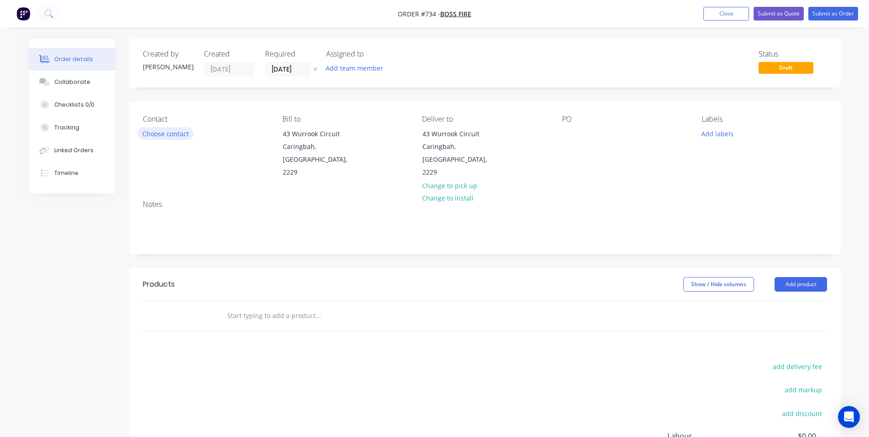
click at [178, 132] on button "Choose contact" at bounding box center [165, 133] width 56 height 12
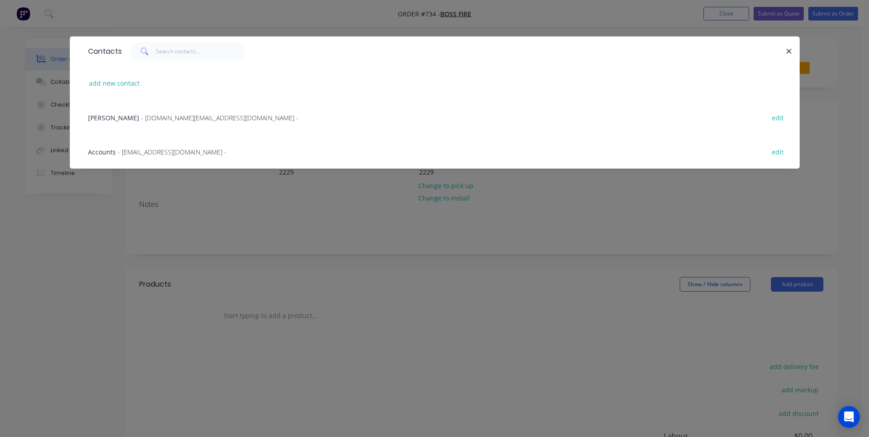
click at [141, 114] on span "- [DOMAIN_NAME][EMAIL_ADDRESS][DOMAIN_NAME] -" at bounding box center [219, 118] width 157 height 9
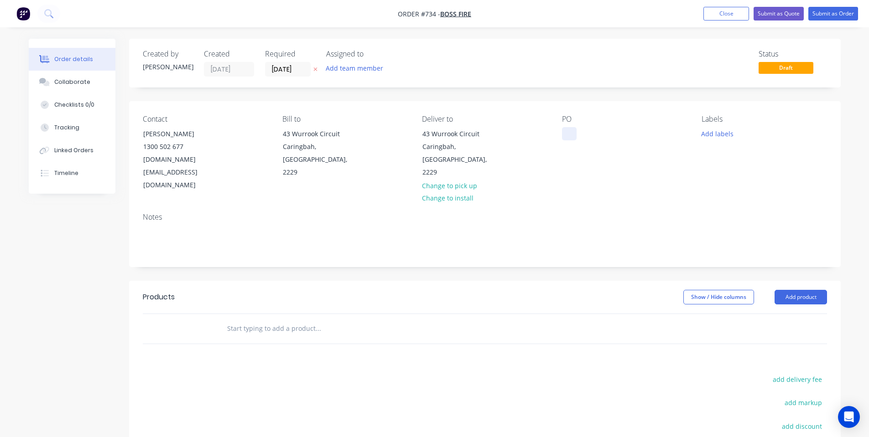
click at [569, 132] on div at bounding box center [569, 133] width 15 height 13
drag, startPoint x: 586, startPoint y: 199, endPoint x: 680, endPoint y: 124, distance: 119.7
click at [587, 206] on div "Notes" at bounding box center [485, 236] width 712 height 61
click at [720, 132] on button "Add labels" at bounding box center [717, 133] width 42 height 12
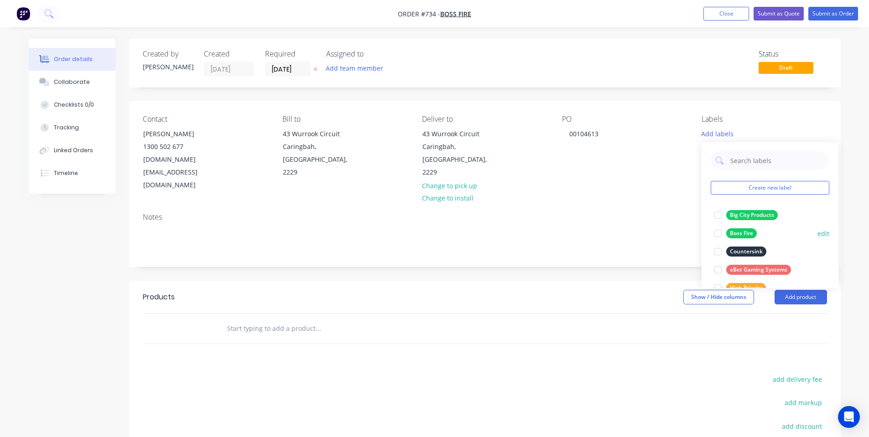
click at [729, 233] on div "Boss Fire" at bounding box center [741, 234] width 31 height 10
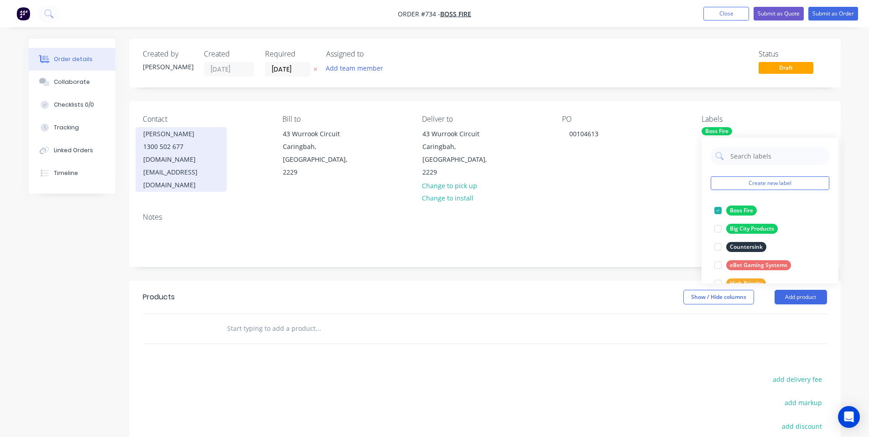
drag, startPoint x: 178, startPoint y: 190, endPoint x: 218, endPoint y: 157, distance: 51.2
click at [178, 213] on div "Notes" at bounding box center [485, 217] width 684 height 9
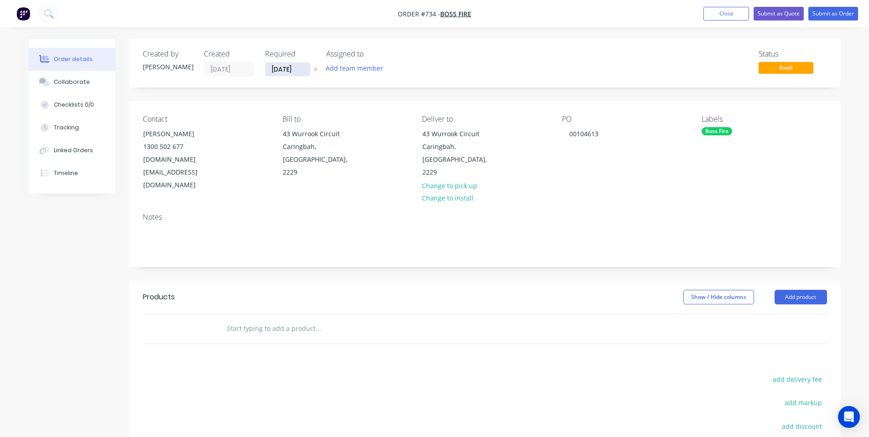
click at [292, 71] on input "[DATE]" at bounding box center [287, 69] width 45 height 14
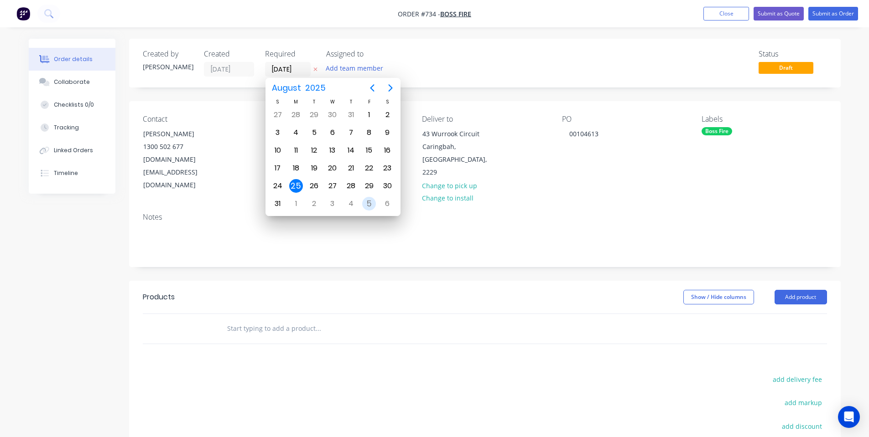
click at [367, 203] on div "5" at bounding box center [369, 204] width 14 height 14
type input "[DATE]"
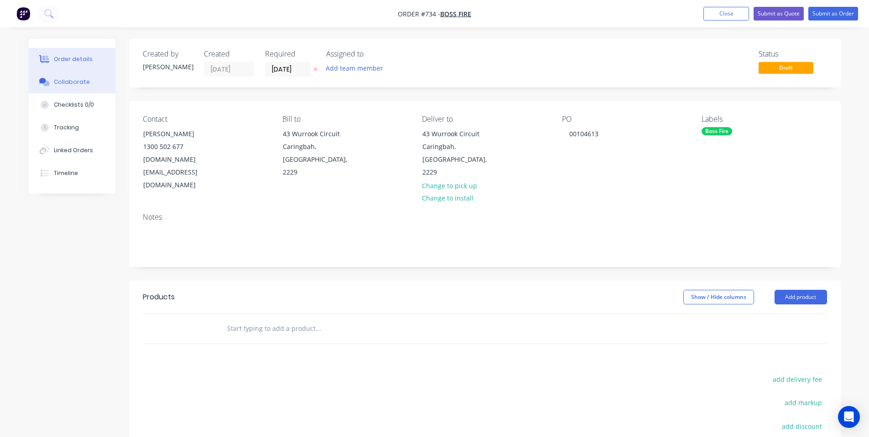
click at [68, 83] on div "Collaborate" at bounding box center [72, 82] width 36 height 8
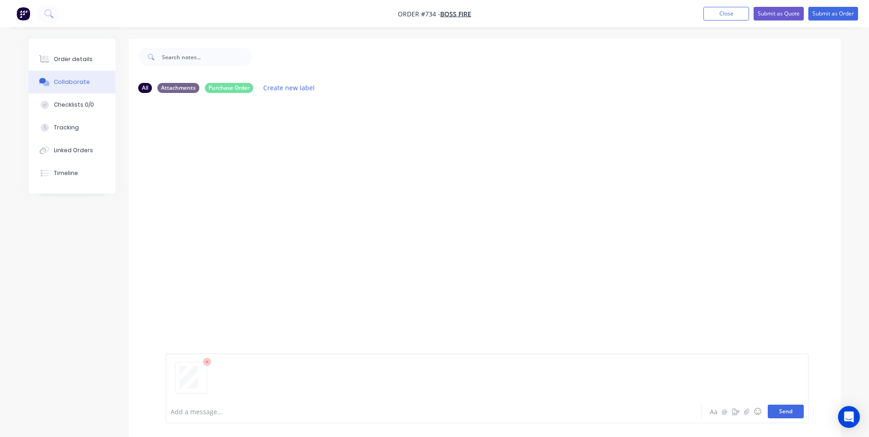
click at [796, 411] on button "Send" at bounding box center [786, 412] width 36 height 14
click at [178, 164] on div at bounding box center [198, 165] width 57 height 42
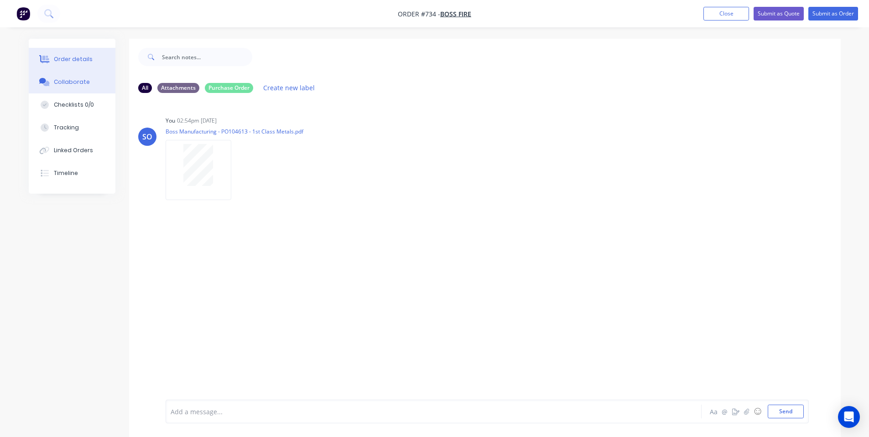
click at [73, 62] on div "Order details" at bounding box center [73, 59] width 39 height 8
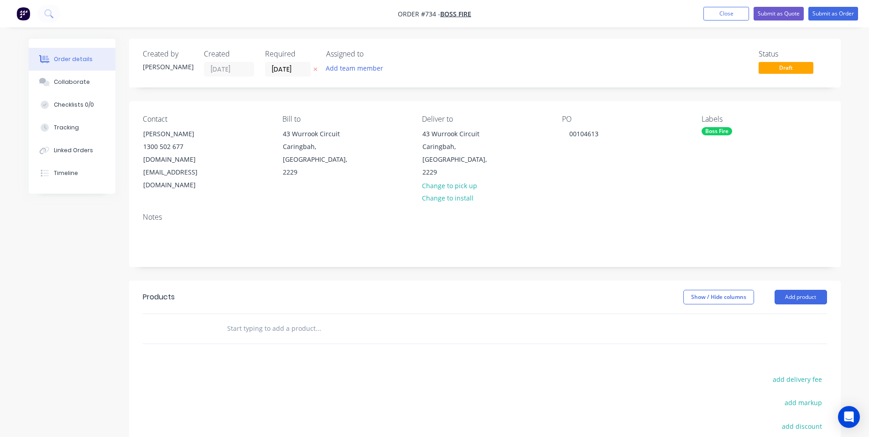
click at [248, 320] on input "text" at bounding box center [318, 329] width 182 height 18
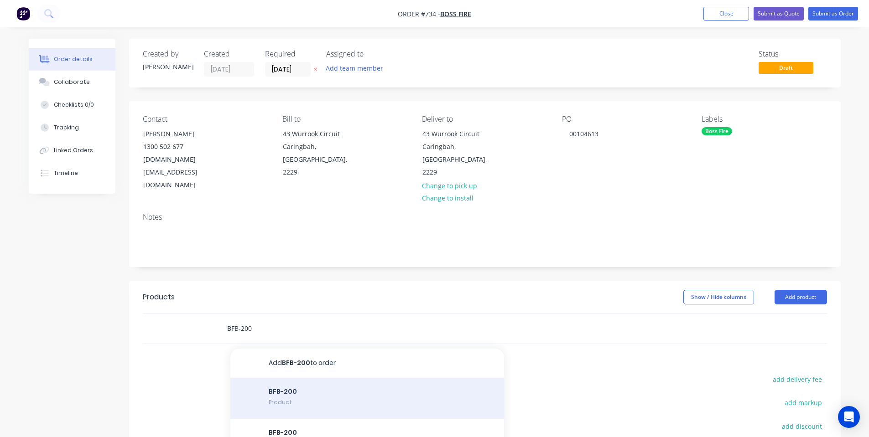
type input "BFB-200"
click at [309, 390] on div "BFB-200 Product" at bounding box center [367, 398] width 274 height 41
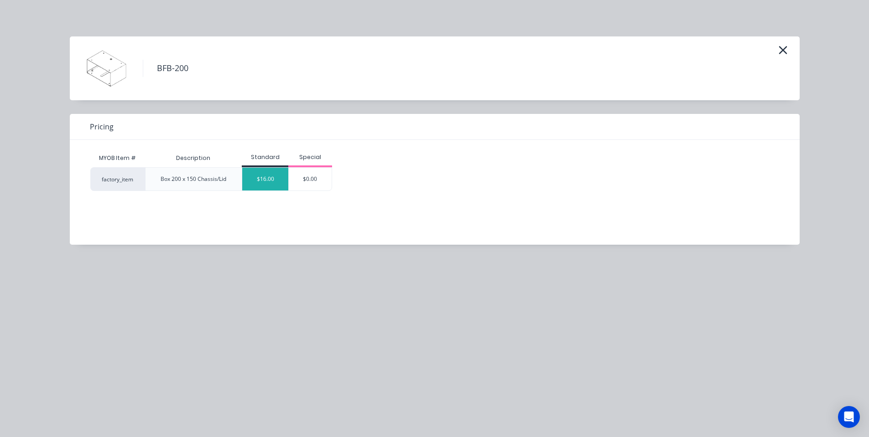
click at [277, 177] on div "$16.00" at bounding box center [265, 179] width 46 height 23
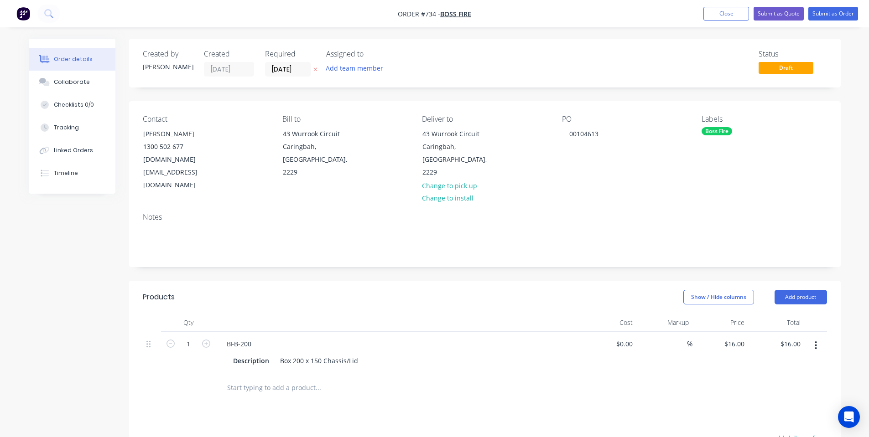
click at [273, 379] on input "text" at bounding box center [318, 388] width 182 height 18
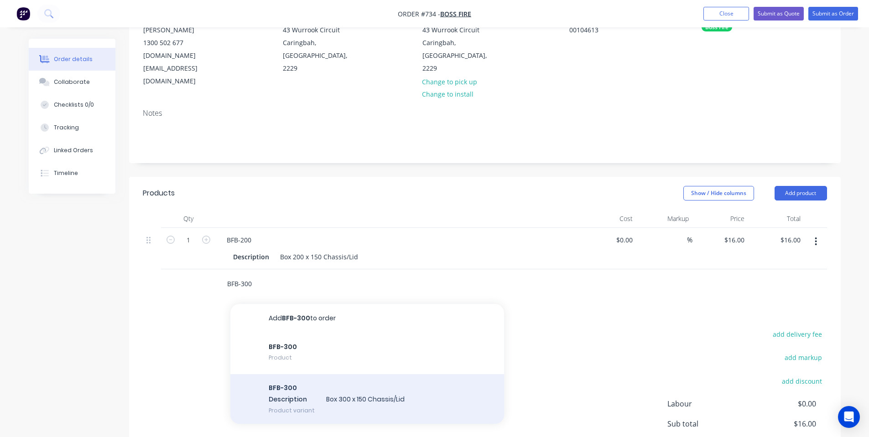
scroll to position [122, 0]
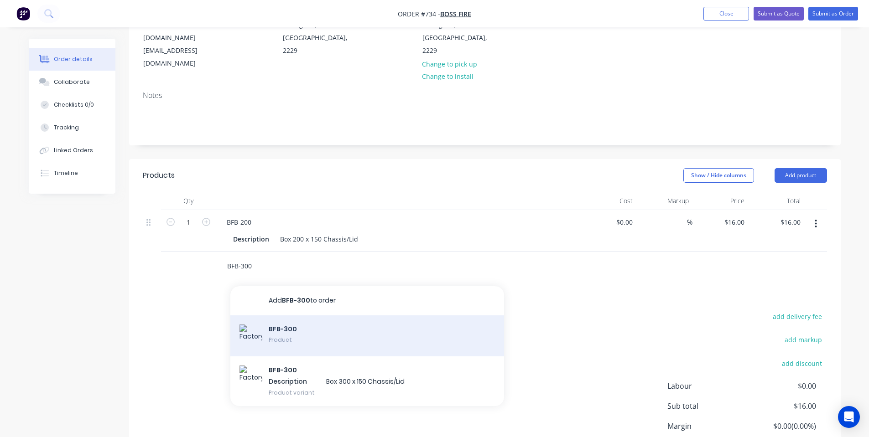
type input "BFB-300"
click at [317, 316] on div "BFB-300 Product" at bounding box center [367, 336] width 274 height 41
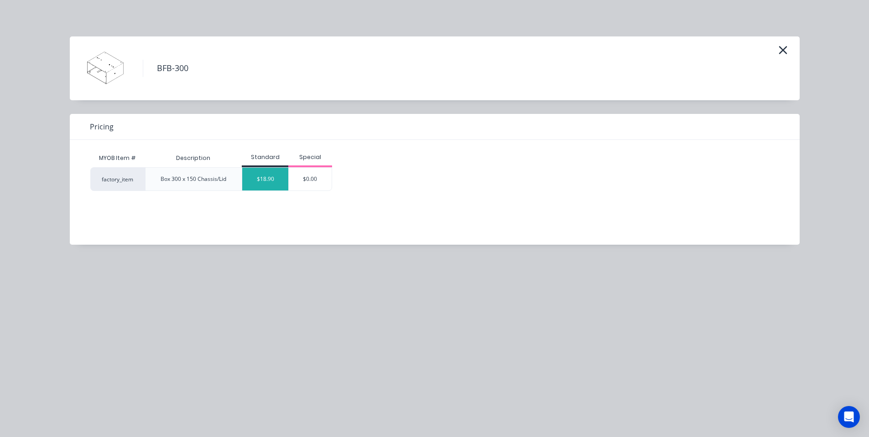
click at [257, 175] on div "$18.90" at bounding box center [265, 179] width 46 height 23
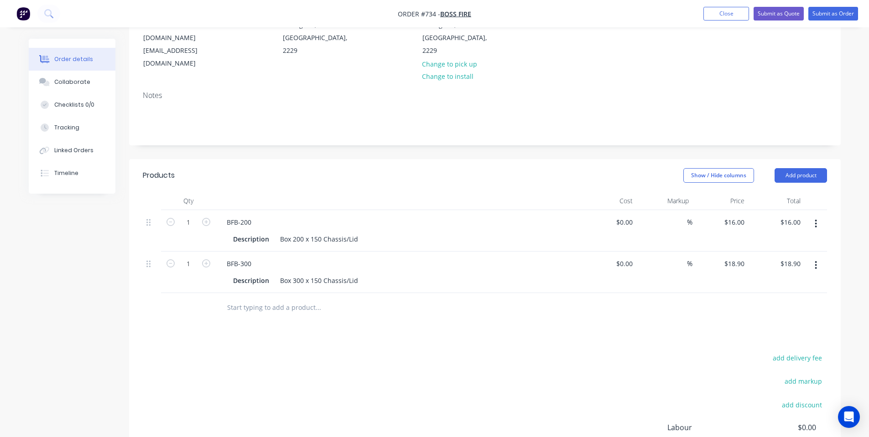
click at [248, 299] on input "text" at bounding box center [318, 308] width 182 height 18
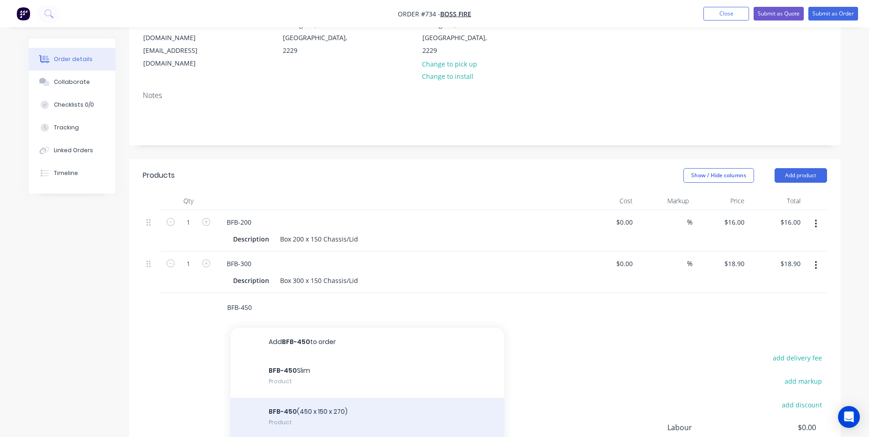
type input "BFB-450"
click at [381, 398] on div "BFB-450 (450 x 150 x 270) Product" at bounding box center [367, 418] width 274 height 41
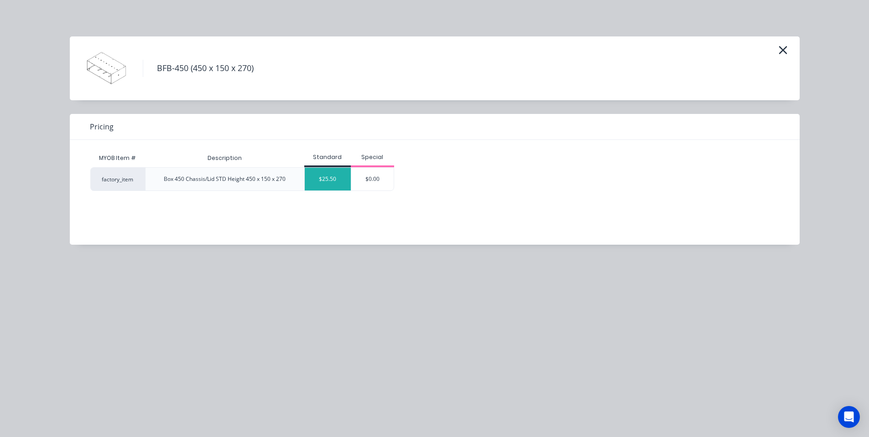
click at [325, 174] on div "$25.50" at bounding box center [328, 179] width 46 height 23
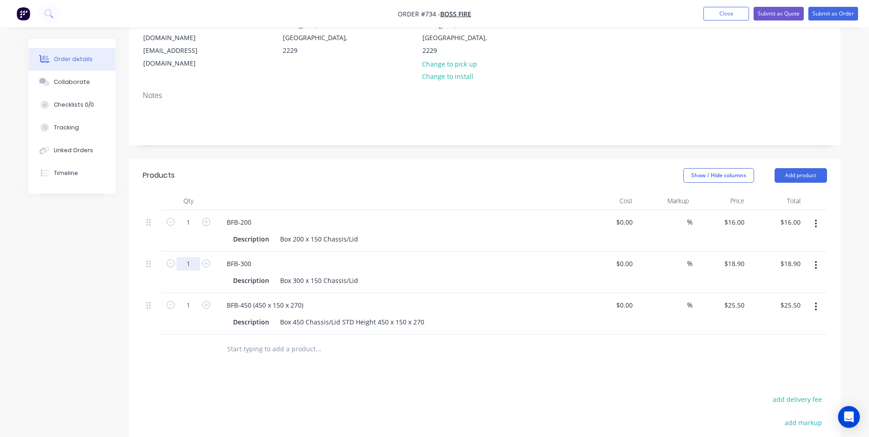
click at [187, 229] on input "1" at bounding box center [189, 223] width 24 height 14
type input "750"
type input "$14,175.00"
click at [187, 216] on input "1" at bounding box center [189, 223] width 24 height 14
type input "325"
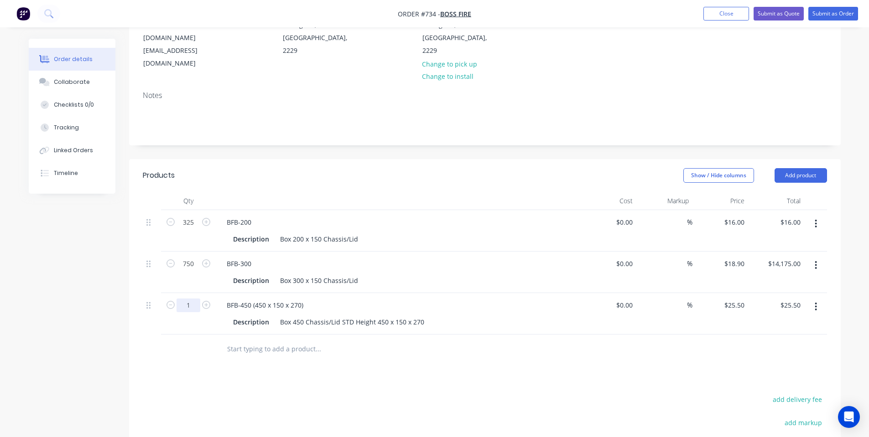
type input "$5,200.00"
click at [188, 229] on input "1" at bounding box center [189, 223] width 24 height 14
type input "400"
type input "$10,200.00"
click at [233, 353] on div "Products Show / Hide columns Add product Qty Cost Markup Price Total 325 BFB-20…" at bounding box center [485, 371] width 712 height 424
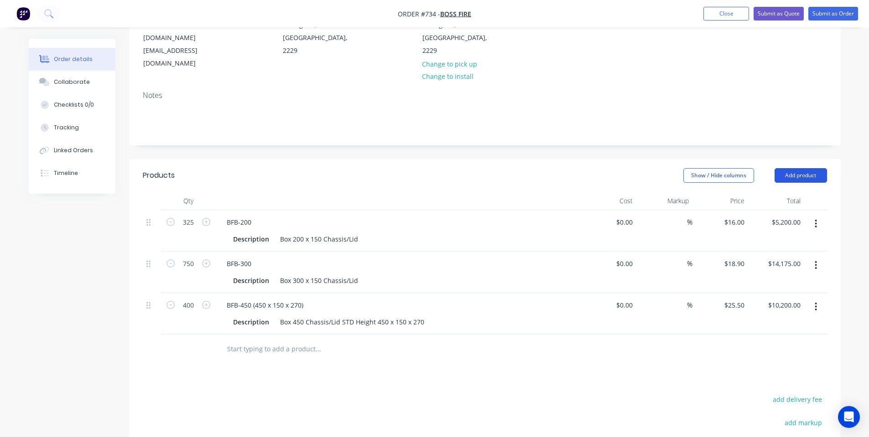
click at [790, 168] on button "Add product" at bounding box center [800, 175] width 52 height 15
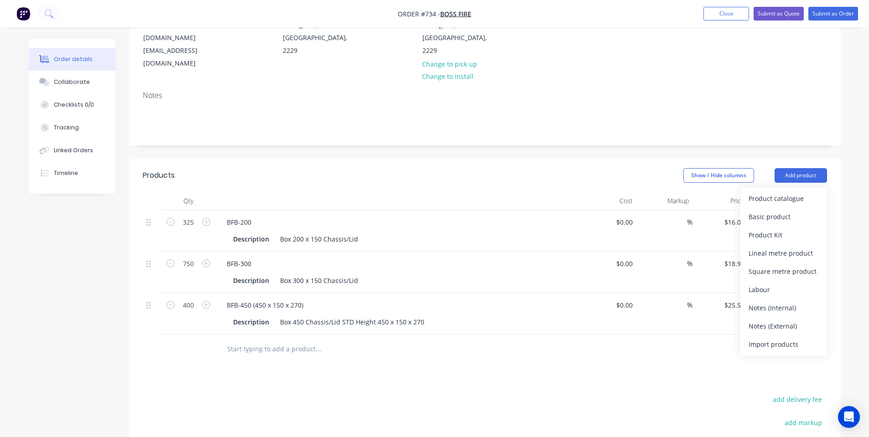
drag, startPoint x: 791, startPoint y: 286, endPoint x: 758, endPoint y: 282, distance: 33.4
click at [791, 301] on div "Notes (Internal)" at bounding box center [783, 307] width 70 height 13
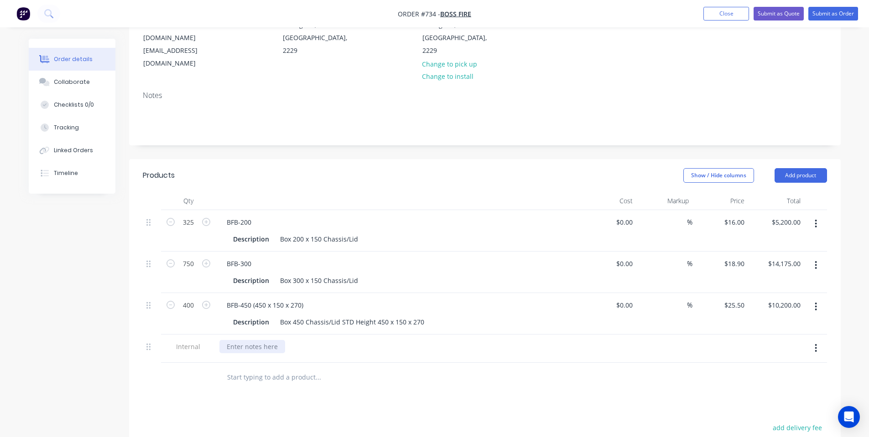
drag, startPoint x: 277, startPoint y: 326, endPoint x: 271, endPoint y: 323, distance: 6.1
click at [274, 340] on div at bounding box center [252, 346] width 66 height 13
paste div
drag, startPoint x: 348, startPoint y: 325, endPoint x: 311, endPoint y: 318, distance: 37.0
click at [311, 340] on div "[PERSON_NAME]-Power C5 | Salvagnini P2 | Bending | Avdel Fastening| Powdercoati…" at bounding box center [388, 346] width 338 height 13
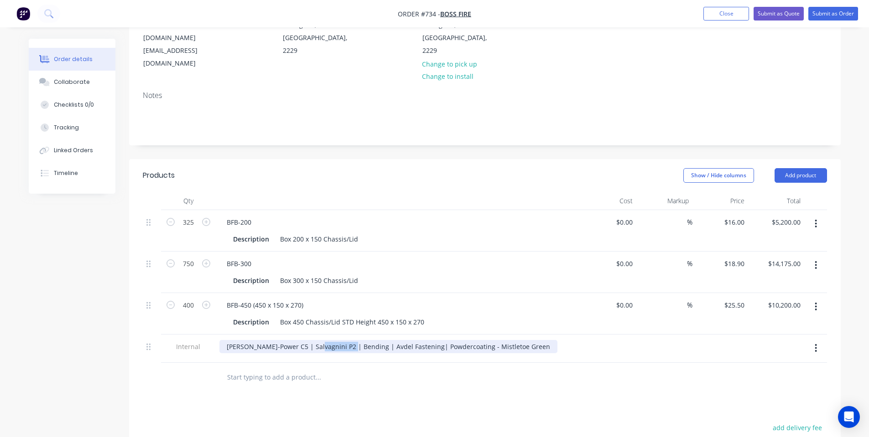
click at [326, 340] on div "[PERSON_NAME]-Power C5 | Salvagnini P2 | Bending | Avdel Fastening| Powdercoati…" at bounding box center [388, 346] width 338 height 13
drag, startPoint x: 317, startPoint y: 322, endPoint x: 348, endPoint y: 322, distance: 30.6
click at [348, 340] on div "[PERSON_NAME]-Power C5 | Salvagnini P2 | Bending | Avdel Fastening| Powdercoati…" at bounding box center [388, 346] width 338 height 13
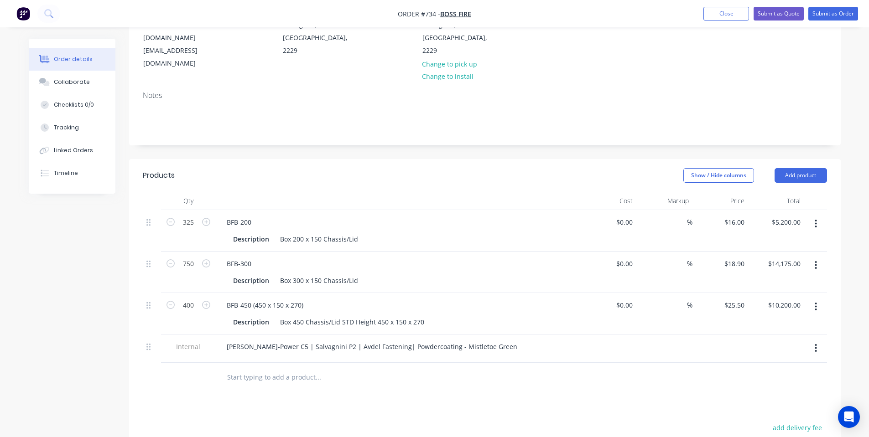
click at [347, 369] on input "text" at bounding box center [318, 378] width 182 height 18
click at [315, 340] on div "[PERSON_NAME]-Power C5 | Salvagnini P2 | Avdel Fastening| Powdercoating - Mistl…" at bounding box center [371, 346] width 305 height 13
click at [329, 369] on input "text" at bounding box center [318, 378] width 182 height 18
drag, startPoint x: 317, startPoint y: 323, endPoint x: 321, endPoint y: 322, distance: 4.6
click at [321, 340] on div "[PERSON_NAME]-Power C5 | Salvagnini P2 | Avdel Fastening| Powdercoating - Mistl…" at bounding box center [371, 346] width 305 height 13
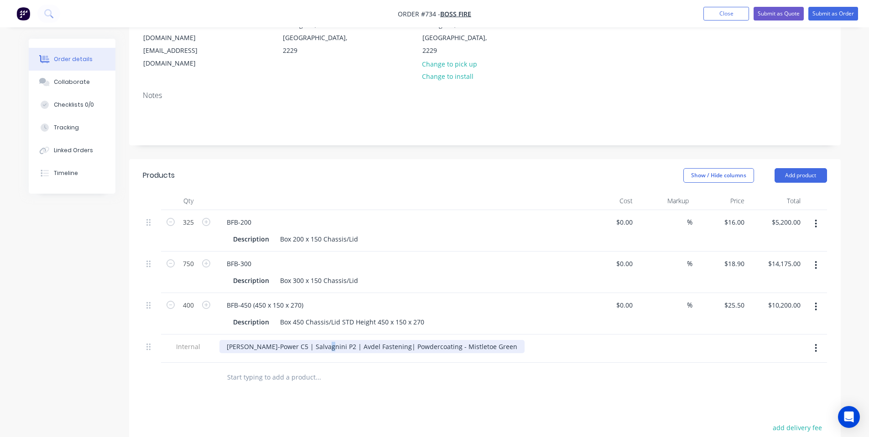
click at [320, 340] on div "[PERSON_NAME]-Power C5 | Salvagnini P2 | Avdel Fastening| Powdercoating - Mistl…" at bounding box center [371, 346] width 305 height 13
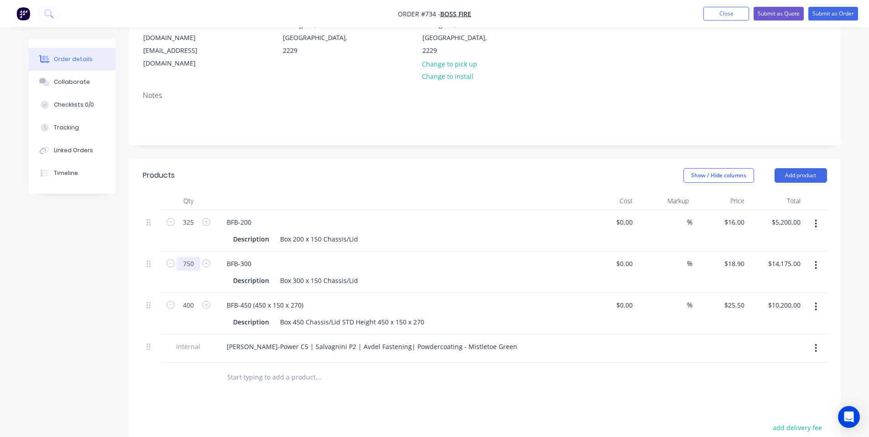
click at [193, 229] on input "750" at bounding box center [189, 223] width 24 height 14
click at [795, 168] on button "Add product" at bounding box center [800, 175] width 52 height 15
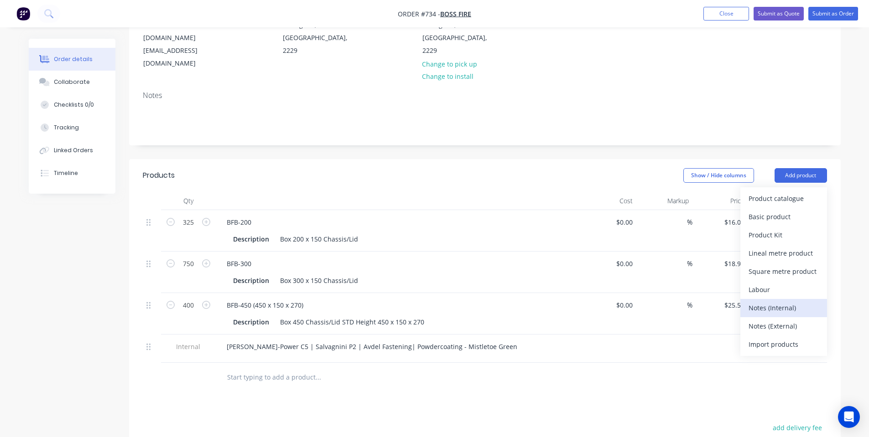
click at [789, 301] on div "Notes (Internal)" at bounding box center [783, 307] width 70 height 13
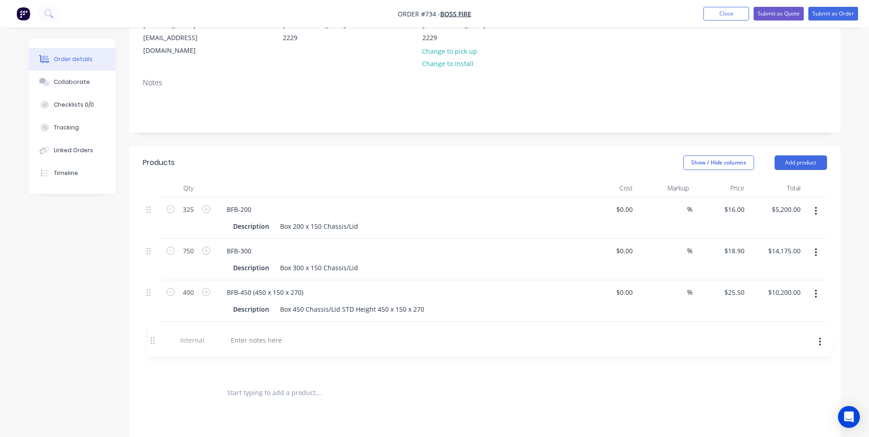
drag, startPoint x: 147, startPoint y: 351, endPoint x: 152, endPoint y: 336, distance: 15.9
click at [152, 336] on div "325 BFB-200 Description Box 200 x 150 Chassis/Lid $0.00 $0.00 % $16.00 $16.00 $…" at bounding box center [485, 287] width 684 height 181
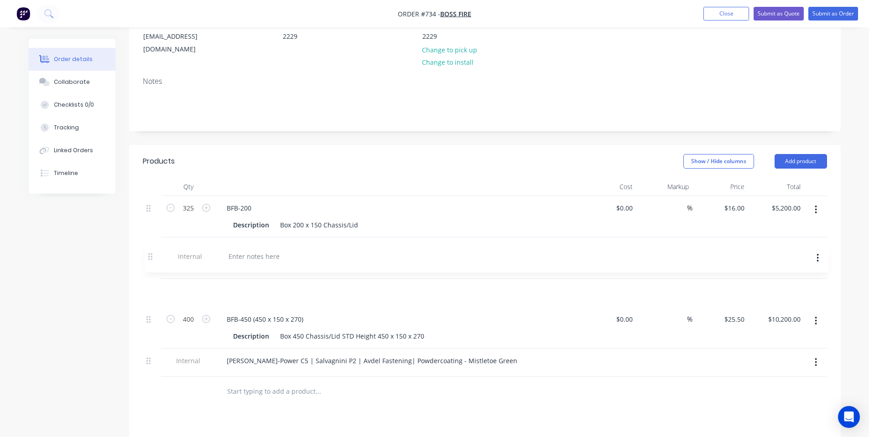
drag, startPoint x: 147, startPoint y: 338, endPoint x: 149, endPoint y: 254, distance: 84.9
click at [149, 254] on div "325 BFB-200 Description Box 200 x 150 Chassis/Lid $0.00 $0.00 % $16.00 $16.00 $…" at bounding box center [485, 286] width 684 height 181
click at [253, 285] on div at bounding box center [252, 291] width 66 height 13
click at [320, 154] on div "Show / Hide columns Add product" at bounding box center [557, 161] width 539 height 15
click at [271, 285] on div "300 x BFB-300 In-Stock" at bounding box center [260, 291] width 83 height 13
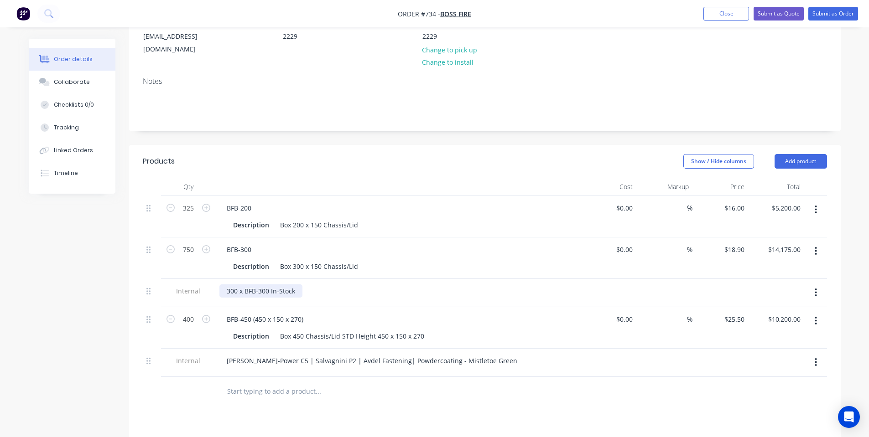
click at [268, 285] on div "300 x BFB-300 In-Stock" at bounding box center [260, 291] width 83 height 13
click at [378, 154] on div "Show / Hide columns Add product" at bounding box center [557, 161] width 539 height 15
click at [831, 13] on button "Submit as Order" at bounding box center [833, 14] width 50 height 14
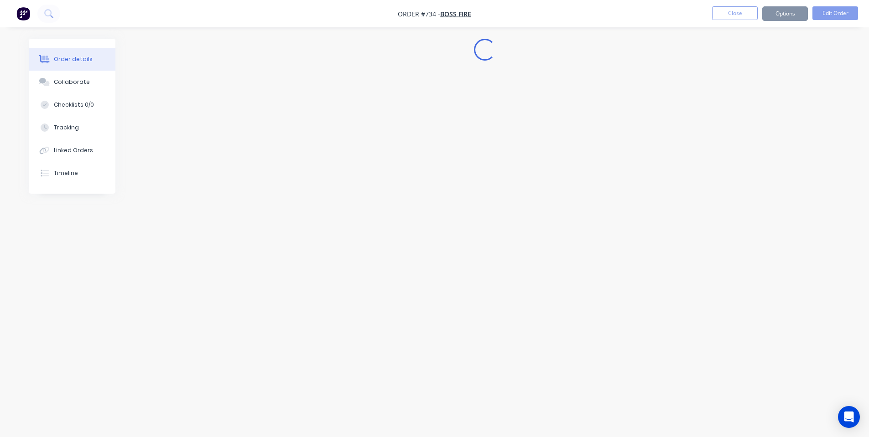
scroll to position [0, 0]
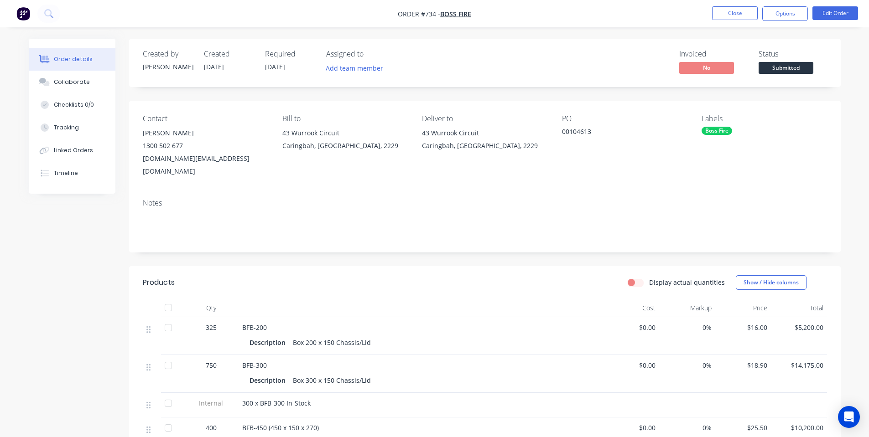
click at [793, 66] on span "Submitted" at bounding box center [786, 67] width 55 height 11
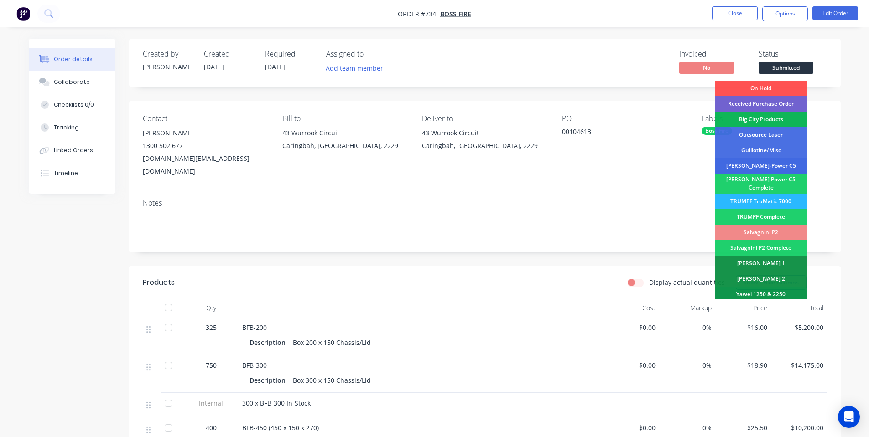
click at [775, 164] on div "[PERSON_NAME]-Power C5" at bounding box center [760, 166] width 91 height 16
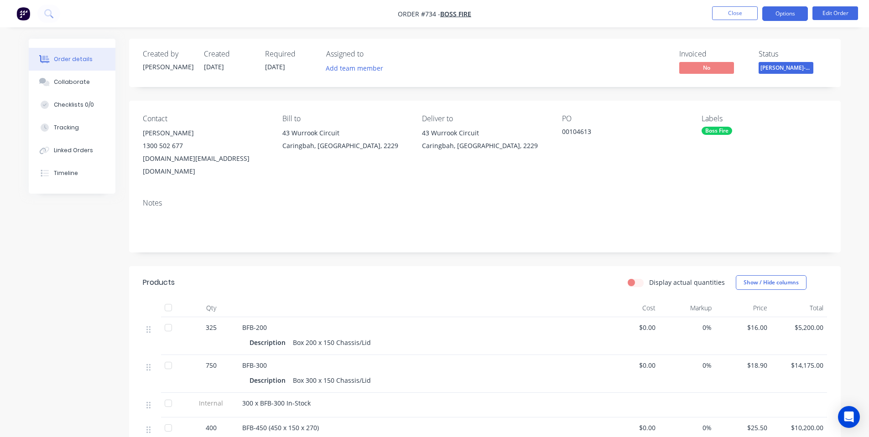
click at [788, 8] on button "Options" at bounding box center [785, 13] width 46 height 15
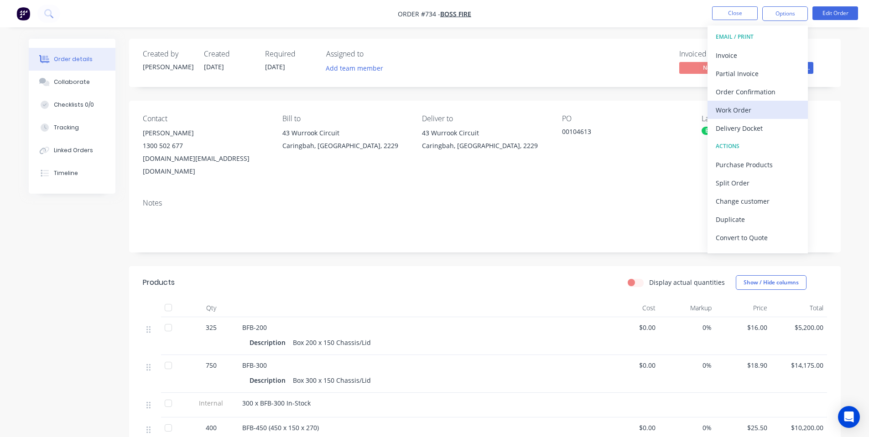
click at [764, 108] on div "Work Order" at bounding box center [758, 110] width 84 height 13
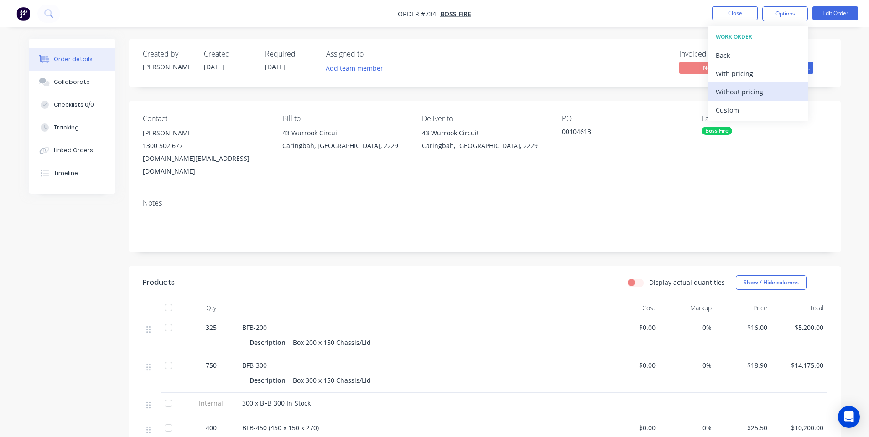
click at [748, 93] on div "Without pricing" at bounding box center [758, 91] width 84 height 13
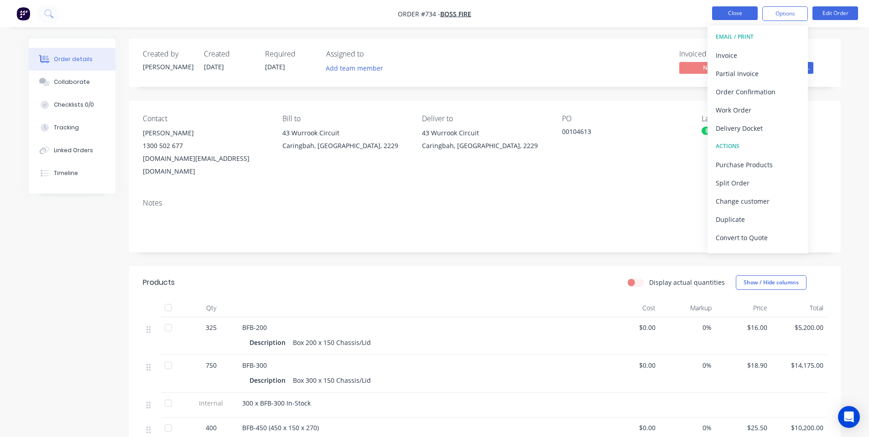
drag, startPoint x: 652, startPoint y: 21, endPoint x: 716, endPoint y: 12, distance: 65.0
click at [654, 21] on nav "Order #734 - Boss Fire Close Options EMAIL / PRINT Invoice Partial Invoice Orde…" at bounding box center [434, 13] width 869 height 27
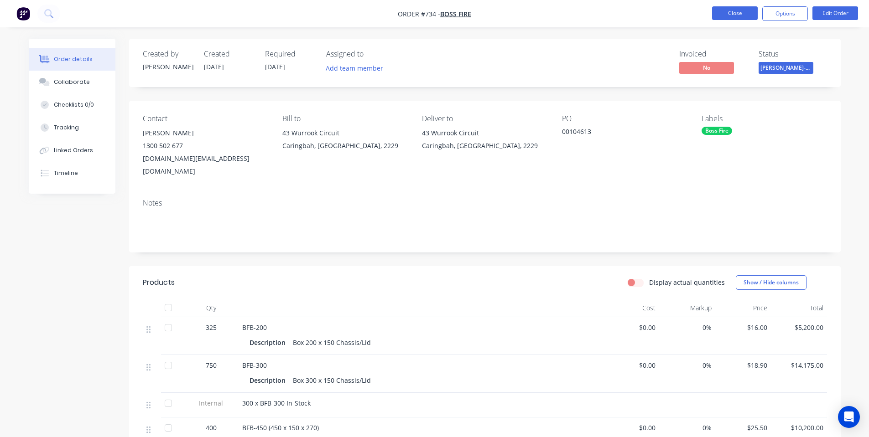
click at [751, 14] on button "Close" at bounding box center [735, 13] width 46 height 14
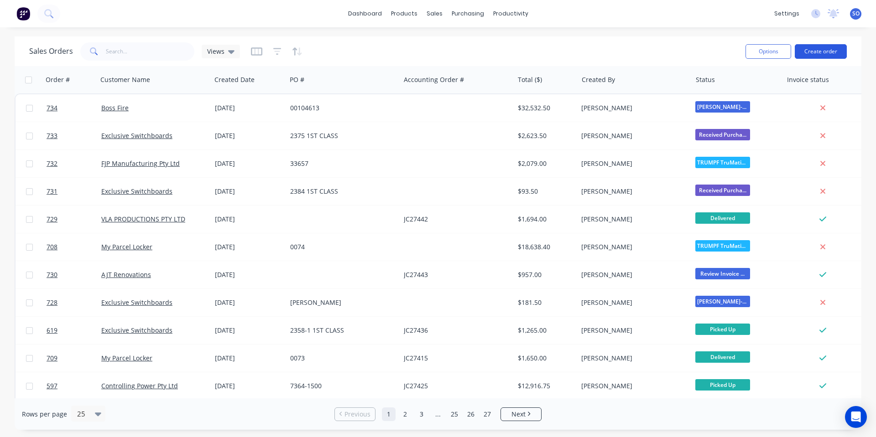
click at [840, 47] on button "Create order" at bounding box center [821, 51] width 52 height 15
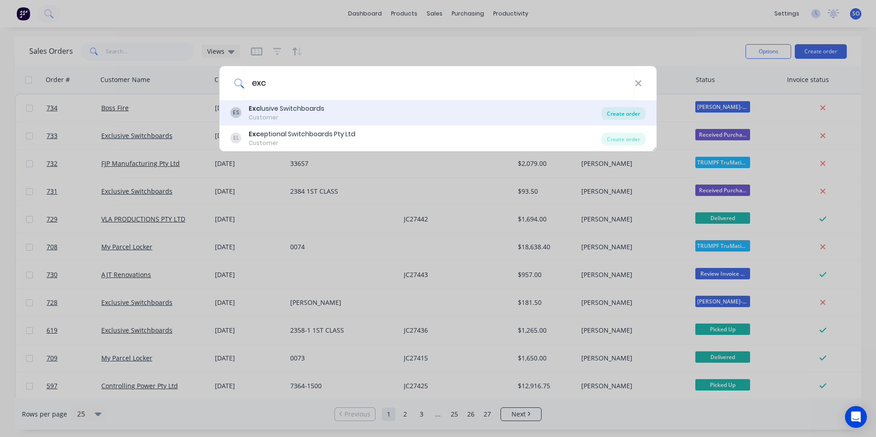
type input "exc"
click at [620, 112] on div "Create order" at bounding box center [623, 113] width 44 height 13
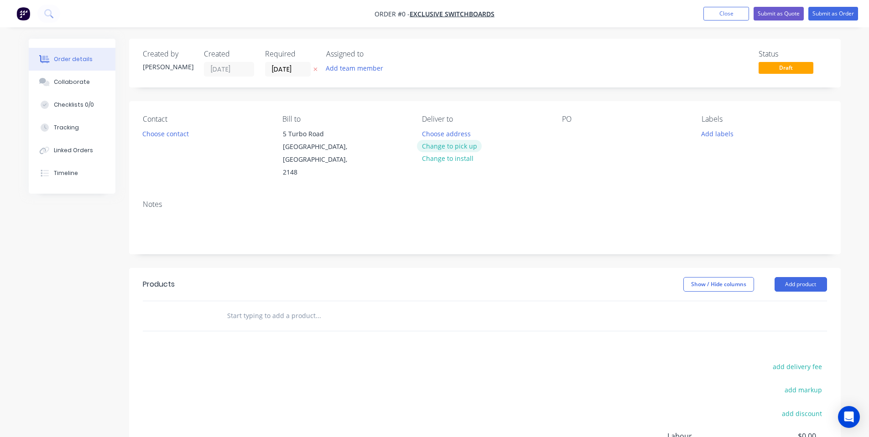
click at [425, 145] on button "Change to pick up" at bounding box center [449, 146] width 65 height 12
click at [190, 136] on button "Choose contact" at bounding box center [165, 133] width 56 height 12
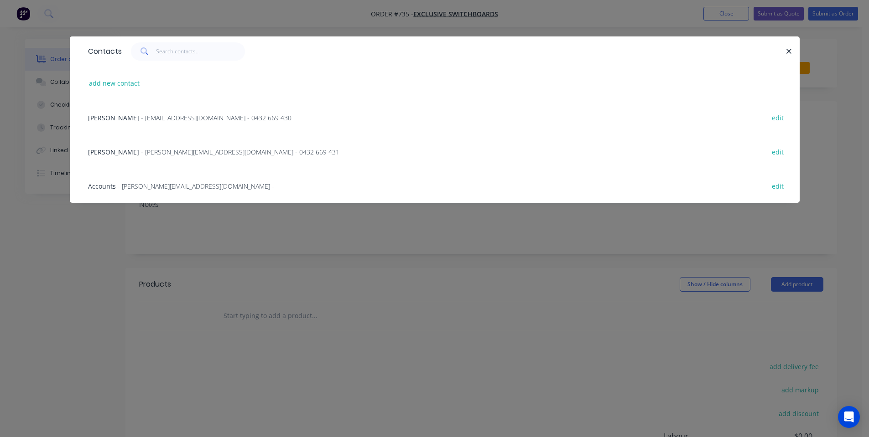
click at [196, 115] on span "- [EMAIL_ADDRESS][DOMAIN_NAME] - 0432 669 430" at bounding box center [216, 118] width 151 height 9
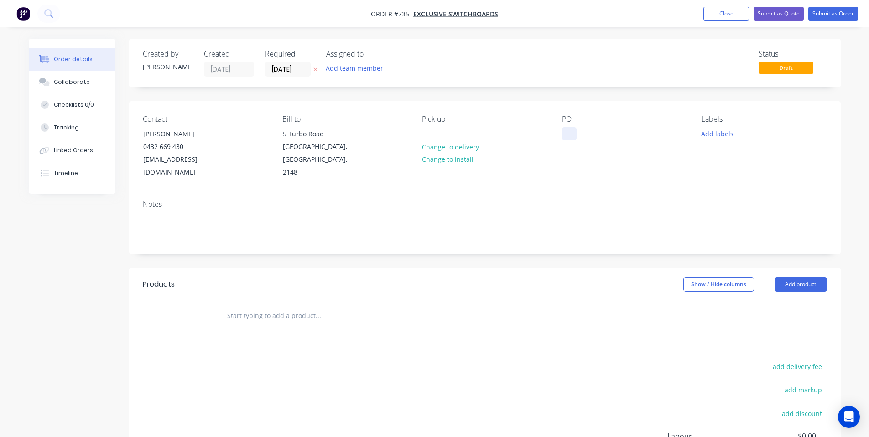
click at [567, 130] on div at bounding box center [569, 133] width 15 height 13
click at [572, 130] on div at bounding box center [569, 133] width 15 height 13
paste div
click at [556, 107] on div "Contact [PERSON_NAME] [PHONE_NUMBER] [EMAIL_ADDRESS][DOMAIN_NAME] Bill to [STRE…" at bounding box center [485, 147] width 712 height 92
click at [566, 101] on div "Contact [PERSON_NAME] [PHONE_NUMBER] [EMAIL_ADDRESS][DOMAIN_NAME] Bill to [STRE…" at bounding box center [485, 147] width 712 height 92
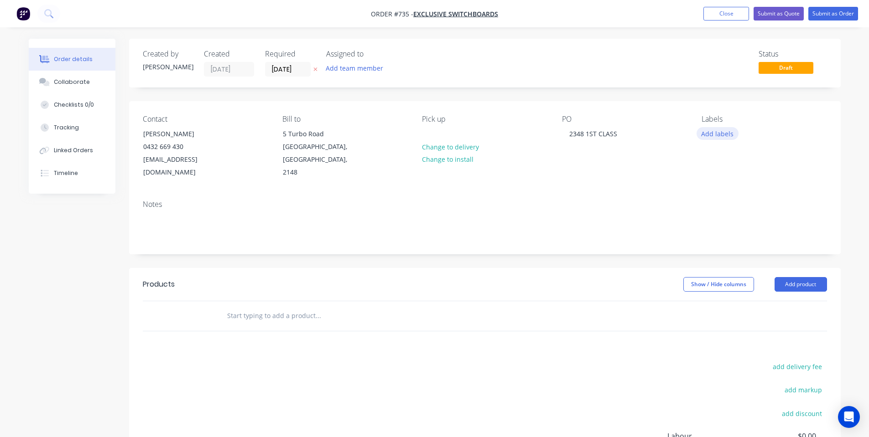
click at [734, 130] on button "Add labels" at bounding box center [717, 133] width 42 height 12
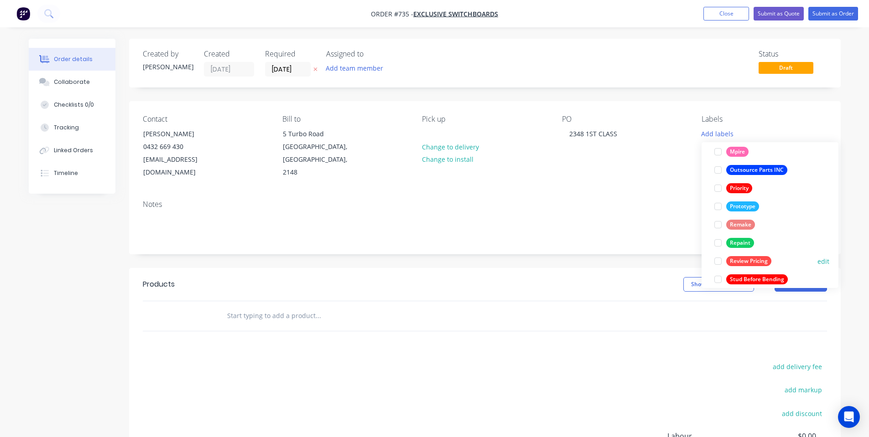
scroll to position [237, 0]
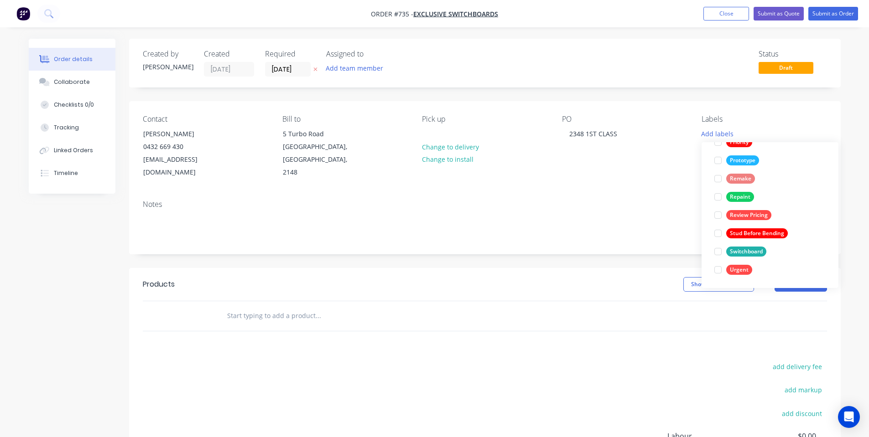
click at [733, 250] on div "Switchboard" at bounding box center [746, 252] width 40 height 10
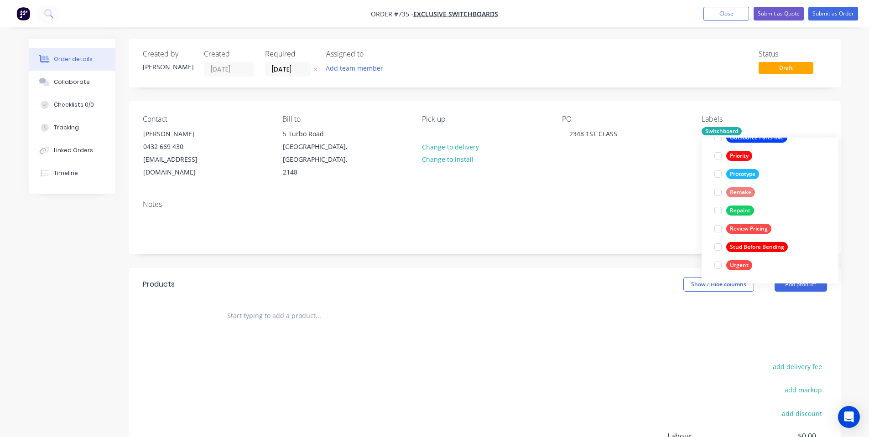
scroll to position [0, 0]
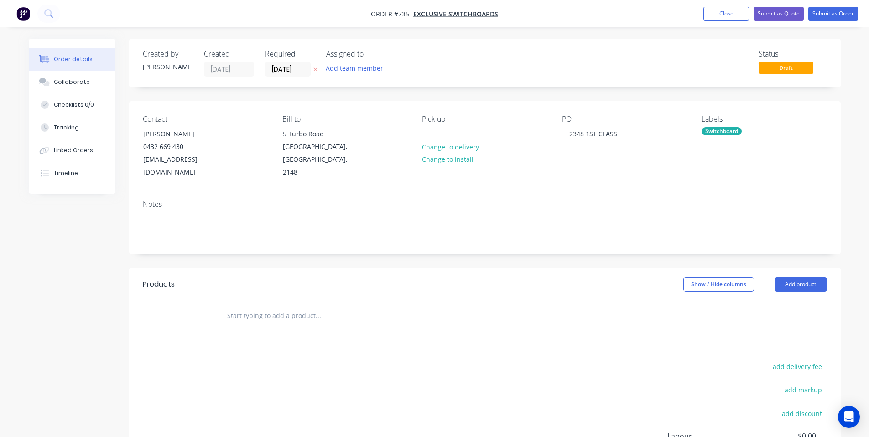
click at [673, 103] on div "Contact [PERSON_NAME] [PHONE_NUMBER] [EMAIL_ADDRESS][DOMAIN_NAME] Bill to [STRE…" at bounding box center [485, 147] width 712 height 92
click at [306, 307] on input "text" at bounding box center [318, 316] width 182 height 18
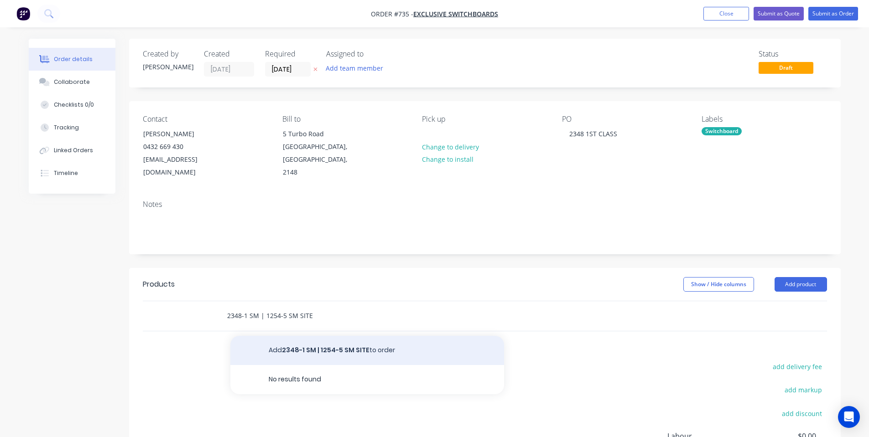
type input "2348-1 SM | 1254-5 SM SITE"
click at [311, 336] on button "Add 2348-1 SM | 1254-5 SM SITE to order" at bounding box center [367, 350] width 274 height 29
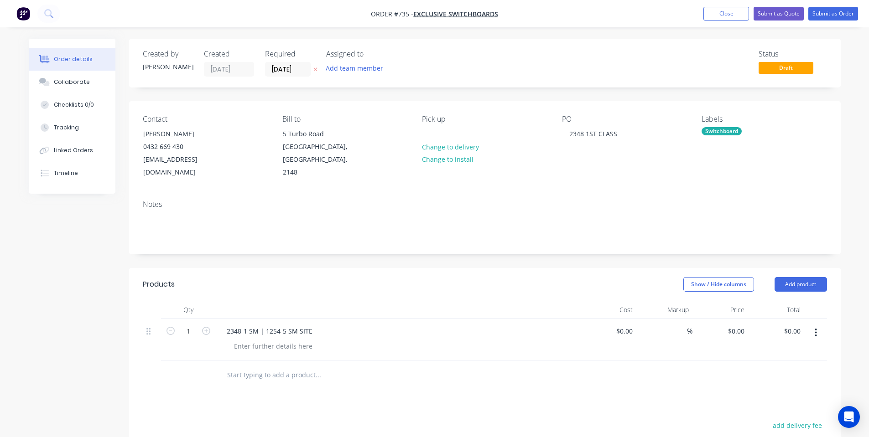
drag, startPoint x: 497, startPoint y: 247, endPoint x: 478, endPoint y: 266, distance: 26.8
click at [497, 246] on div "Created by [PERSON_NAME] Created [DATE] Required [DATE] Assigned to Add team me…" at bounding box center [485, 324] width 712 height 571
click at [291, 340] on div at bounding box center [273, 346] width 93 height 13
click at [346, 253] on div "Created by [PERSON_NAME] Created [DATE] Required [DATE] Assigned to Add team me…" at bounding box center [485, 324] width 712 height 571
click at [817, 277] on button "Add product" at bounding box center [800, 284] width 52 height 15
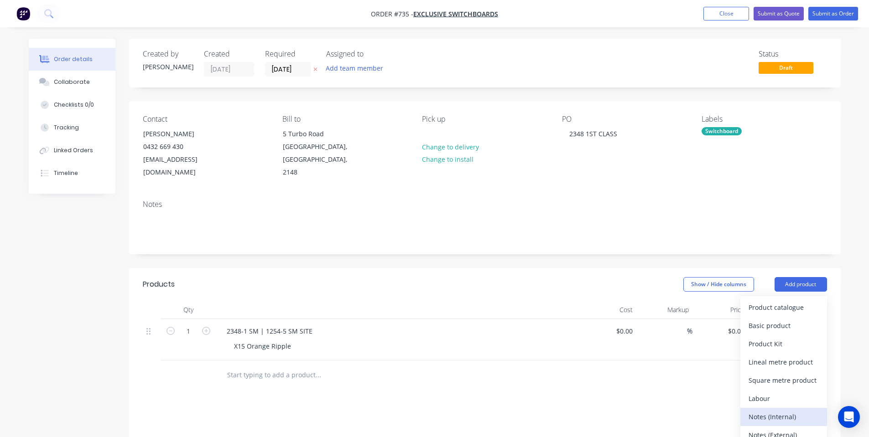
click at [773, 411] on div "Notes (Internal)" at bounding box center [783, 417] width 70 height 13
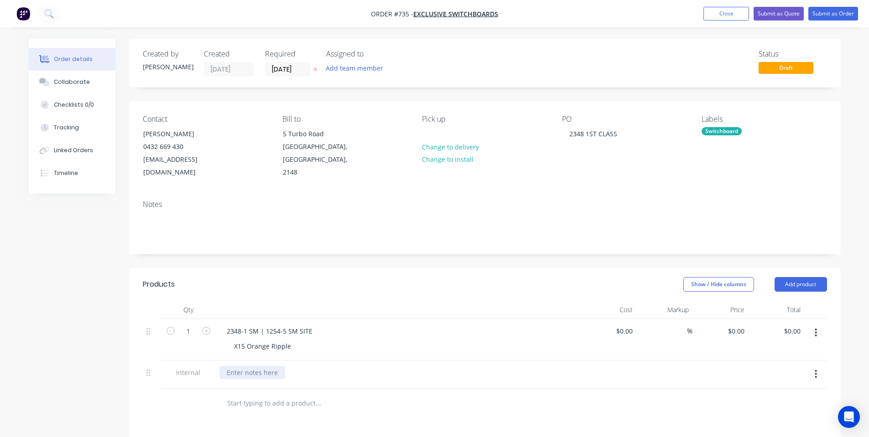
click at [244, 366] on div at bounding box center [252, 372] width 66 height 13
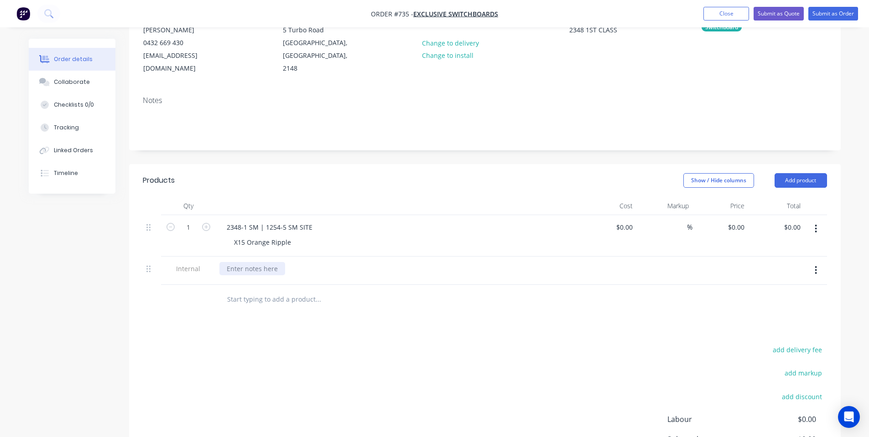
scroll to position [122, 0]
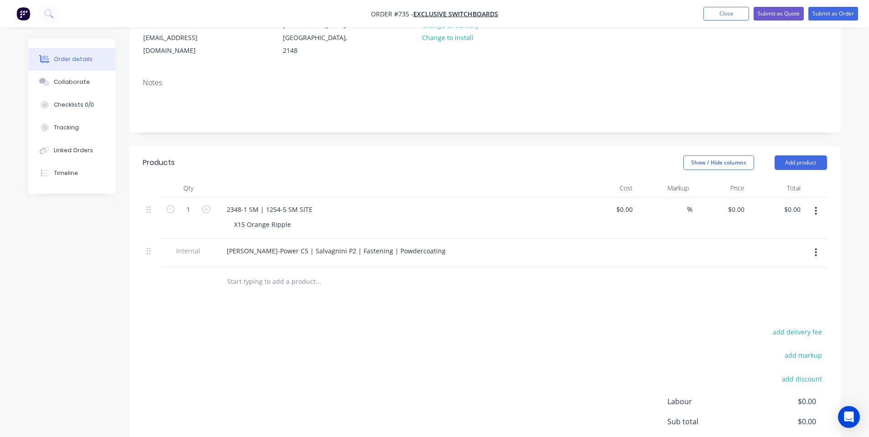
click at [483, 326] on div "add delivery fee add markup add discount Labour $0.00 Sub total $0.00 Margin $0…" at bounding box center [485, 414] width 684 height 176
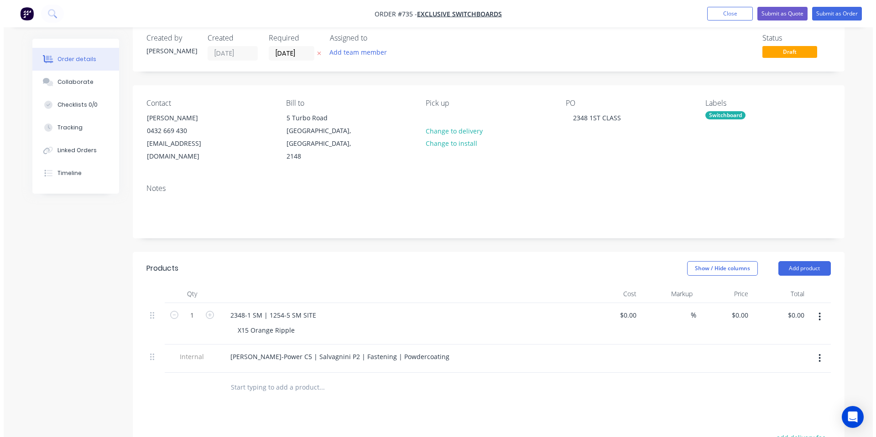
scroll to position [0, 0]
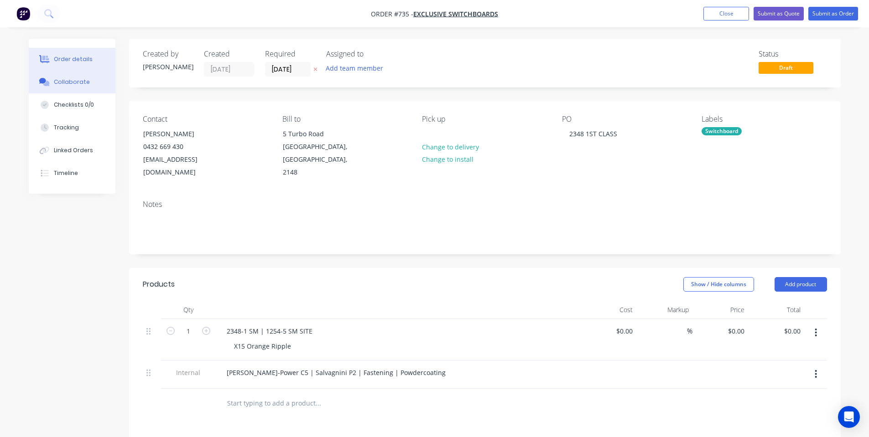
click at [60, 78] on div "Collaborate" at bounding box center [72, 82] width 36 height 8
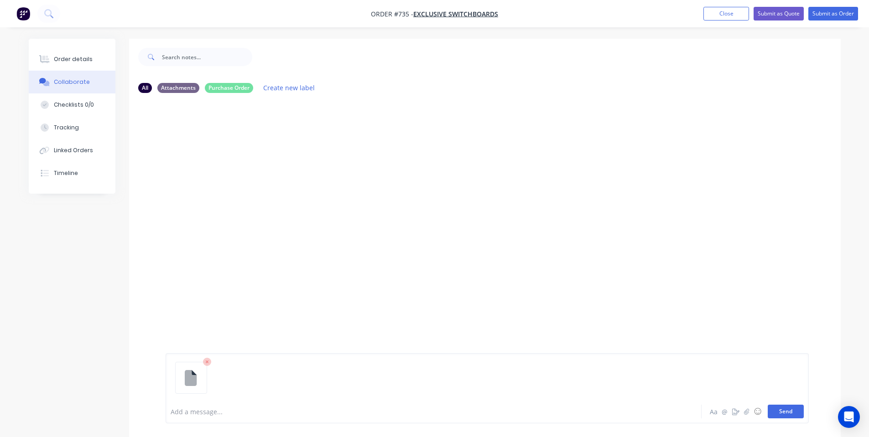
click at [795, 411] on button "Send" at bounding box center [786, 412] width 36 height 14
drag, startPoint x: 62, startPoint y: 60, endPoint x: 75, endPoint y: 74, distance: 19.4
click at [64, 60] on div "Order details" at bounding box center [73, 59] width 39 height 8
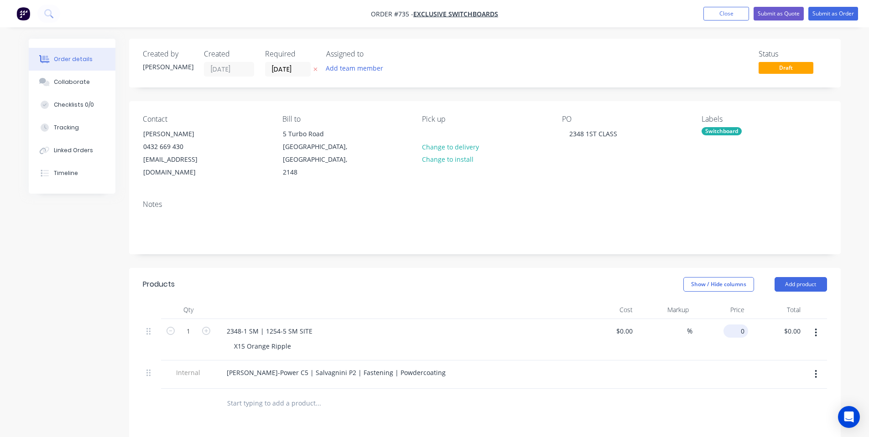
click at [734, 322] on div "0 $0.00" at bounding box center [720, 340] width 56 height 42
type input "1285"
click at [76, 86] on button "Collaborate" at bounding box center [72, 82] width 87 height 23
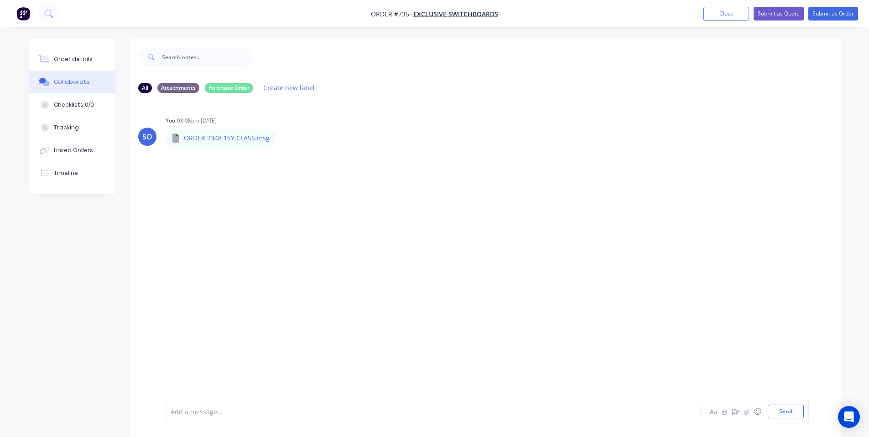
click at [247, 411] on div at bounding box center [408, 412] width 474 height 10
click at [78, 64] on button "Order details" at bounding box center [72, 59] width 87 height 23
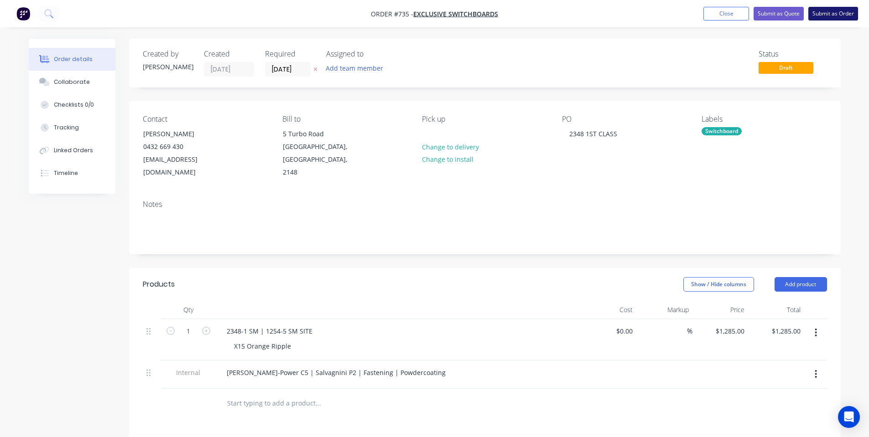
click at [848, 11] on button "Submit as Order" at bounding box center [833, 14] width 50 height 14
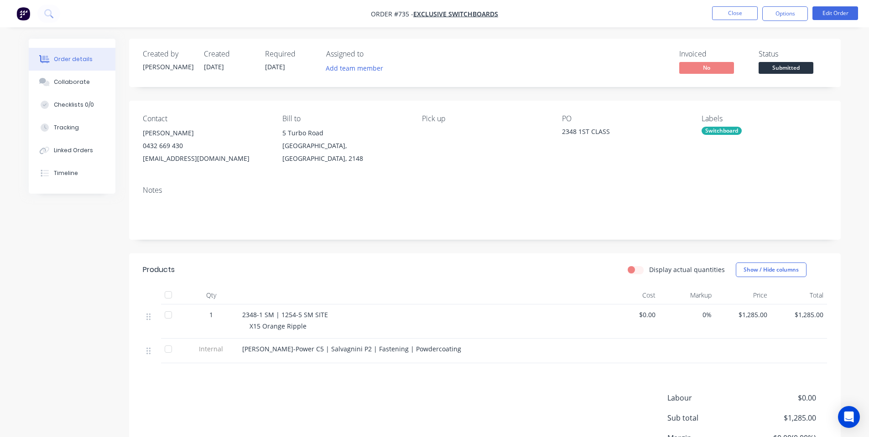
click at [788, 65] on span "Submitted" at bounding box center [786, 67] width 55 height 11
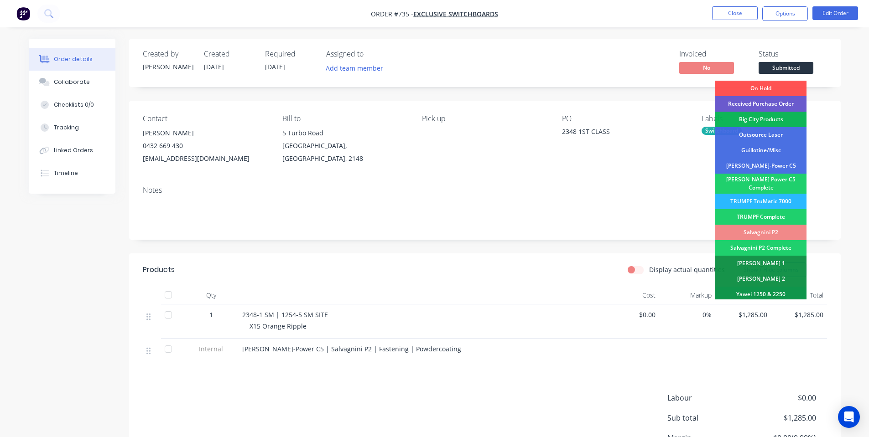
click at [779, 107] on div "Received Purchase Order" at bounding box center [760, 104] width 91 height 16
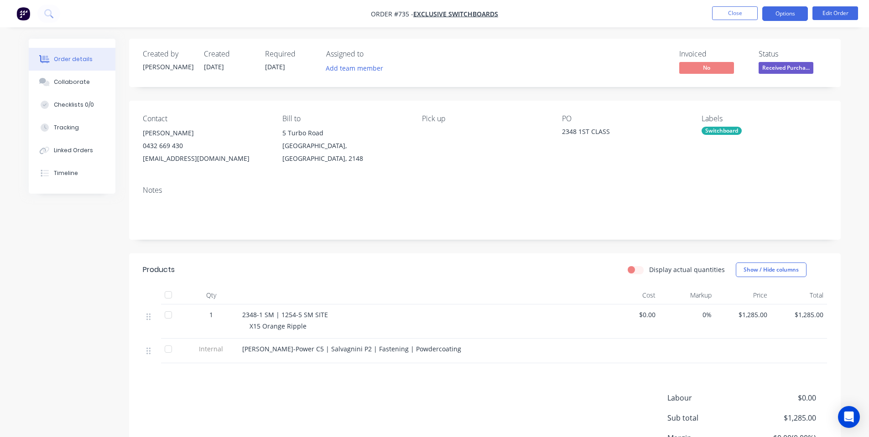
click at [790, 10] on button "Options" at bounding box center [785, 13] width 46 height 15
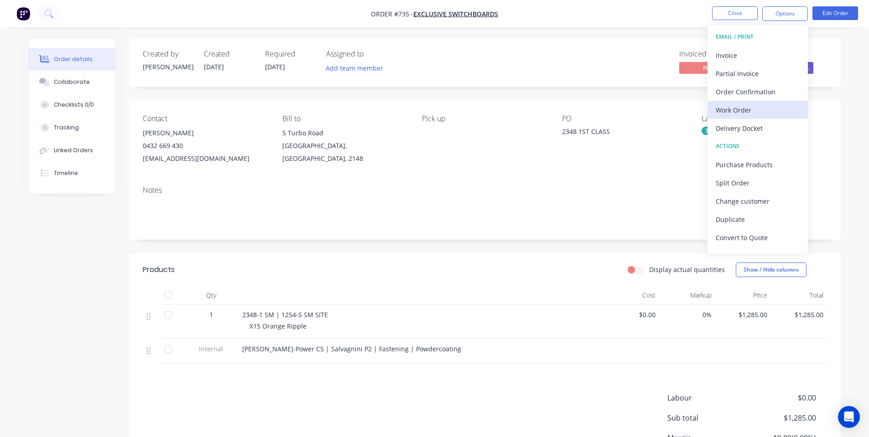
click at [775, 113] on div "Work Order" at bounding box center [758, 110] width 84 height 13
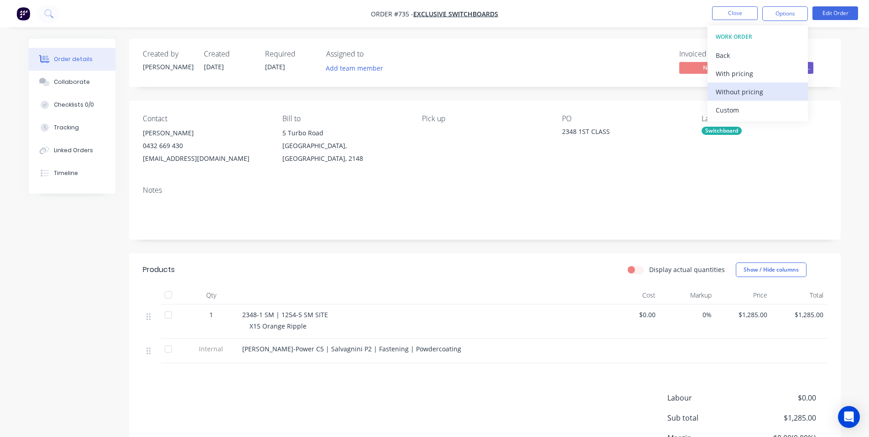
click at [758, 92] on div "Without pricing" at bounding box center [758, 91] width 84 height 13
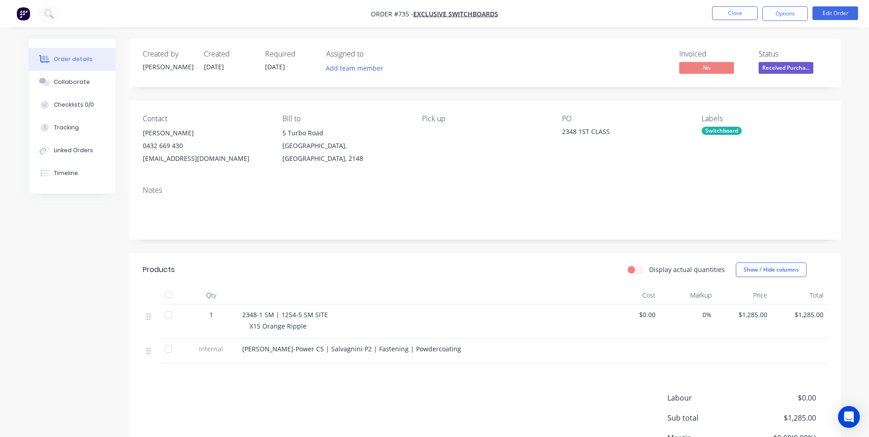
click at [218, 137] on div "[PERSON_NAME]" at bounding box center [205, 133] width 125 height 13
click at [492, 69] on div "Invoiced No Status Received Purcha..." at bounding box center [622, 63] width 410 height 26
click at [637, 180] on div "Notes" at bounding box center [485, 209] width 712 height 61
click at [732, 13] on button "Close" at bounding box center [735, 13] width 46 height 14
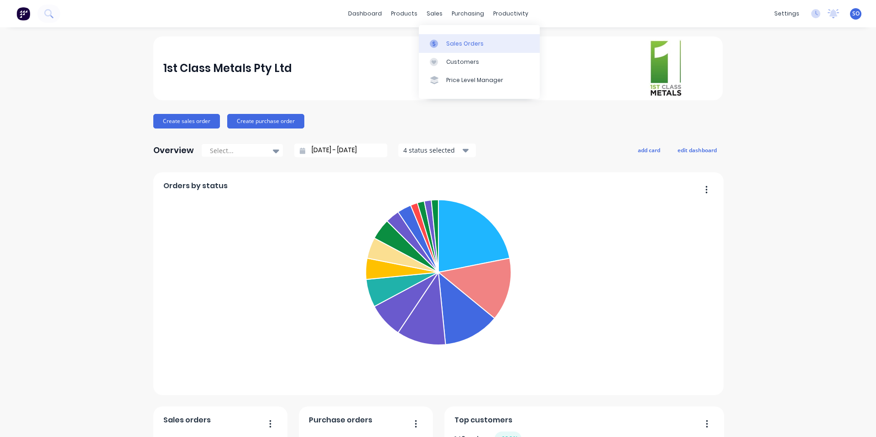
click at [430, 39] on link "Sales Orders" at bounding box center [479, 43] width 121 height 18
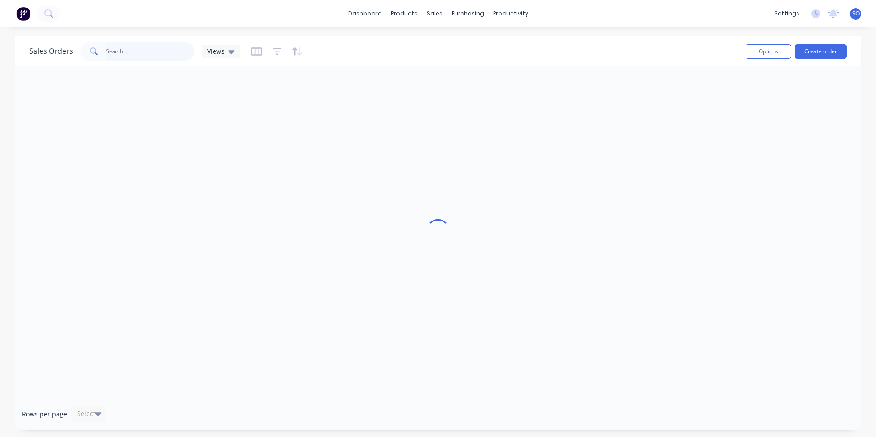
click at [127, 48] on input "text" at bounding box center [150, 51] width 89 height 18
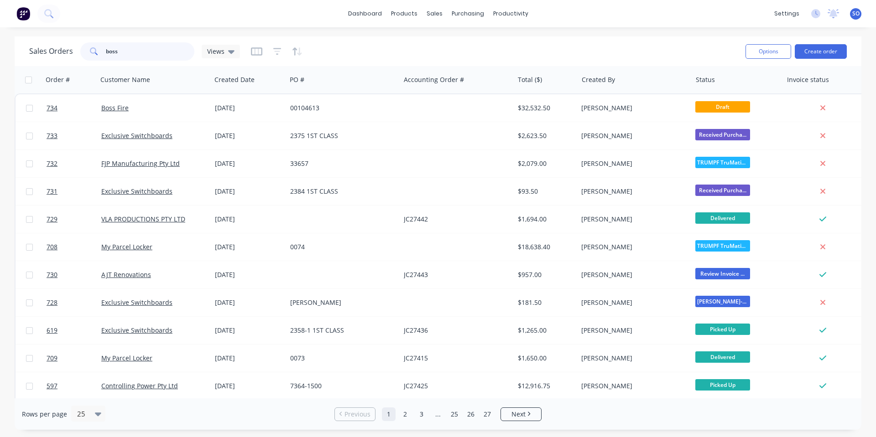
type input "boss"
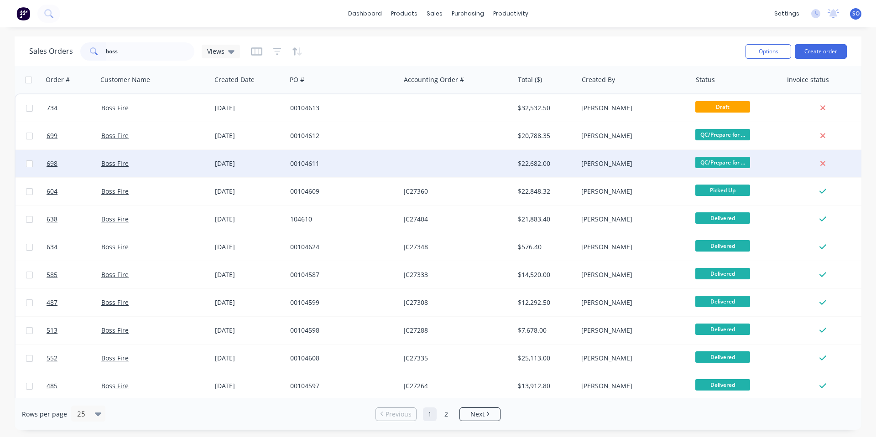
click at [191, 151] on div "Boss Fire" at bounding box center [155, 163] width 114 height 27
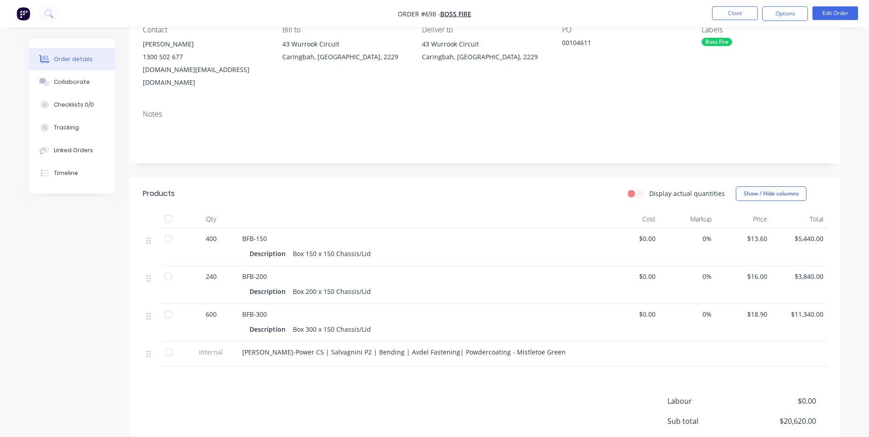
scroll to position [122, 0]
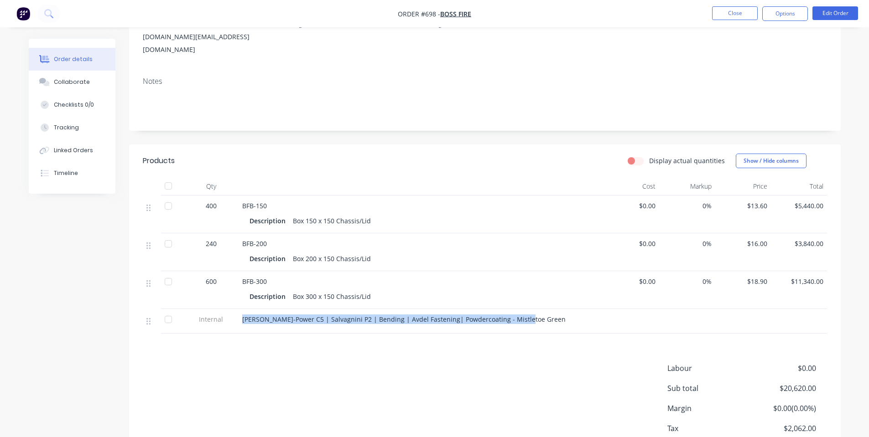
drag, startPoint x: 522, startPoint y: 308, endPoint x: 237, endPoint y: 307, distance: 285.1
click at [237, 309] on div "Internal Finn-Power C5 | Salvagnini P2 | Bending | Avdel Fastening| Powdercoati…" at bounding box center [485, 321] width 684 height 25
copy div "[PERSON_NAME]-Power C5 | Salvagnini P2 | Bending | Avdel Fastening| Powdercoati…"
